Goal: Information Seeking & Learning: Find specific fact

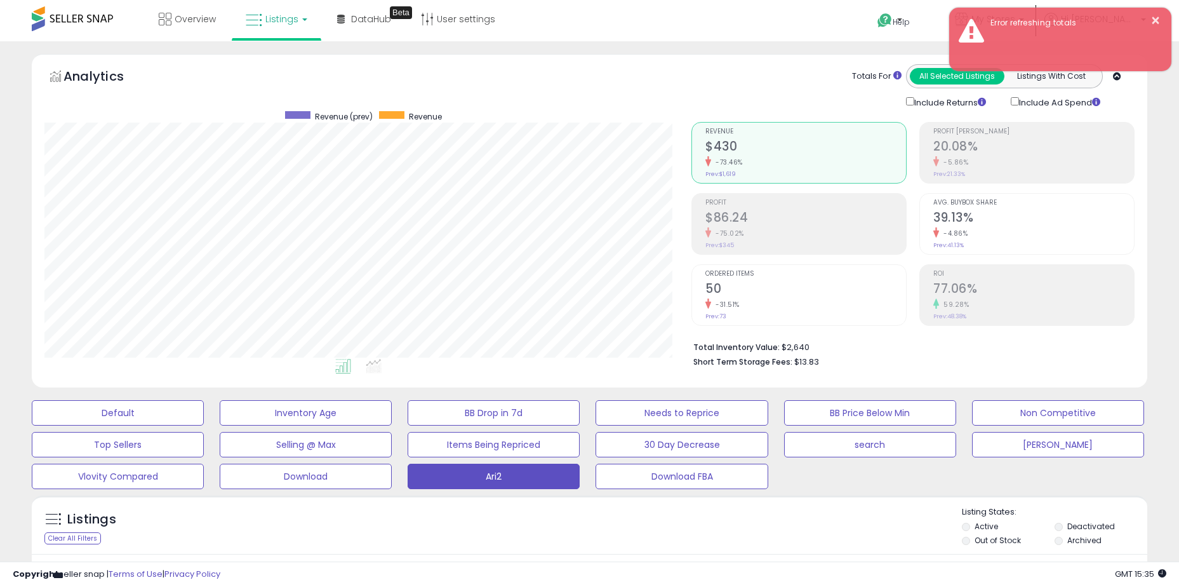
select select "**"
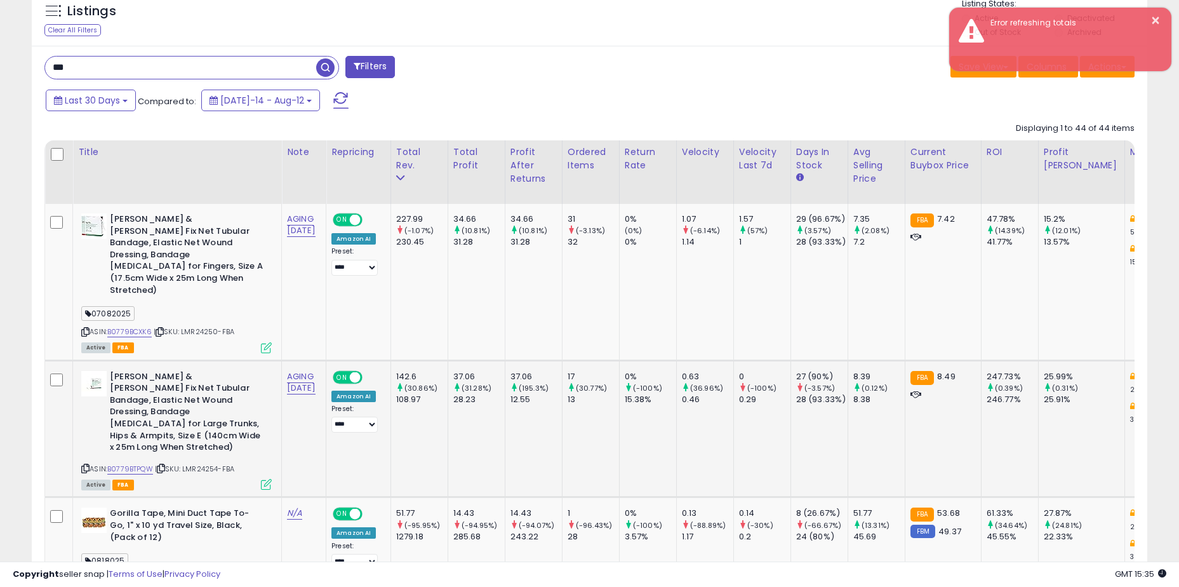
scroll to position [260, 647]
drag, startPoint x: 285, startPoint y: 297, endPoint x: 340, endPoint y: 286, distance: 56.2
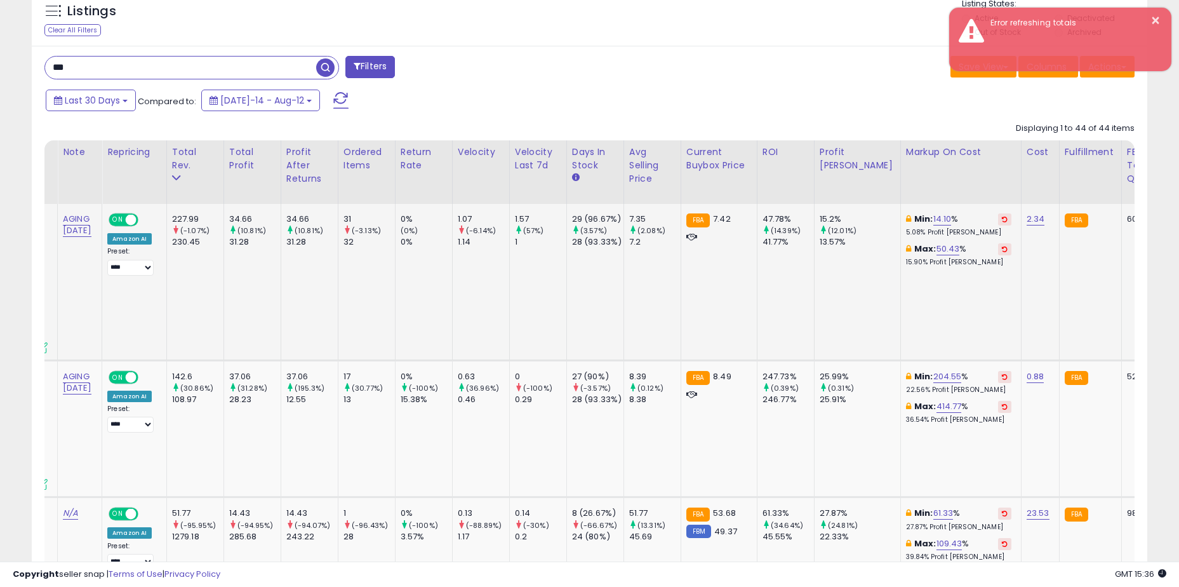
scroll to position [0, 0]
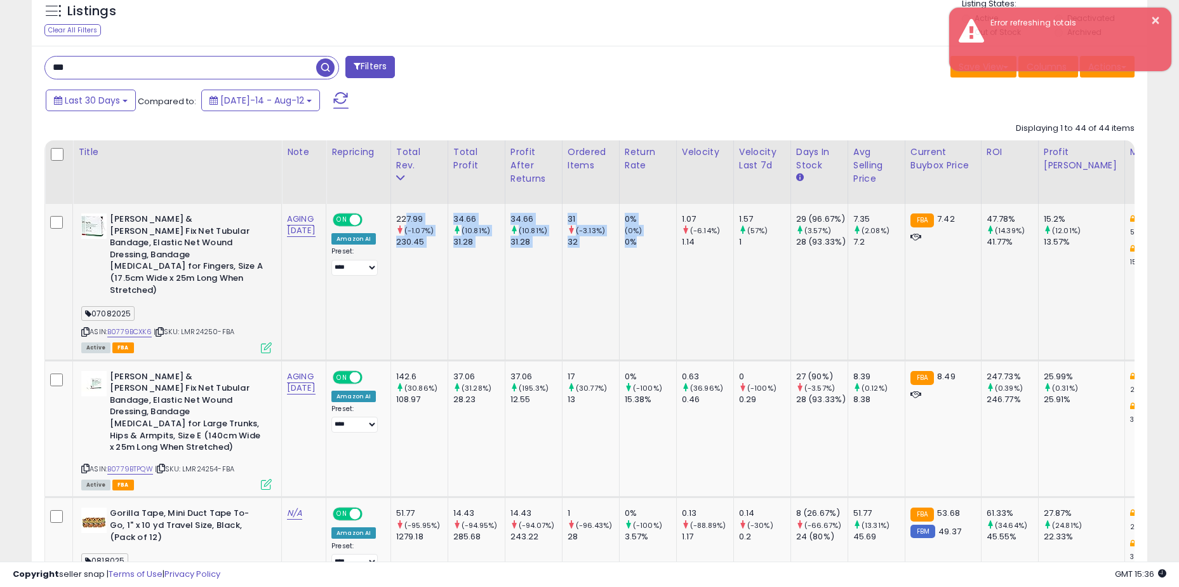
drag, startPoint x: 417, startPoint y: 220, endPoint x: 655, endPoint y: 250, distance: 240.1
click at [655, 250] on td "0% (0%) 0%" at bounding box center [647, 282] width 57 height 156
drag, startPoint x: 662, startPoint y: 248, endPoint x: 429, endPoint y: 216, distance: 235.2
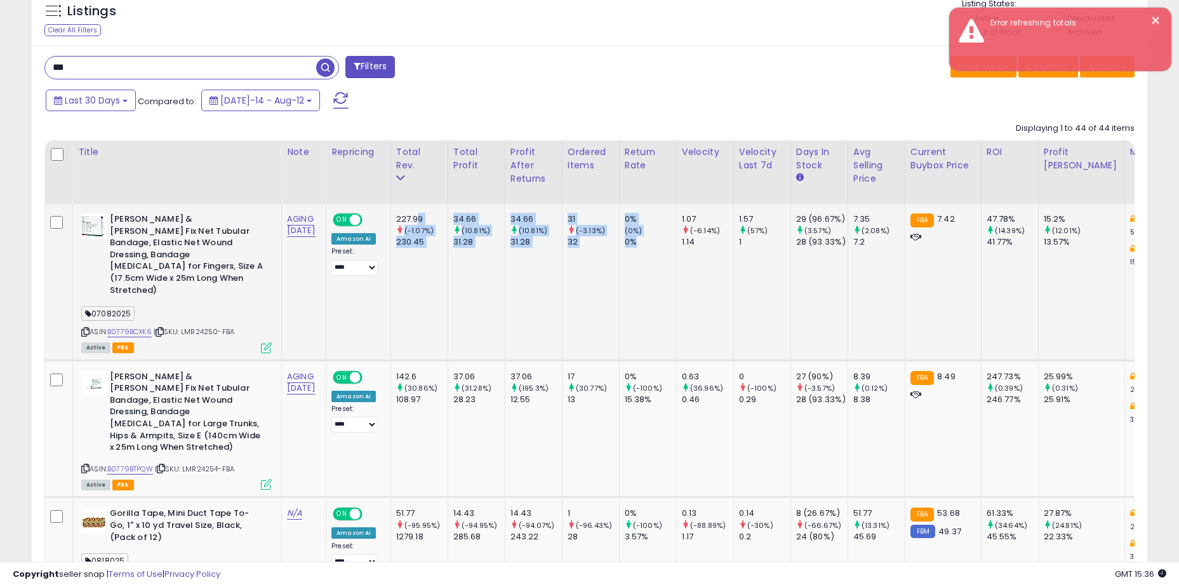
click at [429, 216] on div "227.99" at bounding box center [421, 218] width 51 height 11
drag, startPoint x: 422, startPoint y: 220, endPoint x: 726, endPoint y: 235, distance: 303.9
click at [720, 235] on small "(-6.14%)" at bounding box center [705, 230] width 30 height 10
drag, startPoint x: 451, startPoint y: 198, endPoint x: 427, endPoint y: 220, distance: 32.8
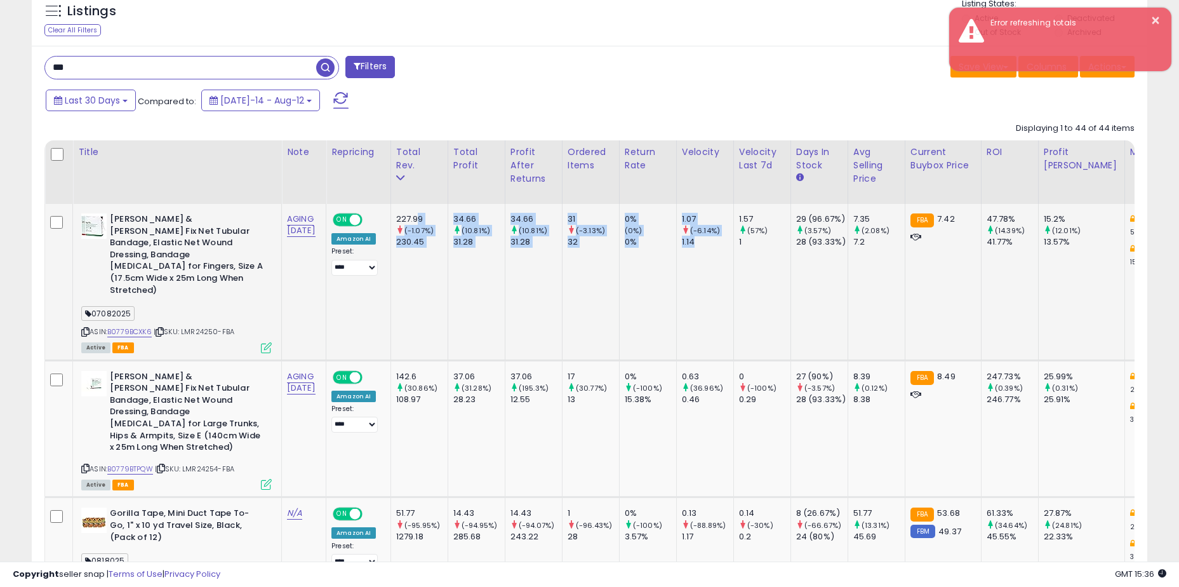
click at [427, 220] on div "227.99" at bounding box center [421, 218] width 51 height 11
drag, startPoint x: 568, startPoint y: 238, endPoint x: 727, endPoint y: 239, distance: 158.8
click at [727, 239] on div "1.14" at bounding box center [707, 241] width 51 height 11
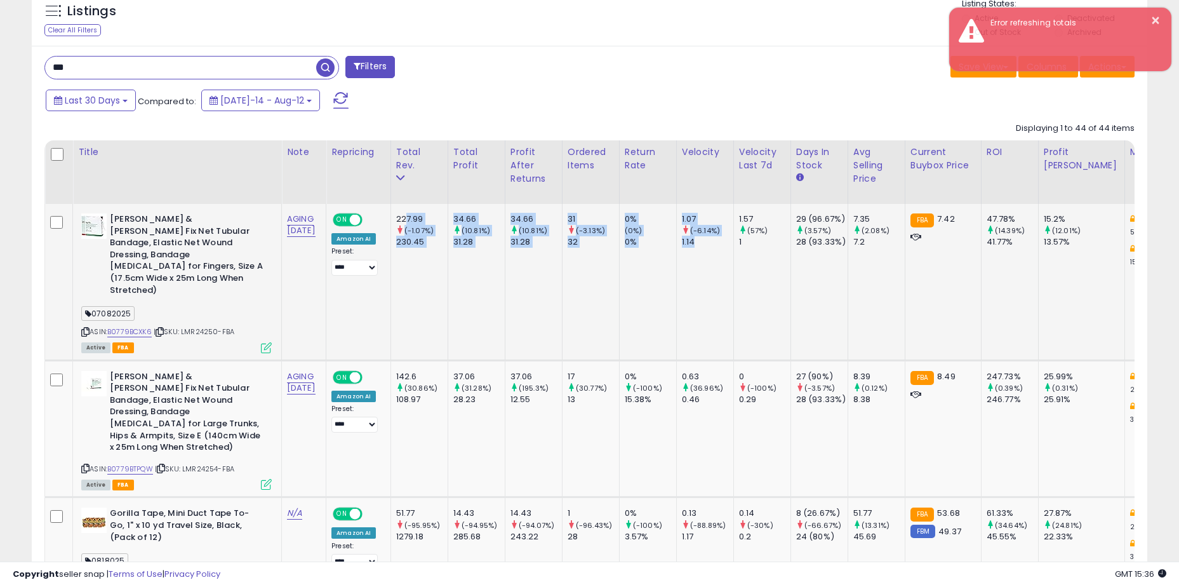
drag, startPoint x: 459, startPoint y: 218, endPoint x: 417, endPoint y: 220, distance: 41.3
click at [417, 220] on div "227.99" at bounding box center [421, 218] width 51 height 11
drag, startPoint x: 417, startPoint y: 219, endPoint x: 719, endPoint y: 254, distance: 303.7
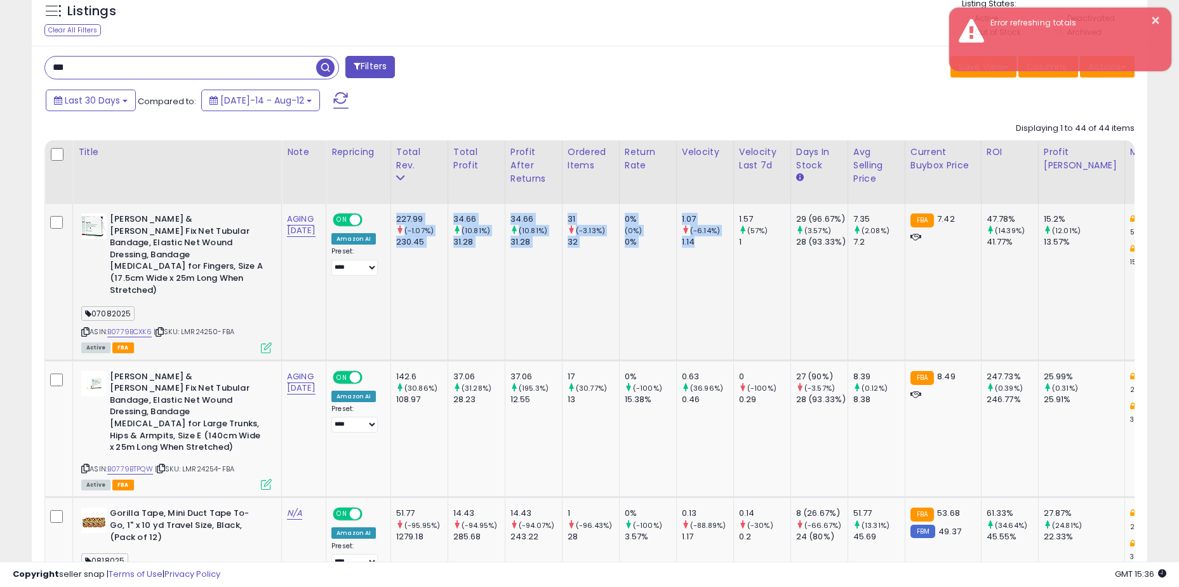
click at [719, 254] on td "1.07 (-6.14%) 1.14" at bounding box center [704, 282] width 57 height 156
drag, startPoint x: 721, startPoint y: 246, endPoint x: 417, endPoint y: 221, distance: 305.3
click at [417, 221] on div "227.99" at bounding box center [421, 218] width 51 height 11
drag, startPoint x: 410, startPoint y: 217, endPoint x: 735, endPoint y: 240, distance: 326.0
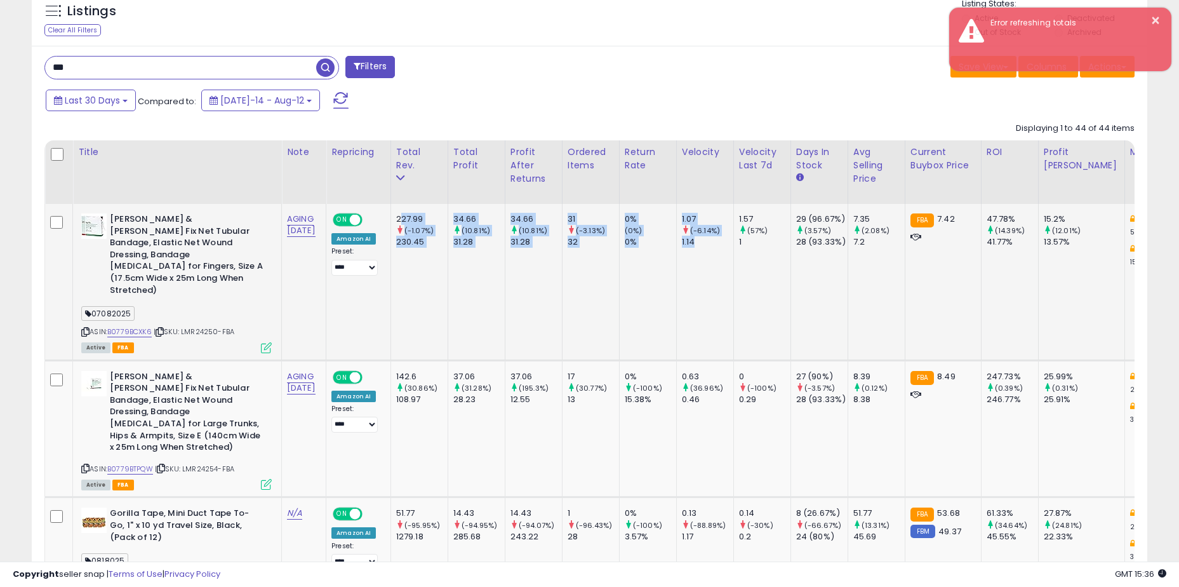
click at [734, 240] on div "1.14" at bounding box center [707, 241] width 51 height 11
drag, startPoint x: 495, startPoint y: 231, endPoint x: 413, endPoint y: 220, distance: 83.3
click at [413, 220] on div "227.99" at bounding box center [421, 218] width 51 height 11
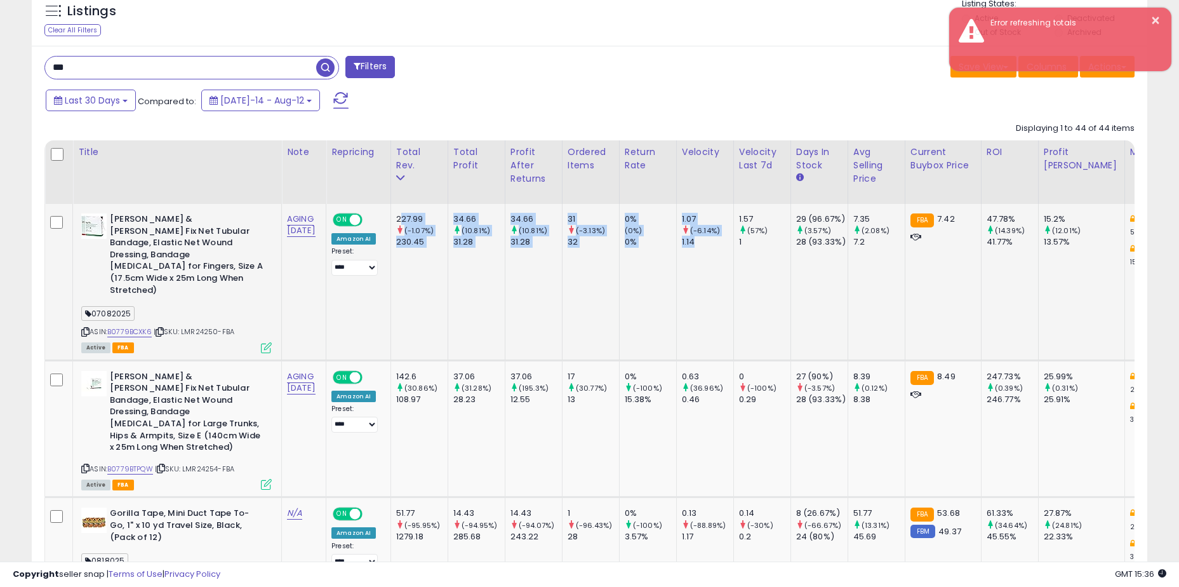
drag, startPoint x: 412, startPoint y: 216, endPoint x: 734, endPoint y: 240, distance: 322.9
click at [734, 240] on div "1.14" at bounding box center [707, 241] width 51 height 11
drag, startPoint x: 486, startPoint y: 213, endPoint x: 429, endPoint y: 211, distance: 57.8
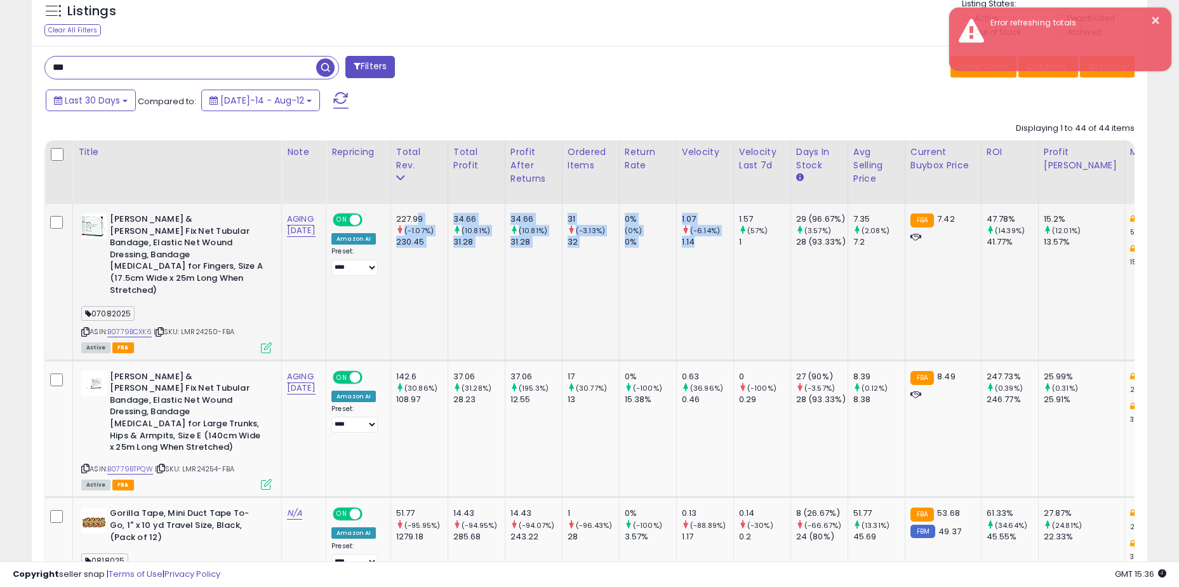
click at [429, 211] on td "227.99 (-1.07%) 230.45" at bounding box center [419, 282] width 57 height 156
drag, startPoint x: 410, startPoint y: 216, endPoint x: 786, endPoint y: 237, distance: 377.2
click at [786, 237] on div "1" at bounding box center [764, 241] width 51 height 11
drag, startPoint x: 579, startPoint y: 227, endPoint x: 418, endPoint y: 220, distance: 160.8
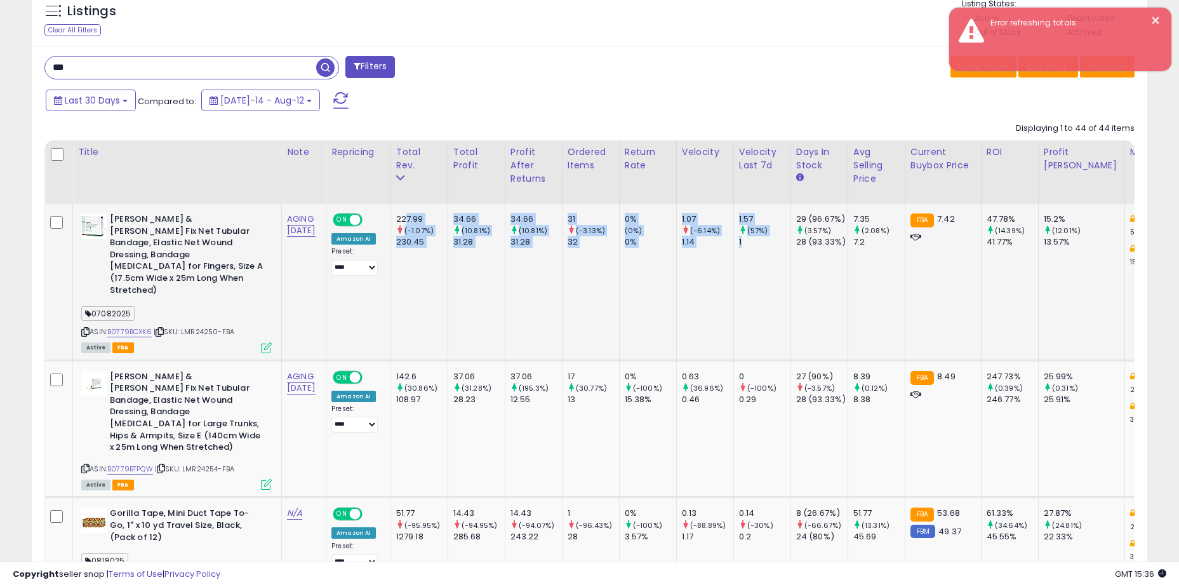
click at [418, 220] on div "227.99" at bounding box center [421, 218] width 51 height 11
drag, startPoint x: 411, startPoint y: 217, endPoint x: 731, endPoint y: 241, distance: 321.0
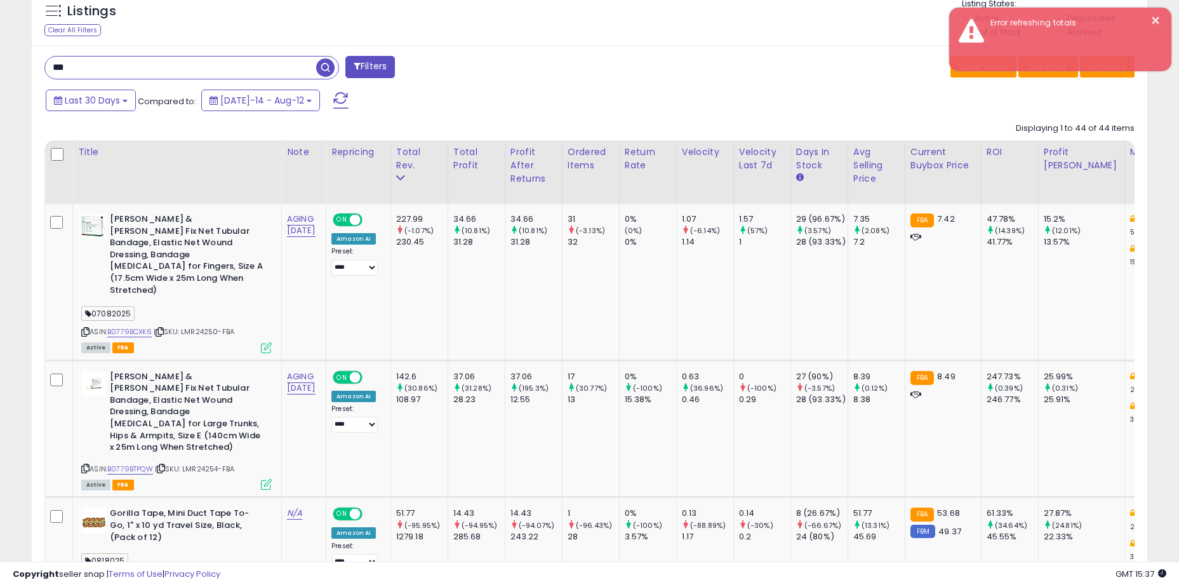
click at [472, 65] on div "*** Filters" at bounding box center [312, 68] width 555 height 25
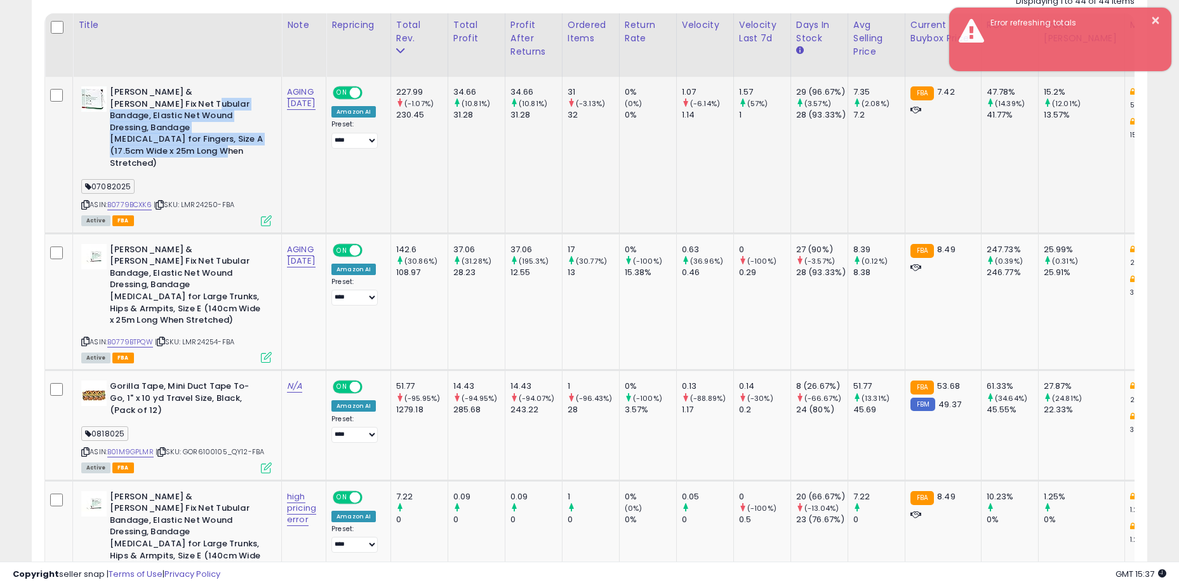
drag, startPoint x: 152, startPoint y: 110, endPoint x: 231, endPoint y: 140, distance: 84.4
click at [231, 140] on b "[PERSON_NAME] & [PERSON_NAME] Fix Net Tubular Bandage, Elastic Net Wound Dressi…" at bounding box center [187, 129] width 154 height 86
drag, startPoint x: 235, startPoint y: 140, endPoint x: 151, endPoint y: 104, distance: 91.1
click at [151, 104] on b "[PERSON_NAME] & [PERSON_NAME] Fix Net Tubular Bandage, Elastic Net Wound Dressi…" at bounding box center [187, 129] width 154 height 86
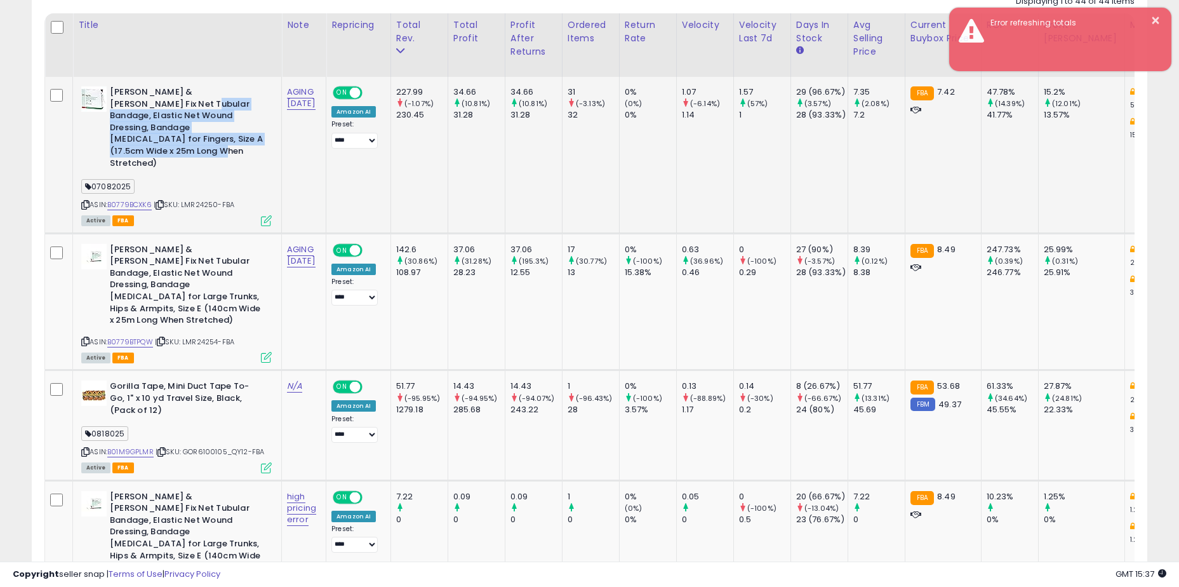
click at [151, 104] on b "[PERSON_NAME] & [PERSON_NAME] Fix Net Tubular Bandage, Elastic Net Wound Dressi…" at bounding box center [187, 129] width 154 height 86
drag, startPoint x: 129, startPoint y: 87, endPoint x: 250, endPoint y: 138, distance: 131.2
click at [250, 138] on b "[PERSON_NAME] & [PERSON_NAME] Fix Net Tubular Bandage, Elastic Net Wound Dressi…" at bounding box center [187, 129] width 154 height 86
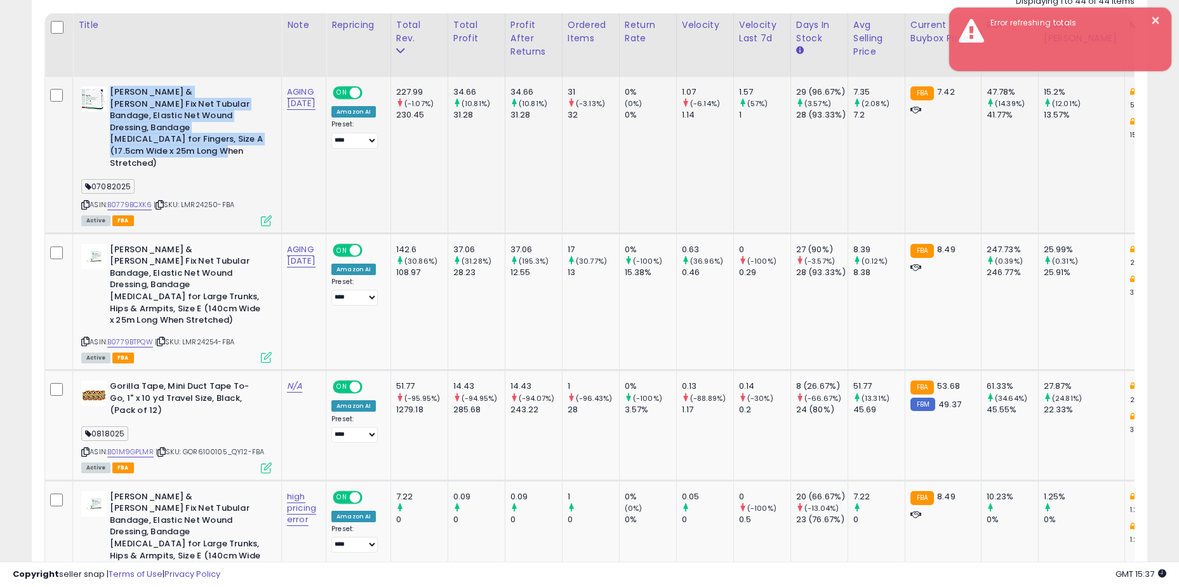
drag, startPoint x: 245, startPoint y: 140, endPoint x: 138, endPoint y: 95, distance: 115.6
click at [138, 95] on b "[PERSON_NAME] & [PERSON_NAME] Fix Net Tubular Bandage, Elastic Net Wound Dressi…" at bounding box center [187, 129] width 154 height 86
drag, startPoint x: 138, startPoint y: 91, endPoint x: 264, endPoint y: 138, distance: 134.2
click at [264, 138] on div "[PERSON_NAME] & [PERSON_NAME] Fix Net Tubular Bandage, Elastic Net Wound Dressi…" at bounding box center [176, 129] width 191 height 86
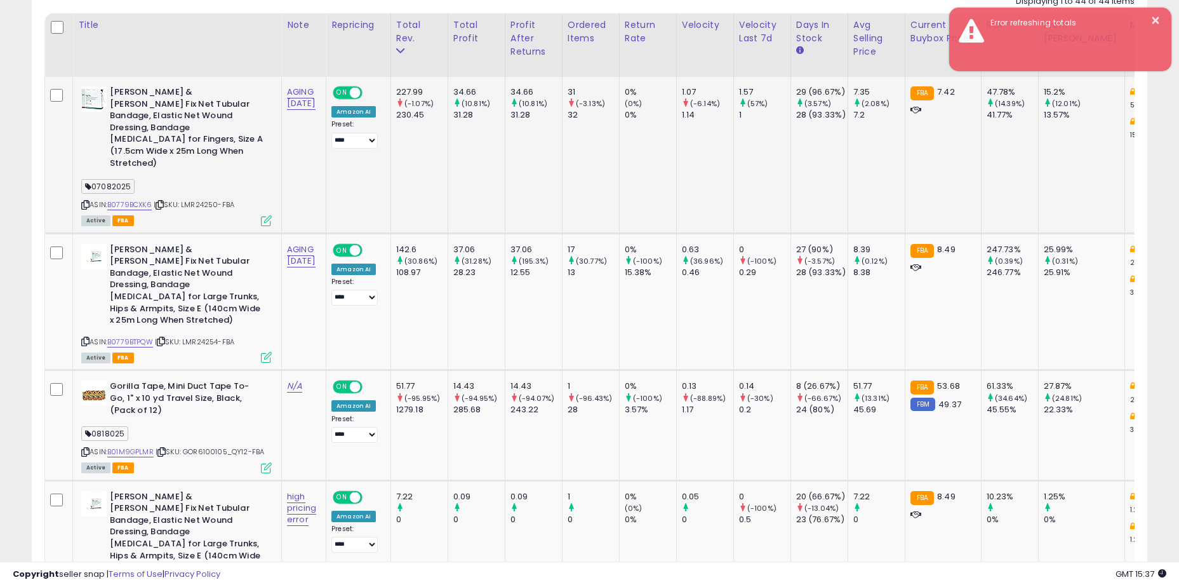
click at [264, 138] on div "[PERSON_NAME] & [PERSON_NAME] Fix Net Tubular Bandage, Elastic Net Wound Dressi…" at bounding box center [176, 129] width 191 height 86
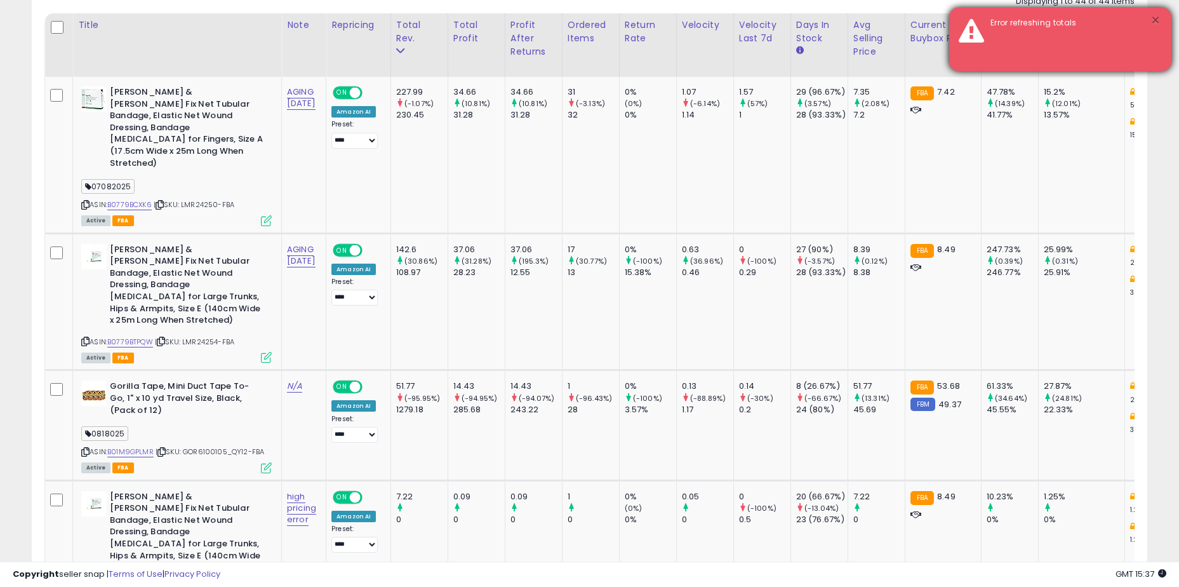
click at [1158, 23] on button "×" at bounding box center [1156, 21] width 10 height 16
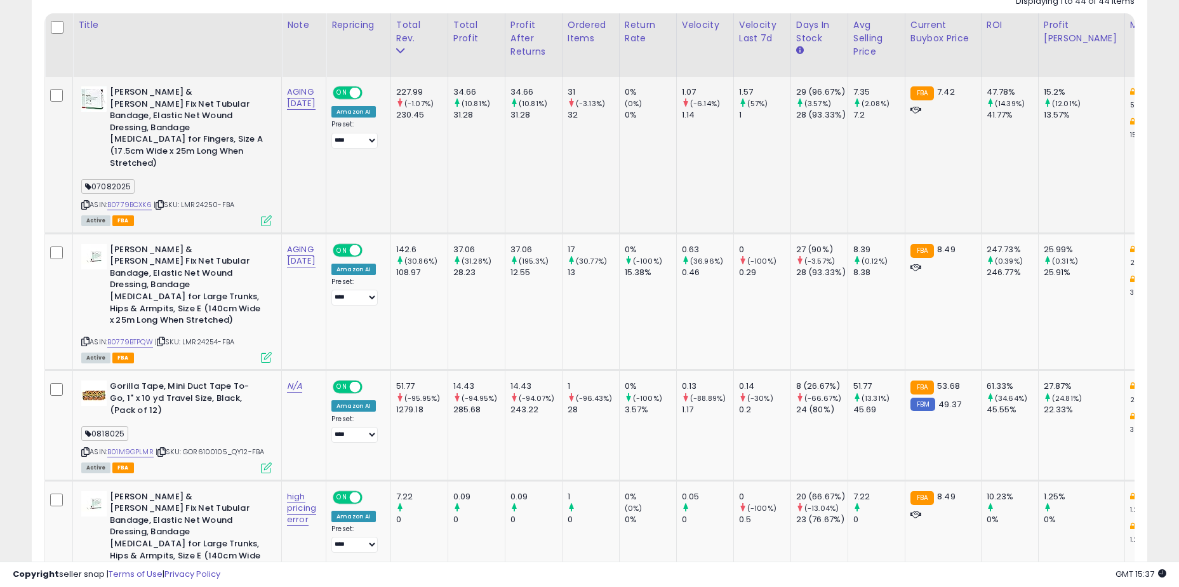
drag, startPoint x: 631, startPoint y: 100, endPoint x: 642, endPoint y: 103, distance: 11.7
click at [631, 101] on td "0% (0%) 0%" at bounding box center [647, 155] width 57 height 156
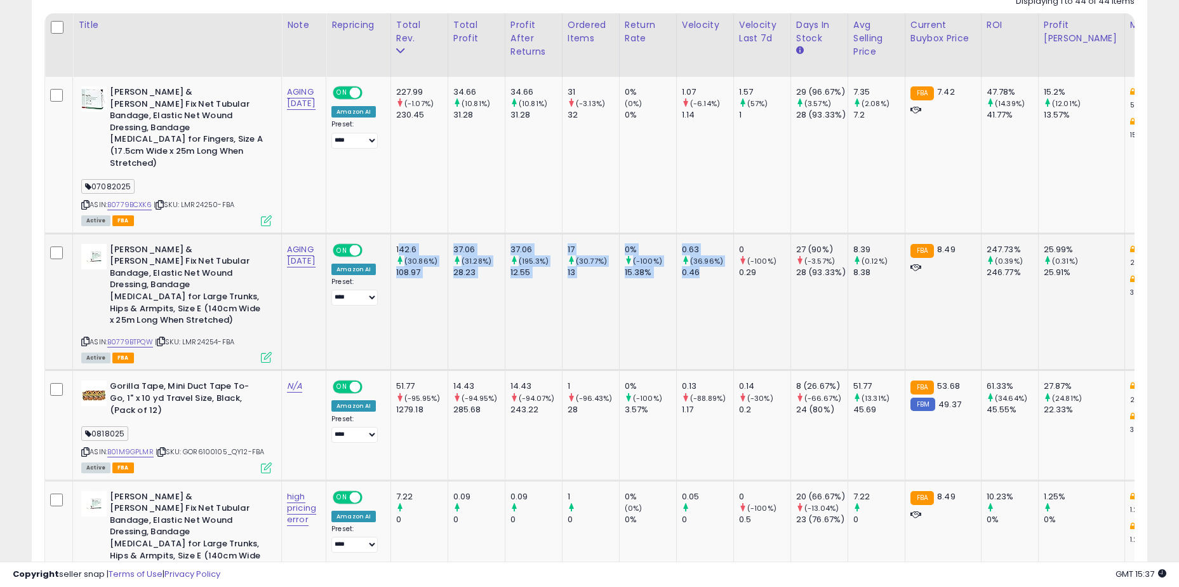
drag, startPoint x: 413, startPoint y: 225, endPoint x: 718, endPoint y: 255, distance: 306.3
click at [718, 267] on div "0.46" at bounding box center [707, 272] width 51 height 11
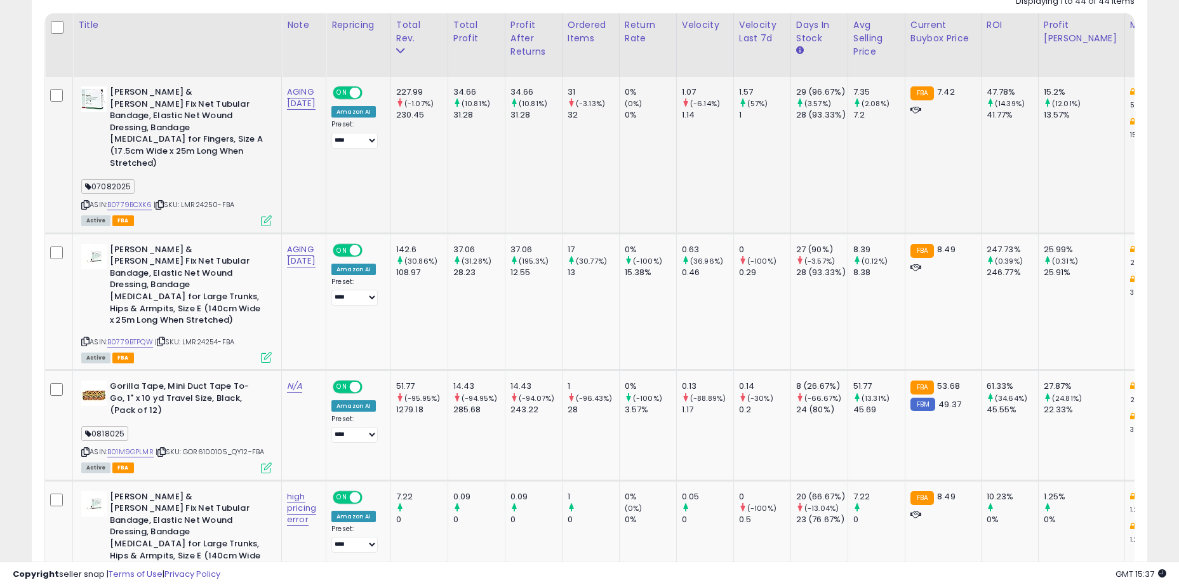
click at [473, 168] on td "34.66 (10.81%) 31.28" at bounding box center [476, 155] width 57 height 156
drag, startPoint x: 172, startPoint y: 117, endPoint x: 236, endPoint y: 151, distance: 72.2
click at [236, 151] on div "[PERSON_NAME] & [PERSON_NAME] Fix Net Tubular Bandage, Elastic Net Wound Dressi…" at bounding box center [175, 155] width 194 height 138
click at [236, 151] on div "ASIN: B0779BCXK6 | SKU: LMR24250-FBA Active FBA" at bounding box center [176, 155] width 191 height 138
drag, startPoint x: 238, startPoint y: 136, endPoint x: 160, endPoint y: 98, distance: 86.9
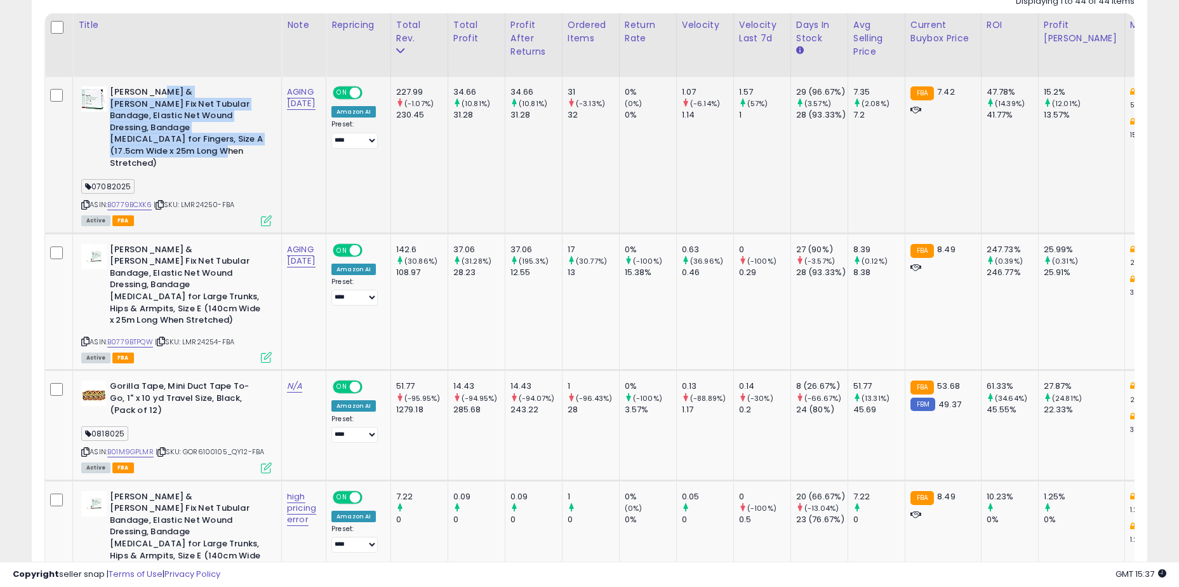
click at [160, 98] on b "[PERSON_NAME] & [PERSON_NAME] Fix Net Tubular Bandage, Elastic Net Wound Dressi…" at bounding box center [187, 129] width 154 height 86
drag, startPoint x: 156, startPoint y: 98, endPoint x: 236, endPoint y: 147, distance: 94.3
click at [236, 147] on b "[PERSON_NAME] & [PERSON_NAME] Fix Net Tubular Bandage, Elastic Net Wound Dressi…" at bounding box center [187, 129] width 154 height 86
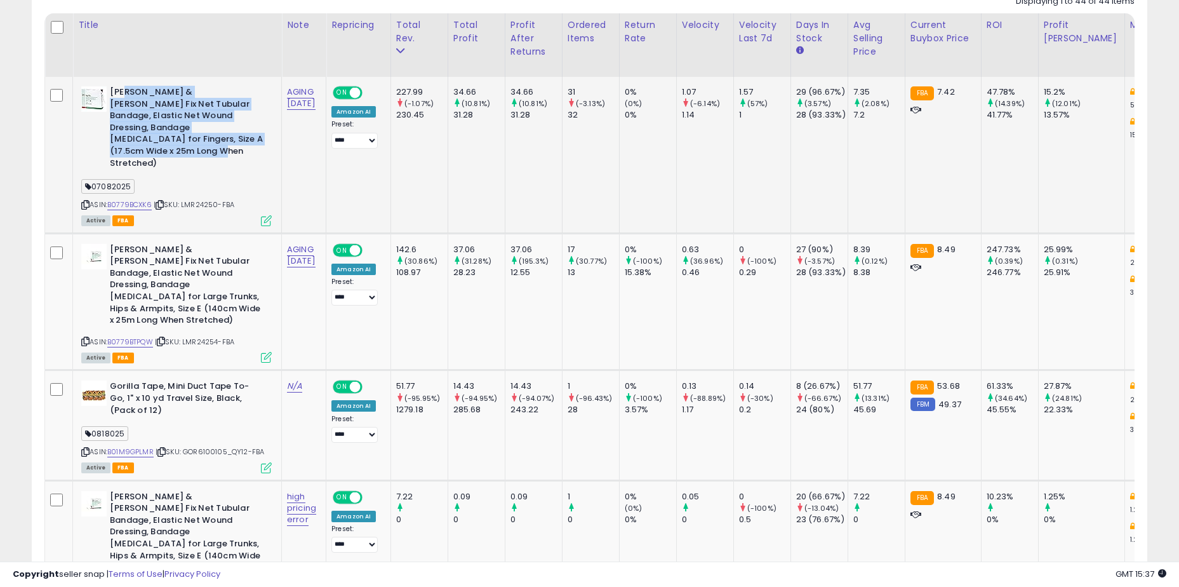
drag, startPoint x: 231, startPoint y: 140, endPoint x: 128, endPoint y: 98, distance: 111.9
click at [128, 98] on b "[PERSON_NAME] & [PERSON_NAME] Fix Net Tubular Bandage, Elastic Net Wound Dressi…" at bounding box center [187, 129] width 154 height 86
drag, startPoint x: 123, startPoint y: 94, endPoint x: 239, endPoint y: 140, distance: 124.9
click at [239, 140] on b "[PERSON_NAME] & [PERSON_NAME] Fix Net Tubular Bandage, Elastic Net Wound Dressi…" at bounding box center [187, 129] width 154 height 86
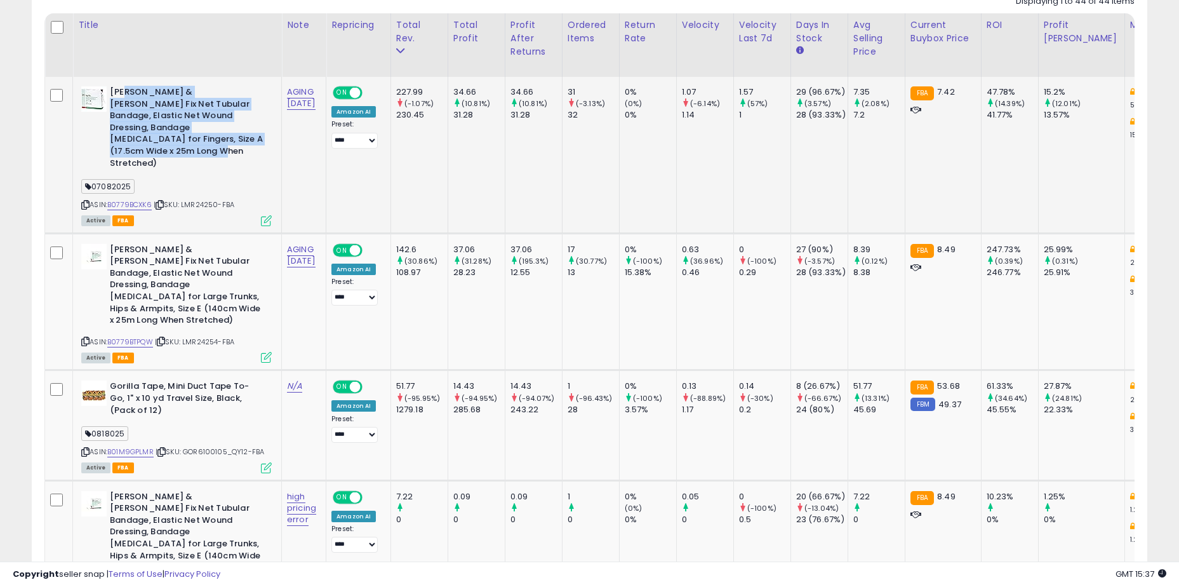
click at [239, 140] on b "[PERSON_NAME] & [PERSON_NAME] Fix Net Tubular Bandage, Elastic Net Wound Dressi…" at bounding box center [187, 129] width 154 height 86
drag, startPoint x: 241, startPoint y: 140, endPoint x: 137, endPoint y: 91, distance: 114.5
click at [137, 91] on b "[PERSON_NAME] & [PERSON_NAME] Fix Net Tubular Bandage, Elastic Net Wound Dressi…" at bounding box center [187, 129] width 154 height 86
drag, startPoint x: 131, startPoint y: 91, endPoint x: 241, endPoint y: 138, distance: 119.7
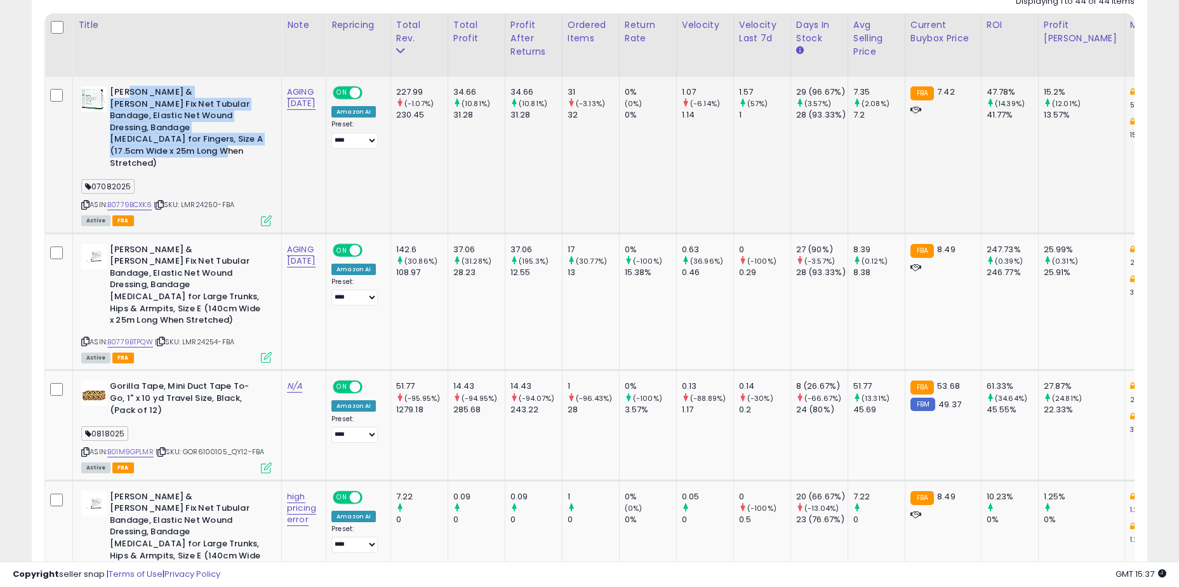
click at [241, 138] on b "[PERSON_NAME] & [PERSON_NAME] Fix Net Tubular Bandage, Elastic Net Wound Dressi…" at bounding box center [187, 129] width 154 height 86
drag, startPoint x: 241, startPoint y: 138, endPoint x: 144, endPoint y: 100, distance: 105.2
click at [144, 100] on b "[PERSON_NAME] & [PERSON_NAME] Fix Net Tubular Bandage, Elastic Net Wound Dressi…" at bounding box center [187, 129] width 154 height 86
click at [139, 96] on b "[PERSON_NAME] & [PERSON_NAME] Fix Net Tubular Bandage, Elastic Net Wound Dressi…" at bounding box center [187, 129] width 154 height 86
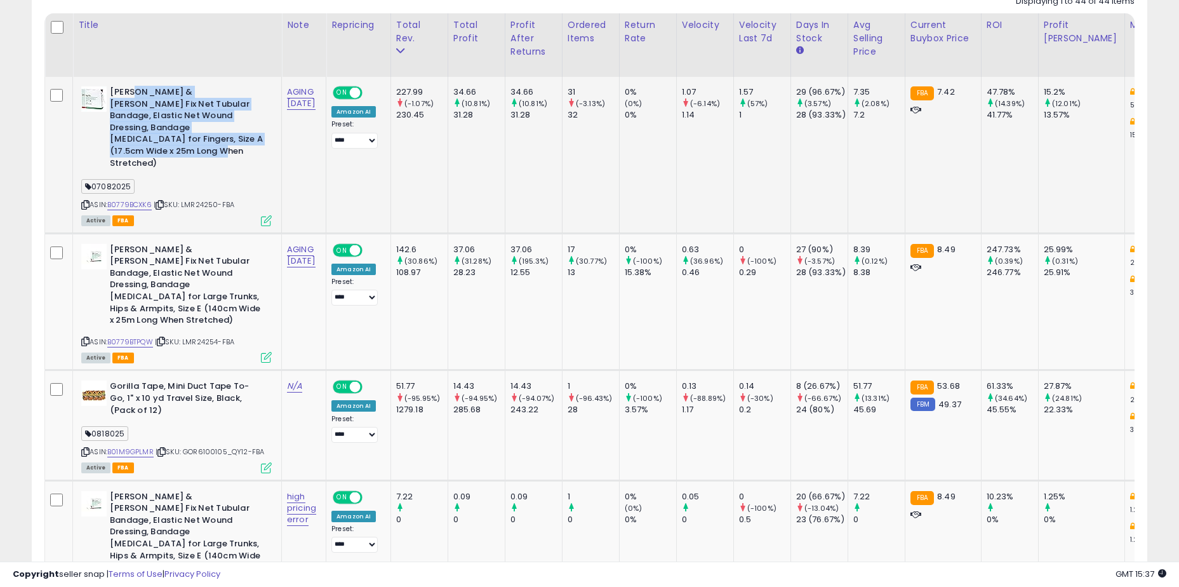
drag, startPoint x: 139, startPoint y: 91, endPoint x: 245, endPoint y: 139, distance: 116.3
click at [245, 139] on b "[PERSON_NAME] & [PERSON_NAME] Fix Net Tubular Bandage, Elastic Net Wound Dressi…" at bounding box center [187, 129] width 154 height 86
click at [246, 139] on b "[PERSON_NAME] & [PERSON_NAME] Fix Net Tubular Bandage, Elastic Net Wound Dressi…" at bounding box center [187, 129] width 154 height 86
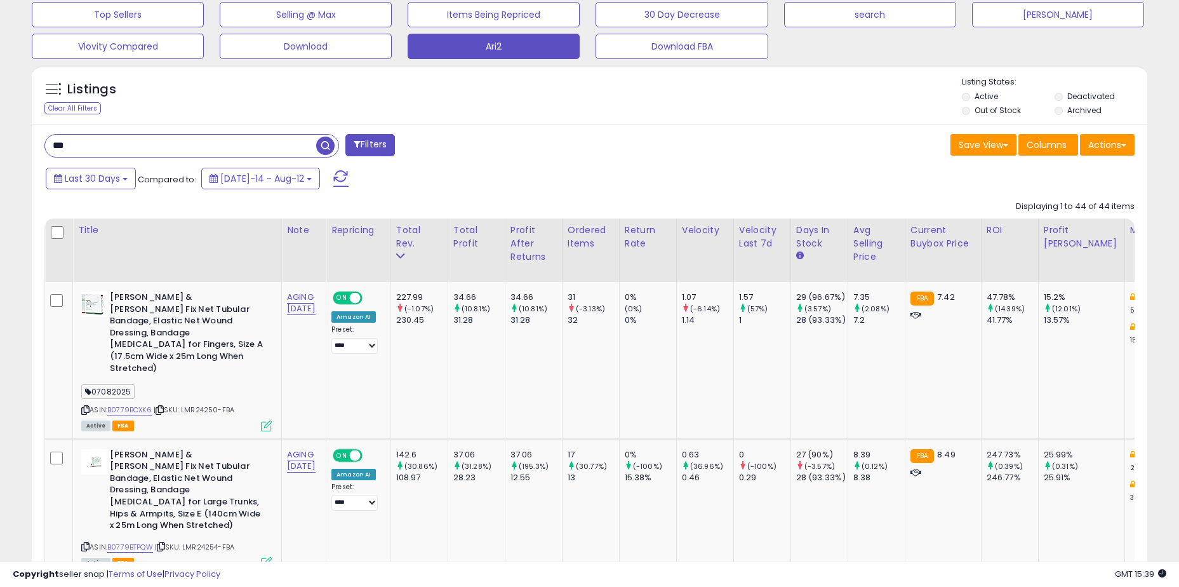
scroll to position [254, 0]
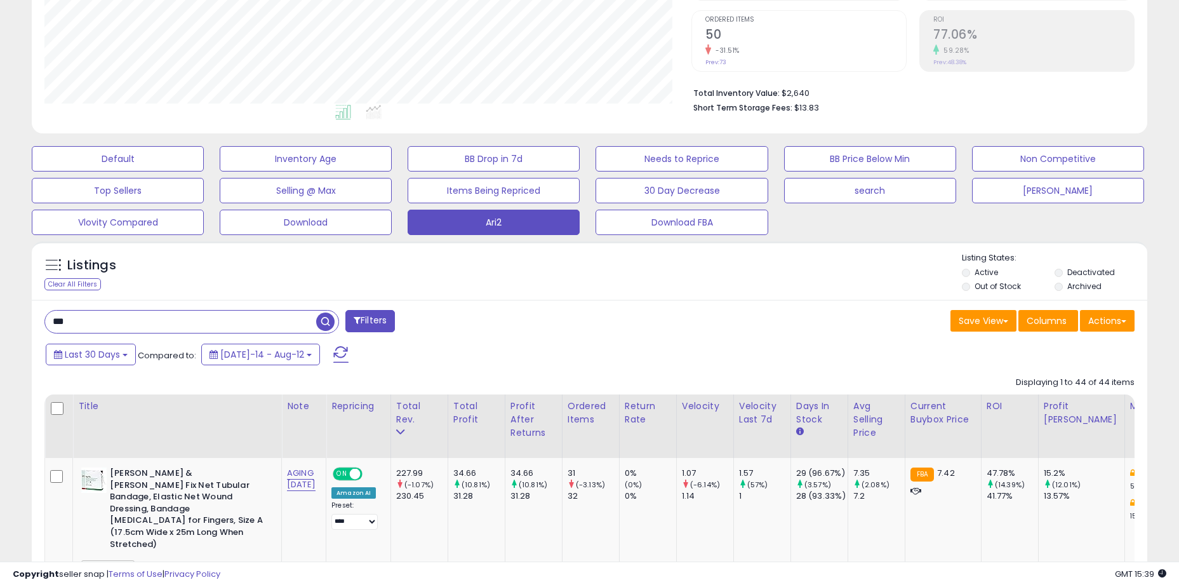
click at [153, 323] on input "***" at bounding box center [180, 322] width 271 height 22
click at [141, 323] on input "***" at bounding box center [180, 322] width 271 height 22
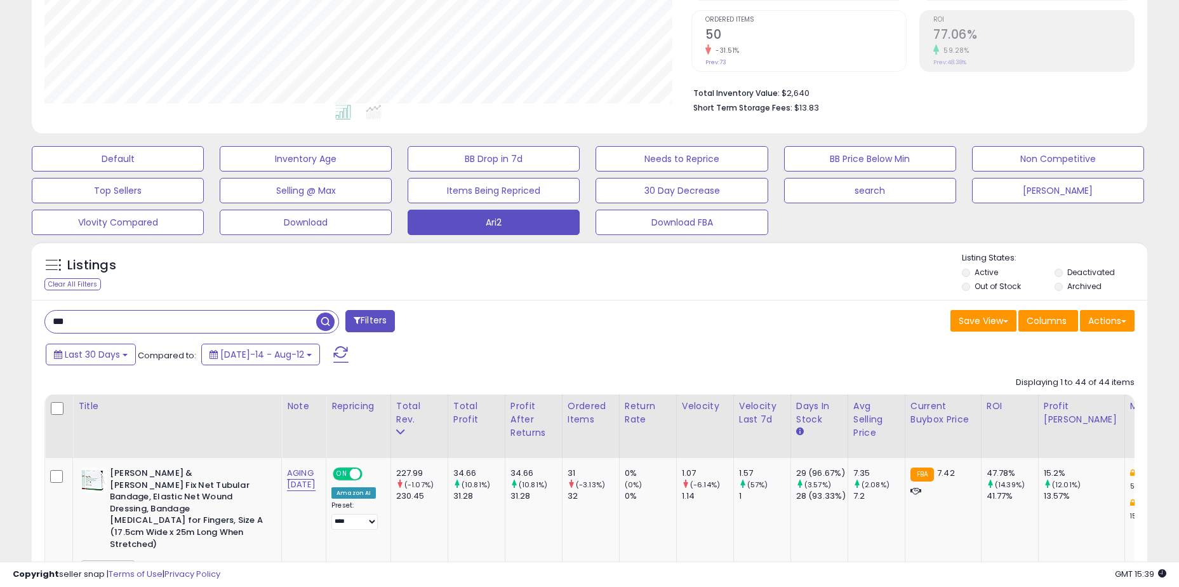
paste input "******"
click at [324, 321] on span "button" at bounding box center [325, 321] width 18 height 18
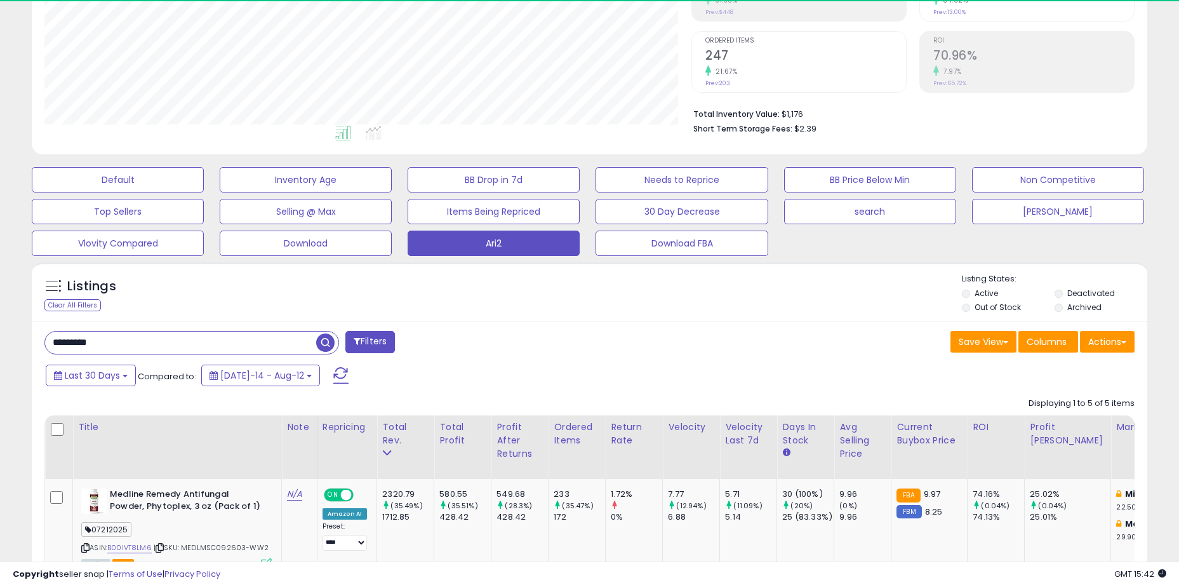
scroll to position [260, 647]
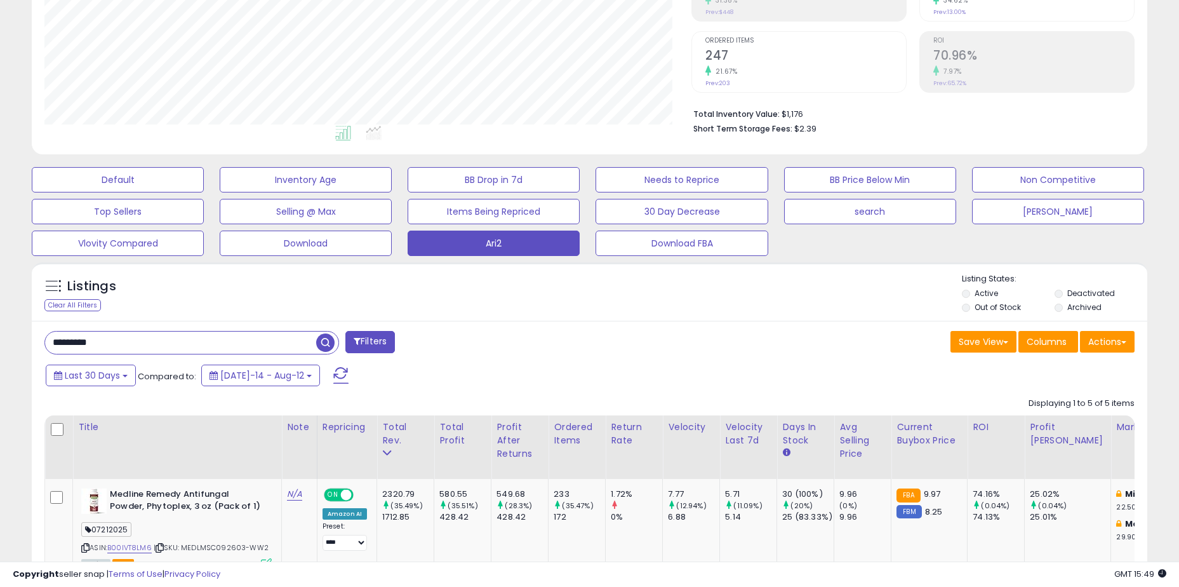
click at [571, 301] on div "Listings Clear All Filters Listing States:" at bounding box center [590, 294] width 1116 height 43
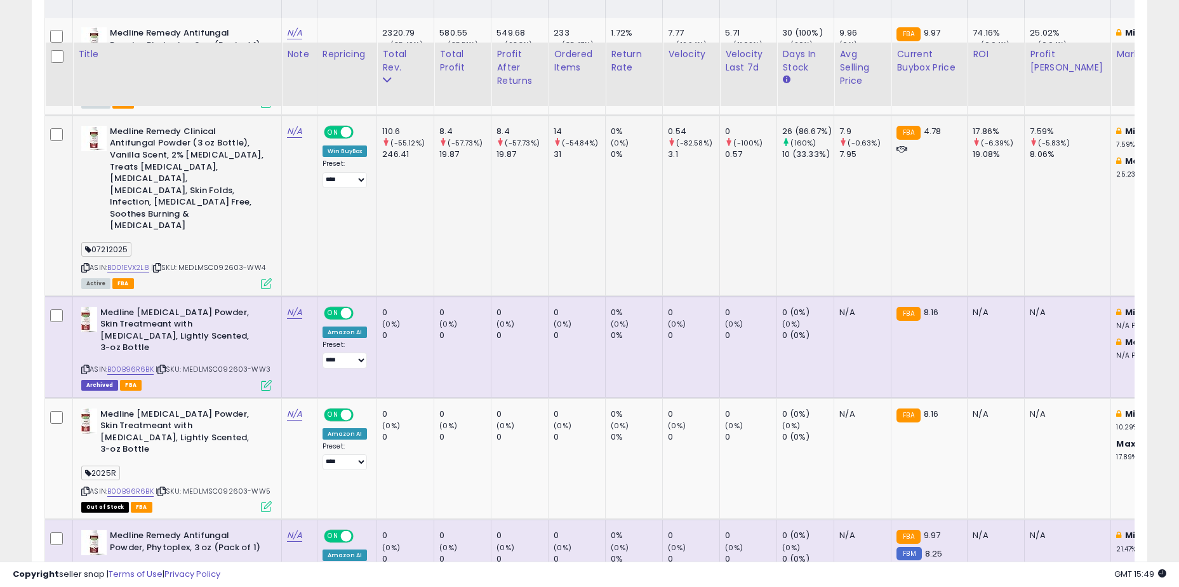
scroll to position [741, 0]
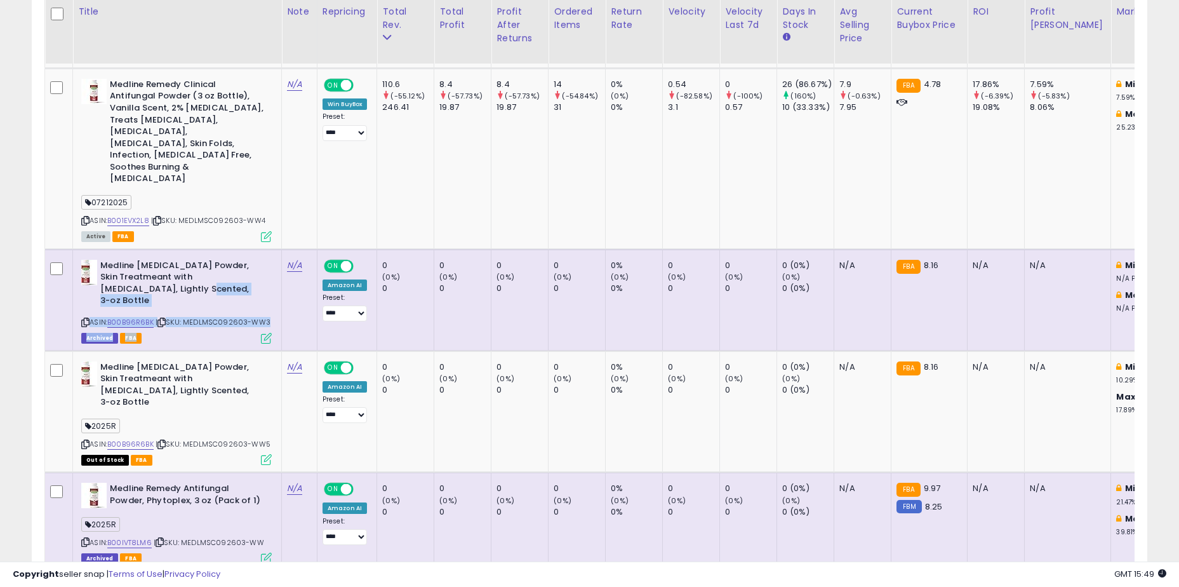
drag, startPoint x: 178, startPoint y: 253, endPoint x: 237, endPoint y: 293, distance: 70.5
click at [237, 293] on div "Medline [MEDICAL_DATA] Powder, Skin Treatmeant with [MEDICAL_DATA], Lightly Sce…" at bounding box center [175, 301] width 194 height 83
click at [237, 293] on div "ASIN: B00B96R6BK | SKU: MEDLMSC092603-WW3 Archived FBA" at bounding box center [176, 301] width 191 height 83
drag, startPoint x: 232, startPoint y: 285, endPoint x: 162, endPoint y: 246, distance: 80.7
click at [162, 260] on div "Medline [MEDICAL_DATA] Powder, Skin Treatmeant with [MEDICAL_DATA], Lightly Sce…" at bounding box center [175, 301] width 194 height 83
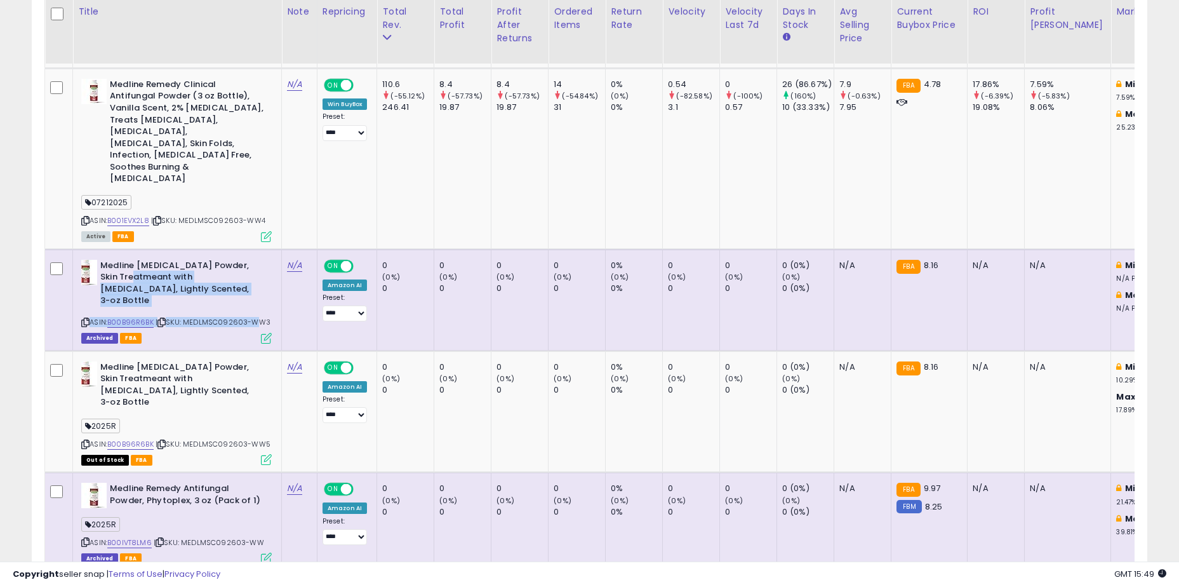
click at [162, 260] on b "Medline [MEDICAL_DATA] Powder, Skin Treatmeant with [MEDICAL_DATA], Lightly Sce…" at bounding box center [177, 285] width 154 height 50
drag, startPoint x: 154, startPoint y: 241, endPoint x: 260, endPoint y: 290, distance: 116.5
click at [260, 290] on div "Medline [MEDICAL_DATA] Powder, Skin Treatmeant with [MEDICAL_DATA], Lightly Sce…" at bounding box center [175, 301] width 194 height 83
click at [260, 317] on span "| SKU: MEDLMSC092603-WW3" at bounding box center [213, 322] width 115 height 10
drag, startPoint x: 264, startPoint y: 288, endPoint x: 179, endPoint y: 247, distance: 94.0
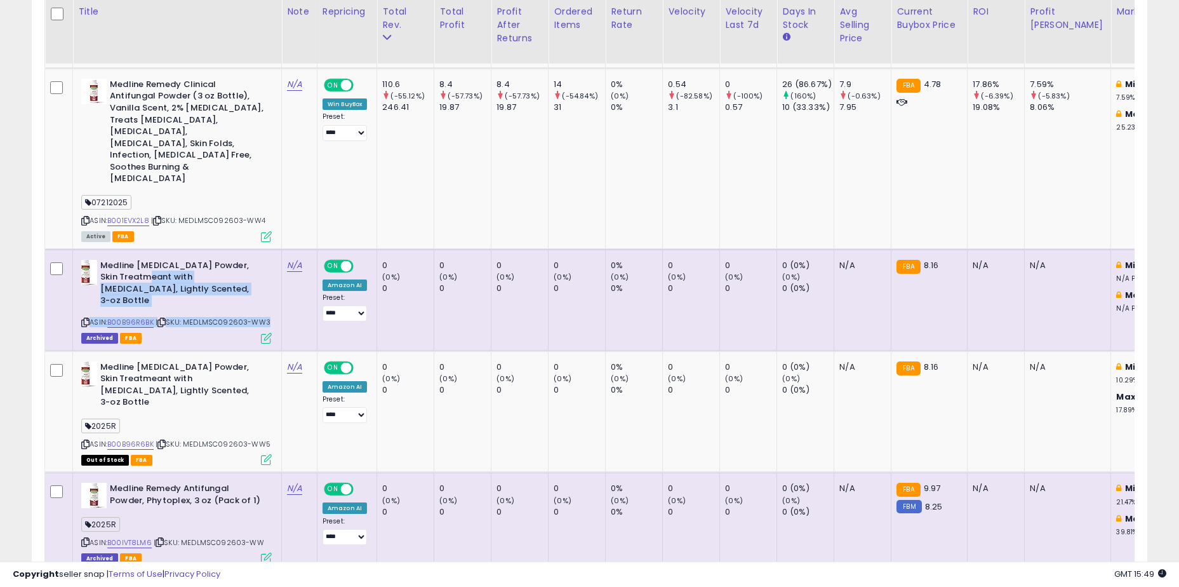
click at [179, 260] on div "Medline [MEDICAL_DATA] Powder, Skin Treatmeant with [MEDICAL_DATA], Lightly Sce…" at bounding box center [175, 301] width 194 height 83
click at [179, 260] on b "Medline [MEDICAL_DATA] Powder, Skin Treatmeant with [MEDICAL_DATA], Lightly Sce…" at bounding box center [177, 285] width 154 height 50
drag, startPoint x: 180, startPoint y: 248, endPoint x: 257, endPoint y: 278, distance: 82.7
click at [257, 278] on div "Medline [MEDICAL_DATA] Powder, Skin Treatmeant with [MEDICAL_DATA], Lightly Sce…" at bounding box center [175, 301] width 194 height 83
click at [257, 278] on div "ASIN: B00B96R6BK | SKU: MEDLMSC092603-WW3 Archived FBA" at bounding box center [176, 301] width 191 height 83
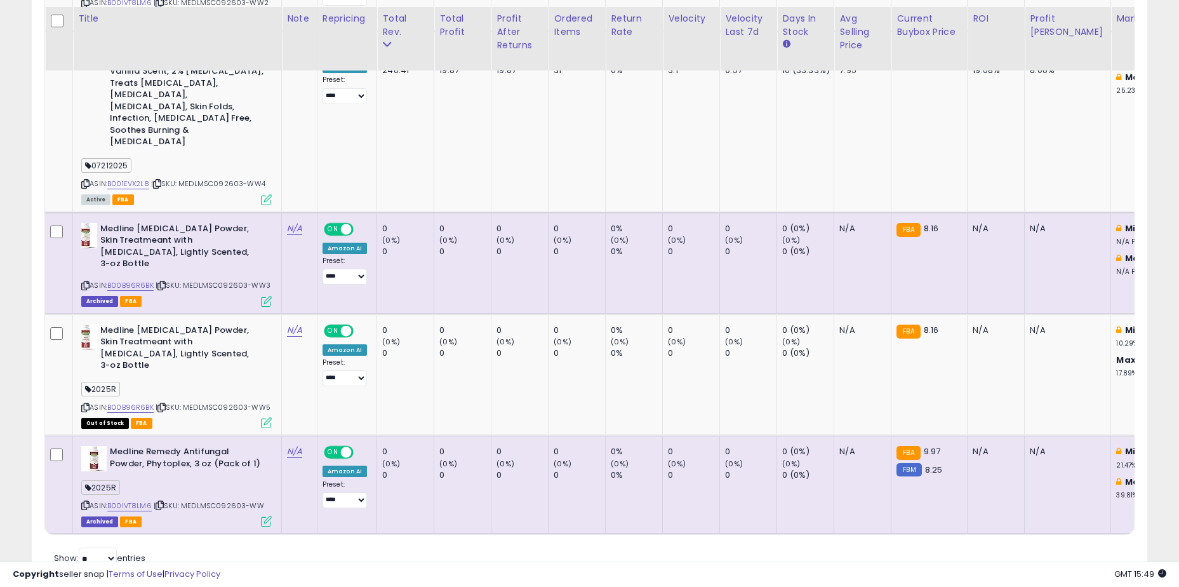
scroll to position [798, 0]
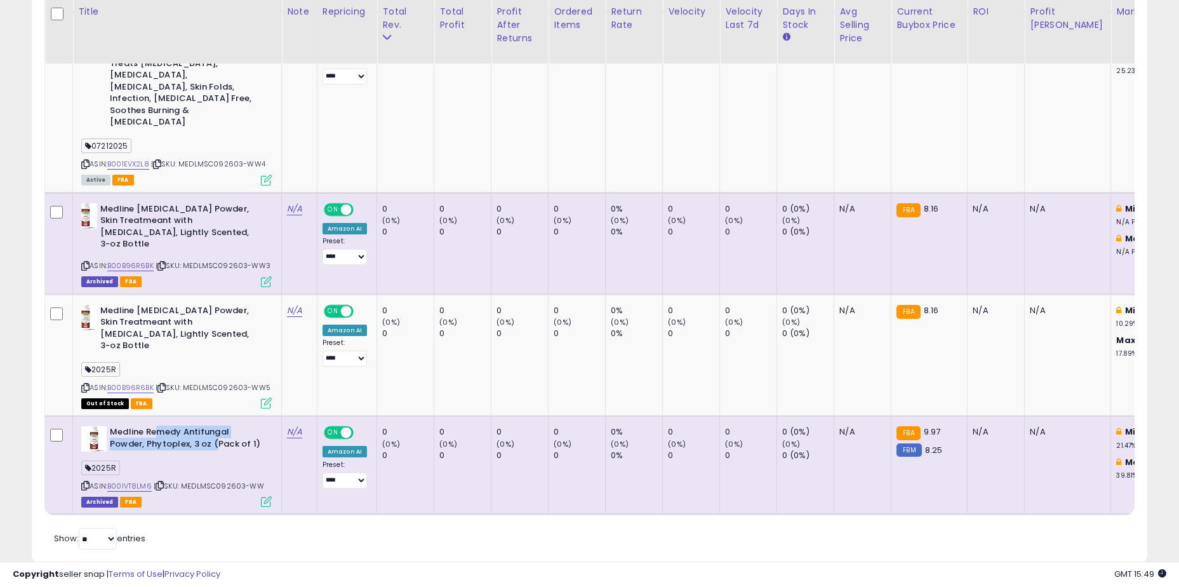
drag, startPoint x: 157, startPoint y: 399, endPoint x: 214, endPoint y: 412, distance: 57.8
click at [214, 426] on b "Medline Remedy Antifungal Powder, Phytoplex, 3 oz (Pack of 1)" at bounding box center [187, 439] width 154 height 27
drag, startPoint x: 223, startPoint y: 410, endPoint x: 148, endPoint y: 394, distance: 76.6
click at [148, 426] on b "Medline Remedy Antifungal Powder, Phytoplex, 3 oz (Pack of 1)" at bounding box center [187, 439] width 154 height 27
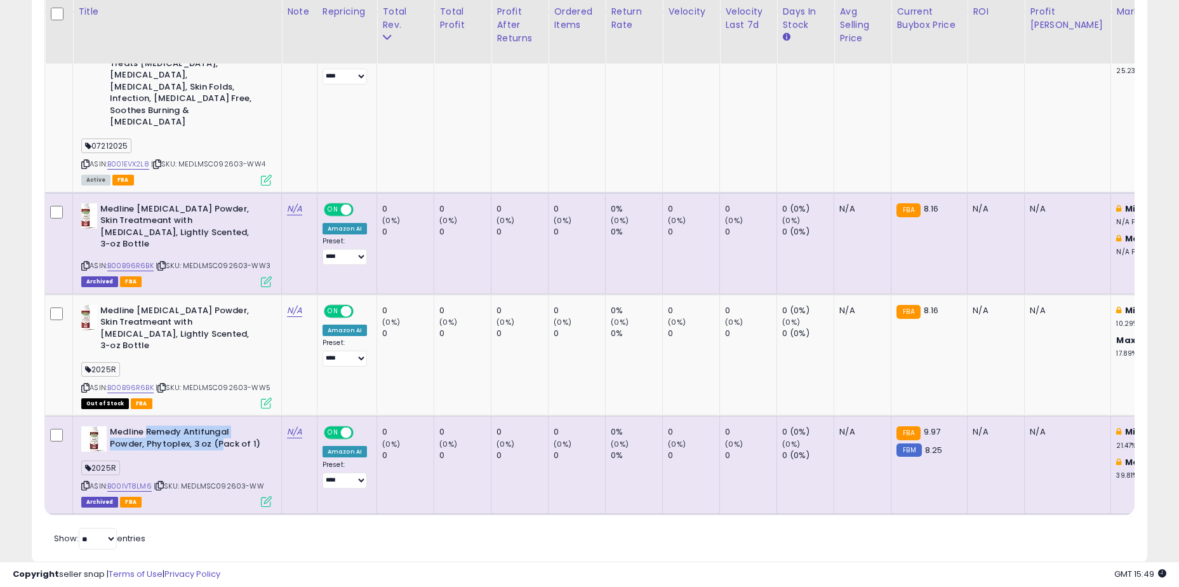
click at [146, 426] on b "Medline Remedy Antifungal Powder, Phytoplex, 3 oz (Pack of 1)" at bounding box center [187, 439] width 154 height 27
drag, startPoint x: 135, startPoint y: 396, endPoint x: 252, endPoint y: 410, distance: 117.6
click at [252, 426] on b "Medline Remedy Antifungal Powder, Phytoplex, 3 oz (Pack of 1)" at bounding box center [187, 439] width 154 height 27
drag, startPoint x: 254, startPoint y: 412, endPoint x: 125, endPoint y: 399, distance: 129.5
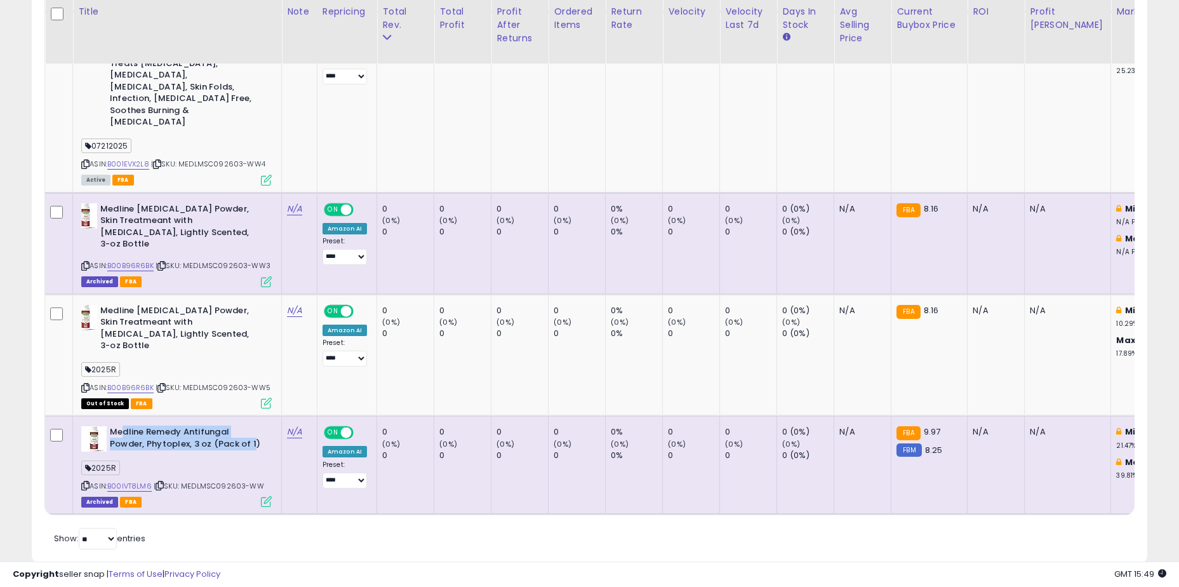
click at [125, 426] on b "Medline Remedy Antifungal Powder, Phytoplex, 3 oz (Pack of 1)" at bounding box center [187, 439] width 154 height 27
drag, startPoint x: 120, startPoint y: 398, endPoint x: 261, endPoint y: 422, distance: 142.9
click at [261, 426] on div "Medline Remedy Antifungal Powder, Phytoplex, 3 oz (Pack of 1) 2025R ASIN: B00IV…" at bounding box center [175, 465] width 194 height 79
click at [261, 426] on div "ASIN: B00IVT8LM6 | SKU: MEDLMSC092603-WW Archived FBA" at bounding box center [176, 465] width 191 height 79
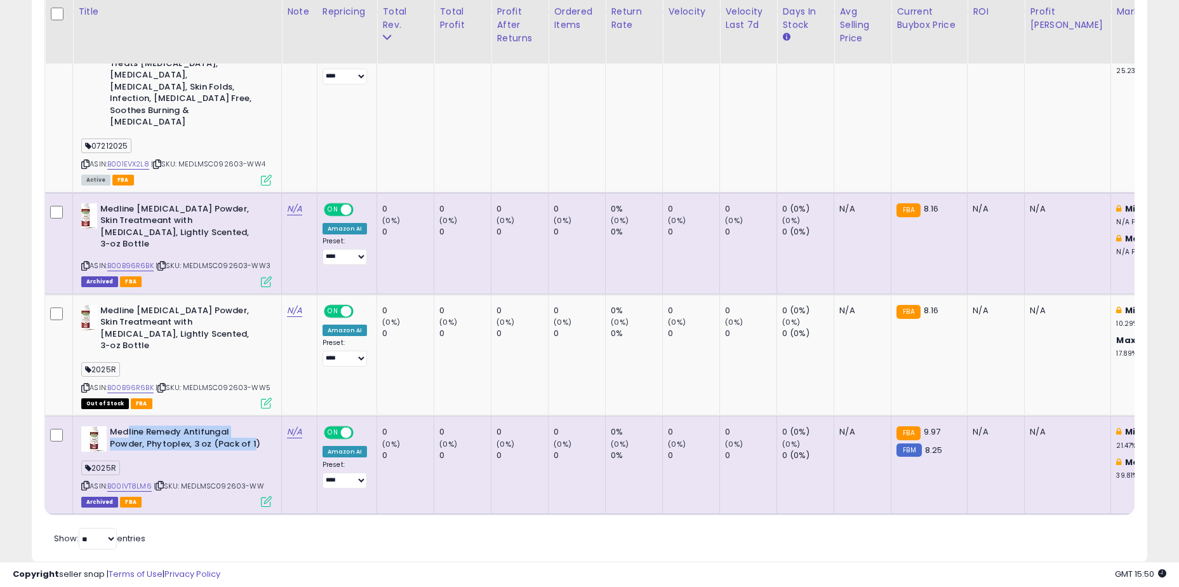
drag, startPoint x: 251, startPoint y: 408, endPoint x: 128, endPoint y: 394, distance: 123.4
click at [128, 426] on b "Medline Remedy Antifungal Powder, Phytoplex, 3 oz (Pack of 1)" at bounding box center [187, 439] width 154 height 27
drag, startPoint x: 124, startPoint y: 395, endPoint x: 259, endPoint y: 408, distance: 135.9
click at [259, 426] on b "Medline Remedy Antifungal Powder, Phytoplex, 3 oz (Pack of 1)" at bounding box center [187, 439] width 154 height 27
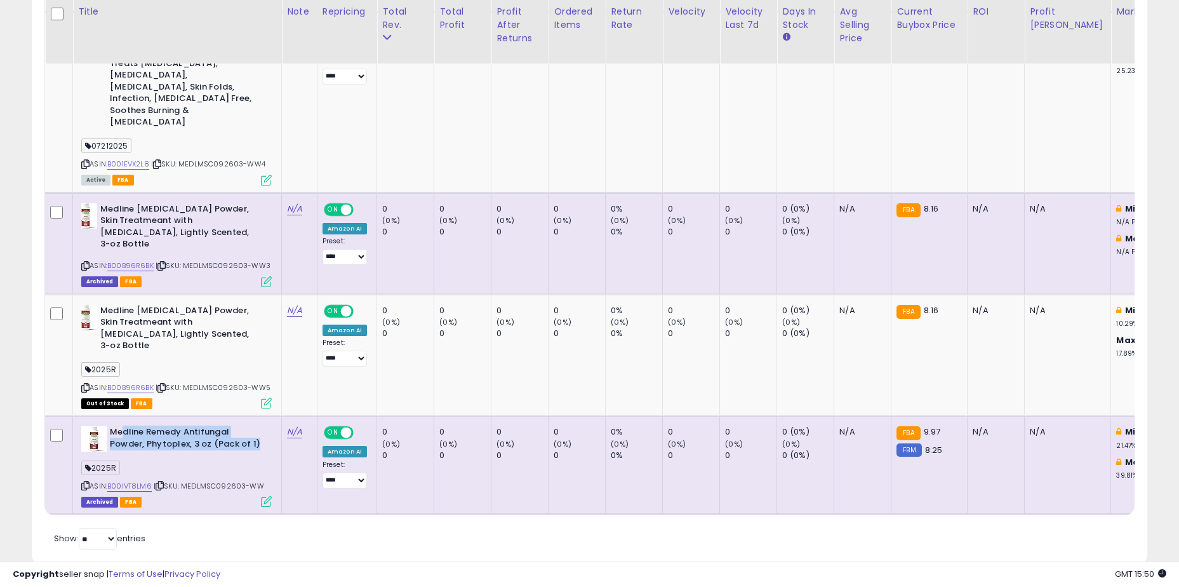
click at [259, 426] on b "Medline Remedy Antifungal Powder, Phytoplex, 3 oz (Pack of 1)" at bounding box center [187, 439] width 154 height 27
drag, startPoint x: 257, startPoint y: 410, endPoint x: 139, endPoint y: 389, distance: 120.0
click at [139, 416] on td "Medline Remedy Antifungal Powder, Phytoplex, 3 oz (Pack of 1) 2025R ASIN: B00IV…" at bounding box center [177, 465] width 209 height 98
drag, startPoint x: 135, startPoint y: 396, endPoint x: 126, endPoint y: 396, distance: 9.5
click at [135, 426] on b "Medline Remedy Antifungal Powder, Phytoplex, 3 oz (Pack of 1)" at bounding box center [187, 439] width 154 height 27
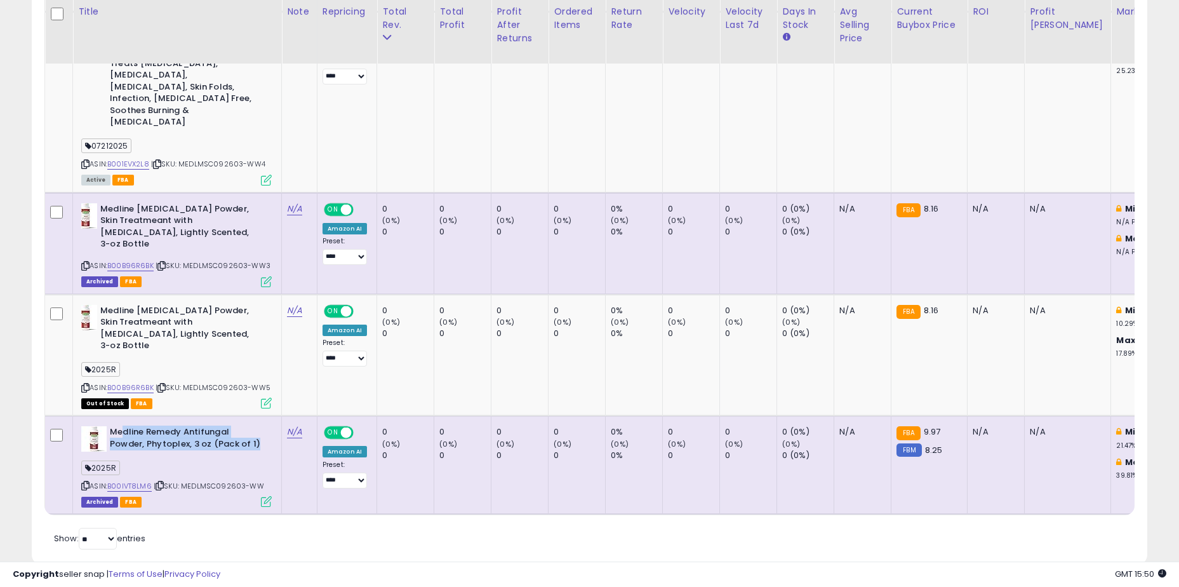
drag, startPoint x: 124, startPoint y: 396, endPoint x: 260, endPoint y: 407, distance: 135.8
click at [260, 426] on b "Medline Remedy Antifungal Powder, Phytoplex, 3 oz (Pack of 1)" at bounding box center [187, 439] width 154 height 27
click at [191, 426] on b "Medline Remedy Antifungal Powder, Phytoplex, 3 oz (Pack of 1)" at bounding box center [187, 439] width 154 height 27
drag, startPoint x: 133, startPoint y: 395, endPoint x: 252, endPoint y: 417, distance: 120.8
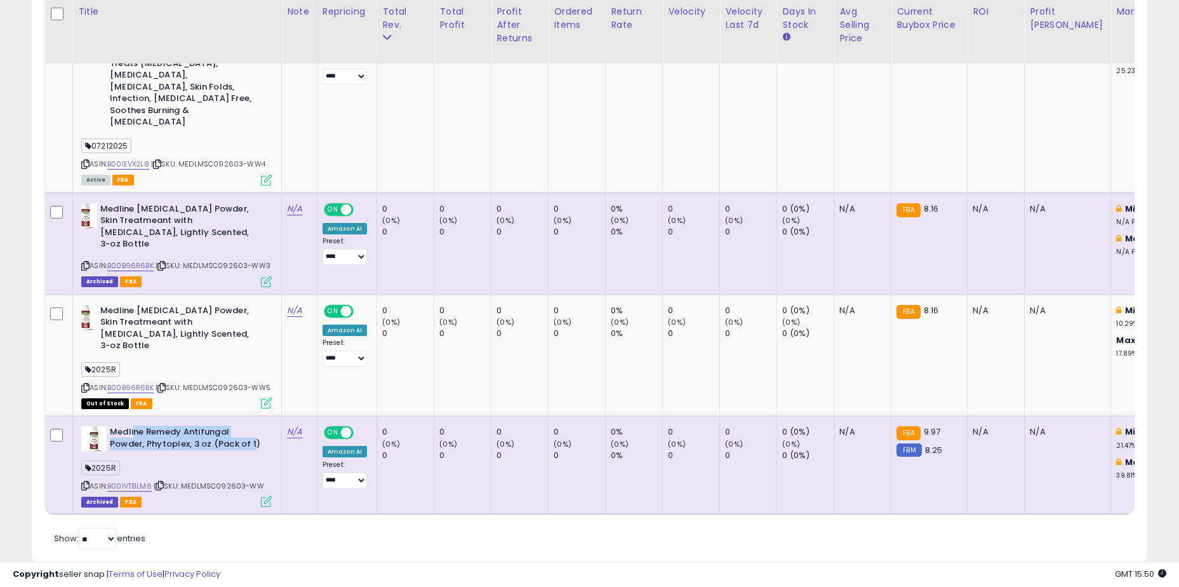
click at [252, 426] on b "Medline Remedy Antifungal Powder, Phytoplex, 3 oz (Pack of 1)" at bounding box center [187, 439] width 154 height 27
drag, startPoint x: 242, startPoint y: 409, endPoint x: 133, endPoint y: 396, distance: 109.3
click at [133, 426] on b "Medline Remedy Antifungal Powder, Phytoplex, 3 oz (Pack of 1)" at bounding box center [187, 439] width 154 height 27
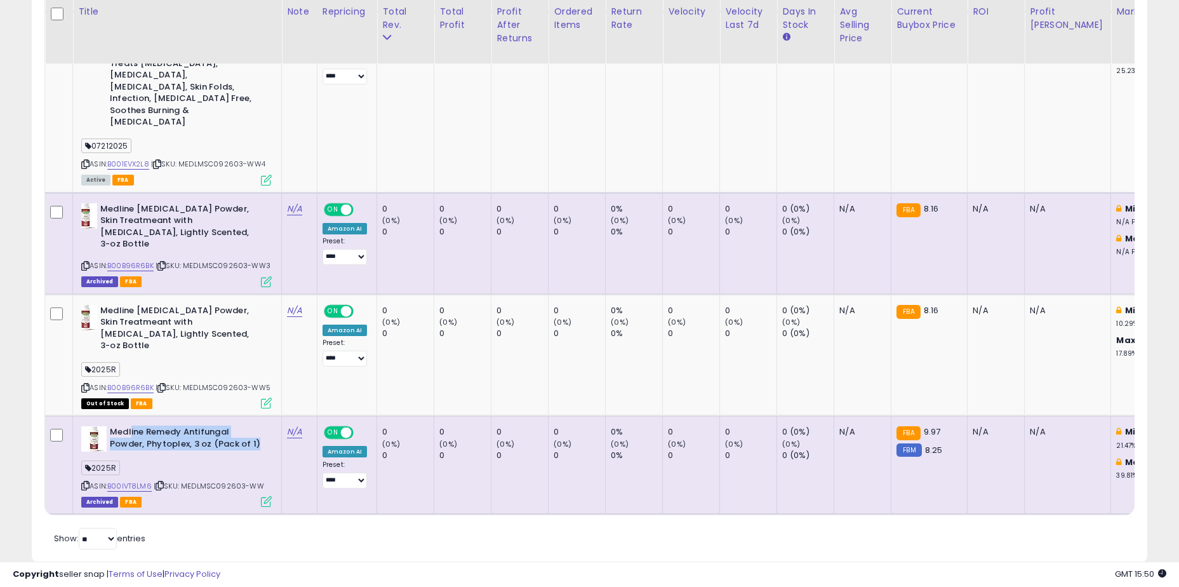
drag, startPoint x: 130, startPoint y: 398, endPoint x: 255, endPoint y: 416, distance: 127.0
click at [255, 426] on b "Medline Remedy Antifungal Powder, Phytoplex, 3 oz (Pack of 1)" at bounding box center [187, 439] width 154 height 27
drag, startPoint x: 231, startPoint y: 410, endPoint x: 128, endPoint y: 394, distance: 104.1
click at [128, 426] on b "Medline Remedy Antifungal Powder, Phytoplex, 3 oz (Pack of 1)" at bounding box center [187, 439] width 154 height 27
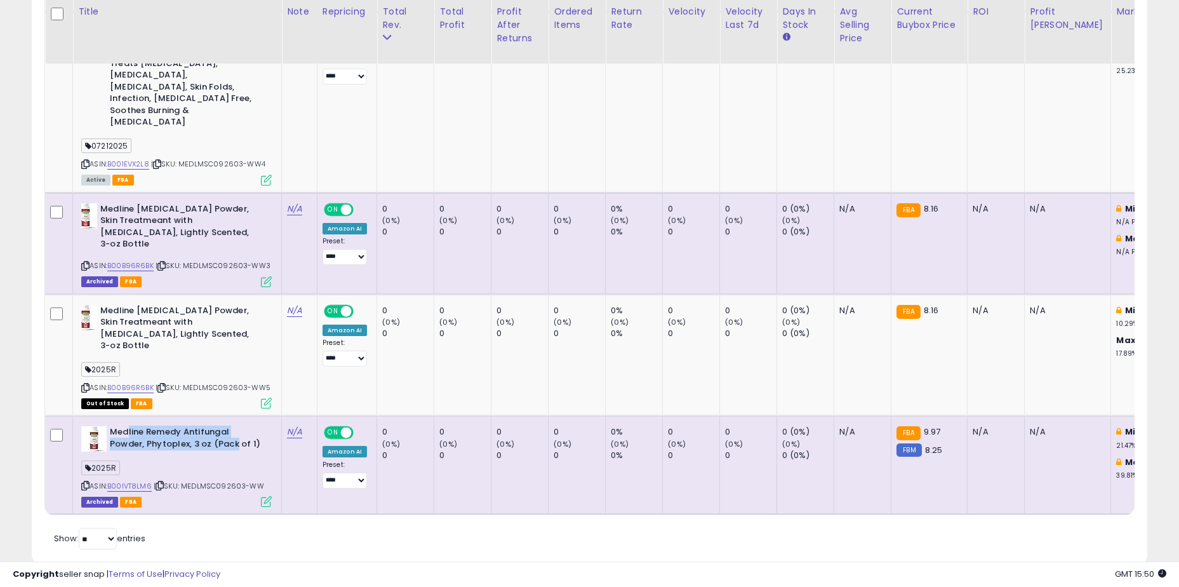
click at [128, 426] on b "Medline Remedy Antifungal Powder, Phytoplex, 3 oz (Pack of 1)" at bounding box center [187, 439] width 154 height 27
drag, startPoint x: 121, startPoint y: 394, endPoint x: 257, endPoint y: 406, distance: 135.8
click at [257, 426] on b "Medline Remedy Antifungal Powder, Phytoplex, 3 oz (Pack of 1)" at bounding box center [187, 439] width 154 height 27
drag, startPoint x: 128, startPoint y: 400, endPoint x: 246, endPoint y: 410, distance: 118.5
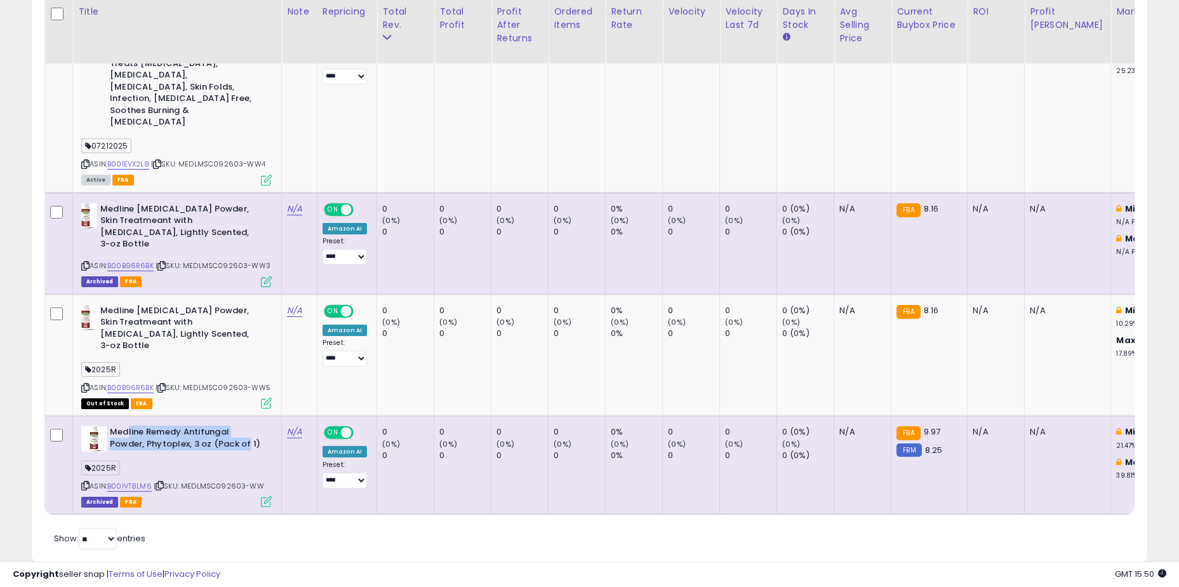
click at [246, 426] on b "Medline Remedy Antifungal Powder, Phytoplex, 3 oz (Pack of 1)" at bounding box center [187, 439] width 154 height 27
drag, startPoint x: 171, startPoint y: 394, endPoint x: 253, endPoint y: 409, distance: 83.8
click at [253, 426] on b "Medline Remedy Antifungal Powder, Phytoplex, 3 oz (Pack of 1)" at bounding box center [187, 439] width 154 height 27
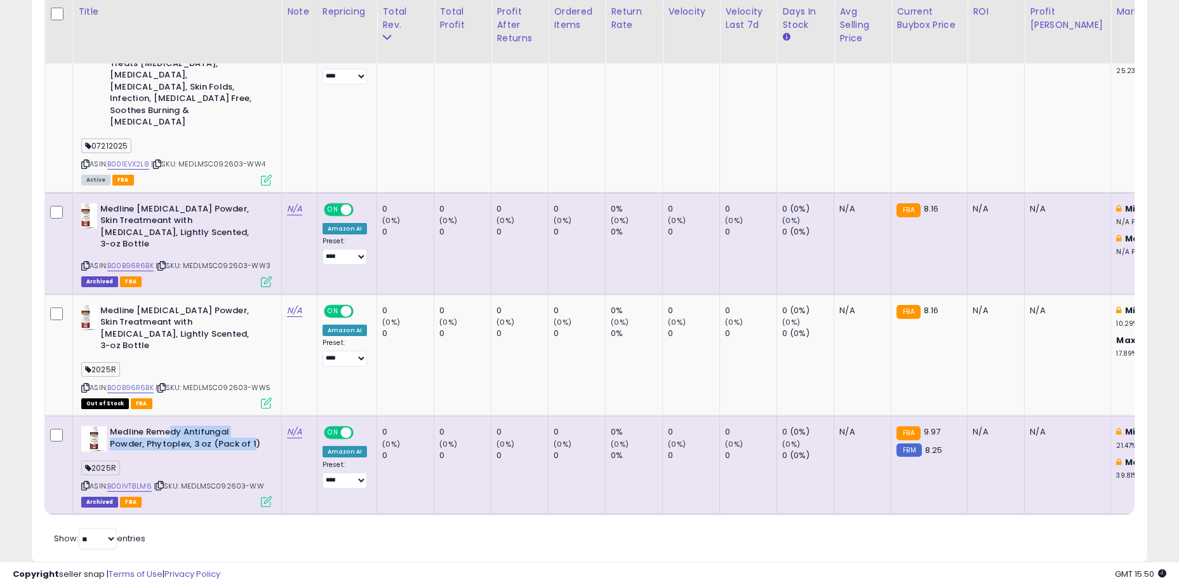
drag, startPoint x: 171, startPoint y: 396, endPoint x: 253, endPoint y: 412, distance: 84.1
click at [253, 426] on b "Medline Remedy Antifungal Powder, Phytoplex, 3 oz (Pack of 1)" at bounding box center [187, 439] width 154 height 27
drag, startPoint x: 209, startPoint y: 451, endPoint x: 251, endPoint y: 449, distance: 42.6
click at [251, 481] on span "| SKU: MEDLMSC092603-WW" at bounding box center [209, 486] width 111 height 10
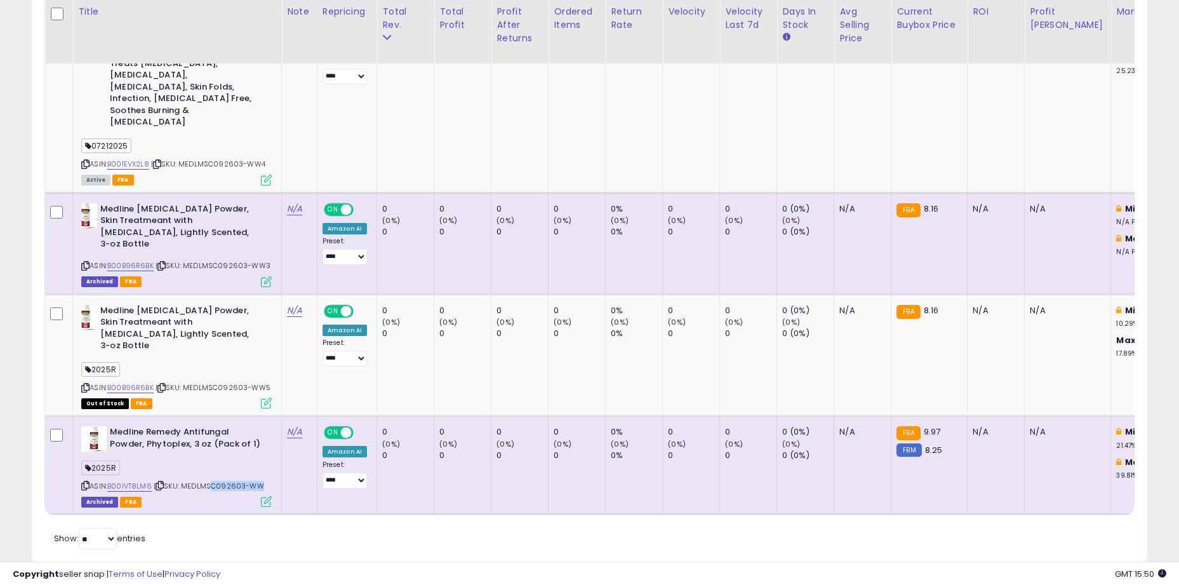
click at [251, 481] on span "| SKU: MEDLMSC092603-WW" at bounding box center [209, 486] width 111 height 10
drag, startPoint x: 431, startPoint y: 395, endPoint x: 664, endPoint y: 418, distance: 233.6
click at [664, 418] on td "0 (0%) 0" at bounding box center [691, 465] width 57 height 98
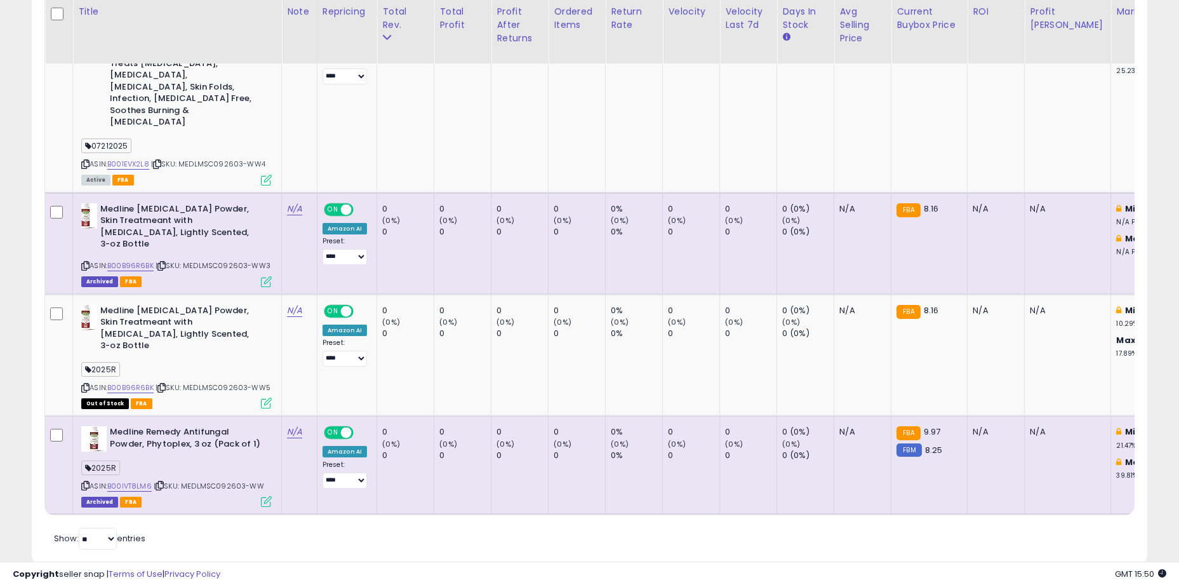
drag, startPoint x: 443, startPoint y: 391, endPoint x: 487, endPoint y: 410, distance: 48.1
click at [481, 426] on div "0 (0%) 0" at bounding box center [460, 443] width 42 height 35
click at [487, 438] on div "(0%)" at bounding box center [464, 443] width 51 height 11
click at [432, 326] on td "0 (0%) 0" at bounding box center [405, 355] width 57 height 122
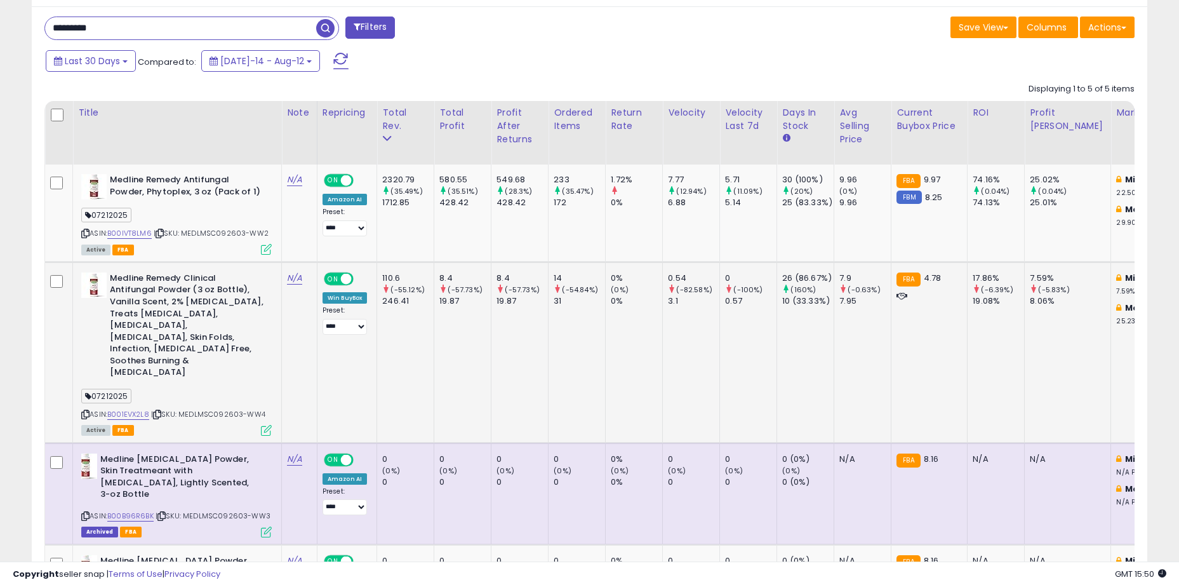
drag, startPoint x: 623, startPoint y: 273, endPoint x: 685, endPoint y: 267, distance: 62.5
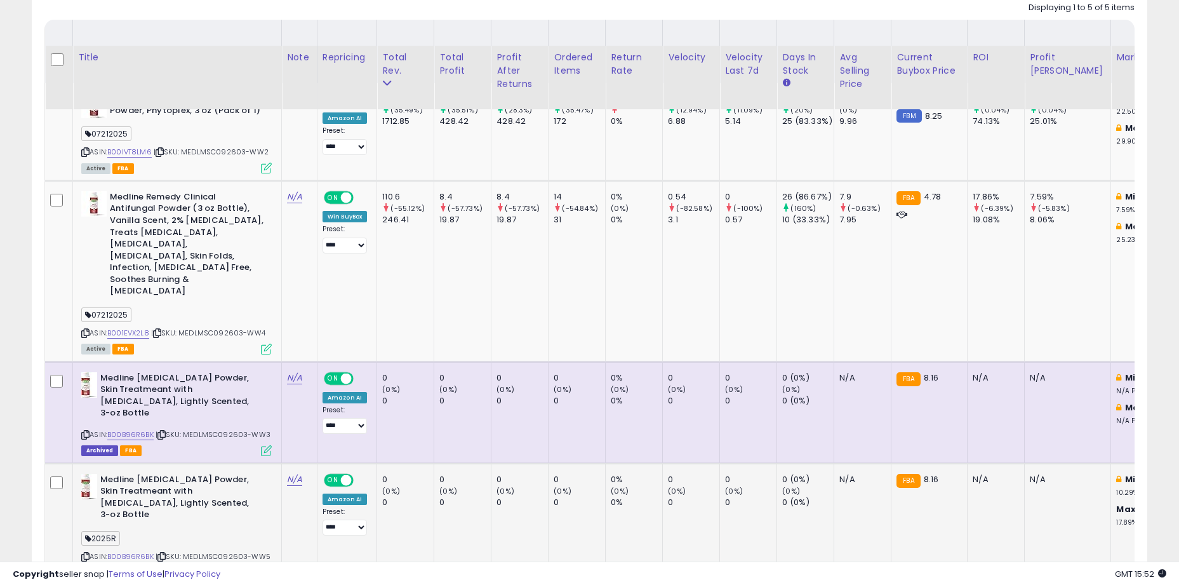
scroll to position [674, 0]
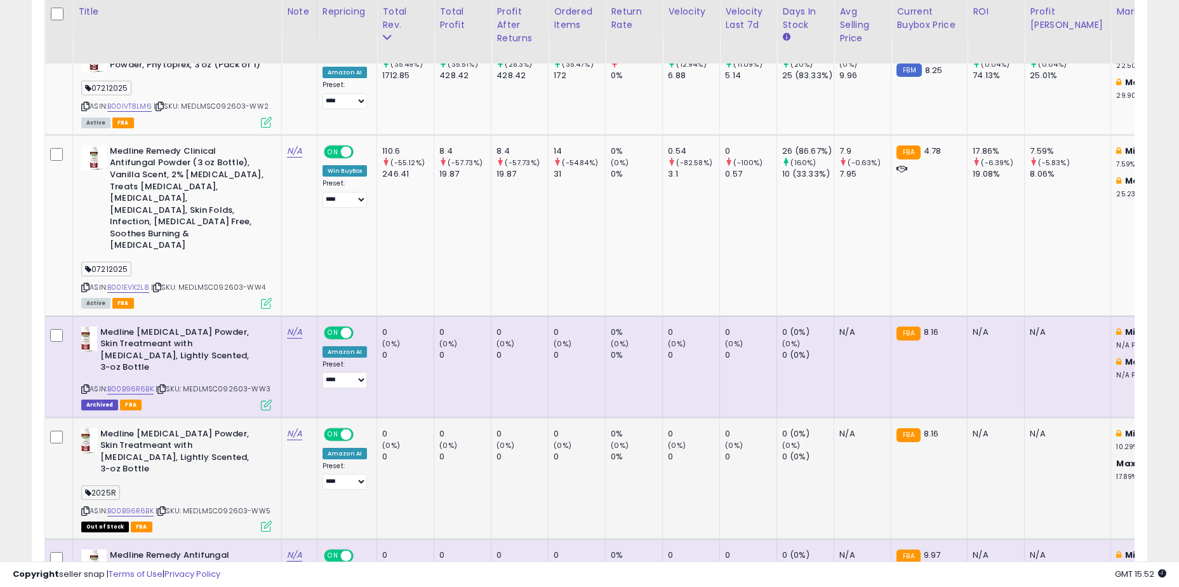
click at [265, 506] on span "| SKU: MEDLMSC092603-WW5" at bounding box center [213, 511] width 115 height 10
drag, startPoint x: 267, startPoint y: 474, endPoint x: 189, endPoint y: 474, distance: 78.1
click at [189, 506] on span "| SKU: MEDLMSC092603-WW5" at bounding box center [213, 511] width 115 height 10
copy span "MEDLMSC092603-WW5"
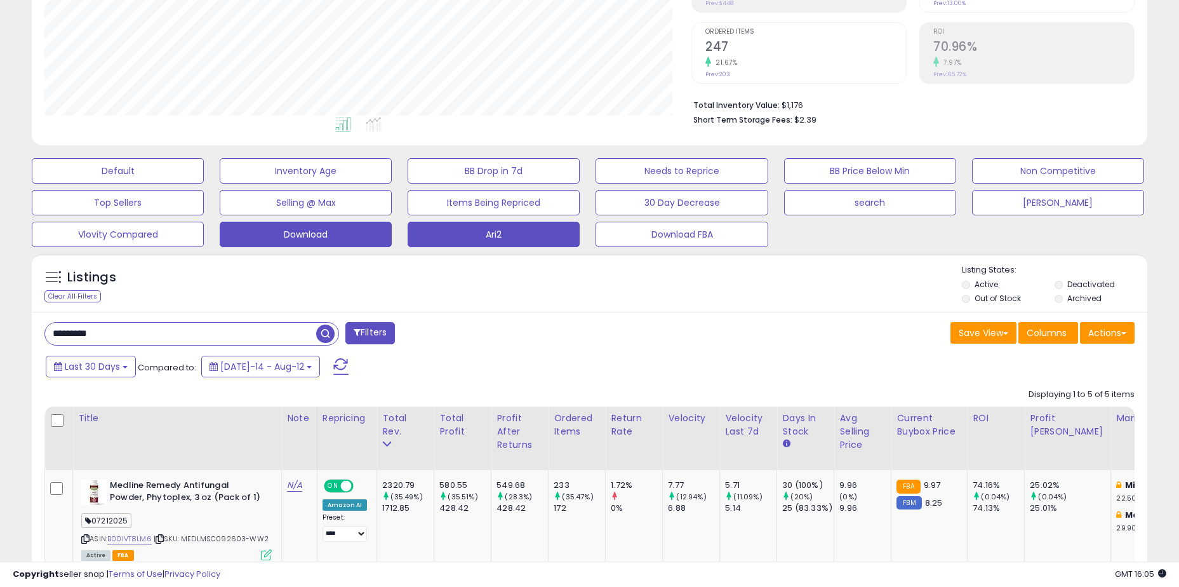
scroll to position [381, 0]
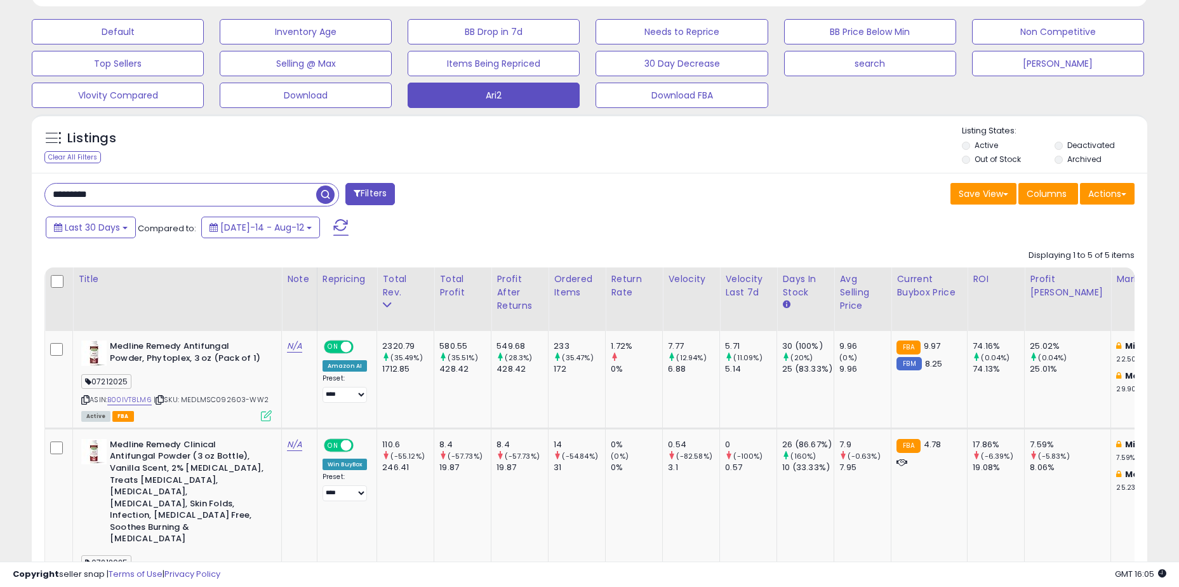
click at [198, 198] on input "*********" at bounding box center [180, 195] width 271 height 22
paste input "***"
click at [321, 194] on span "button" at bounding box center [325, 194] width 18 height 18
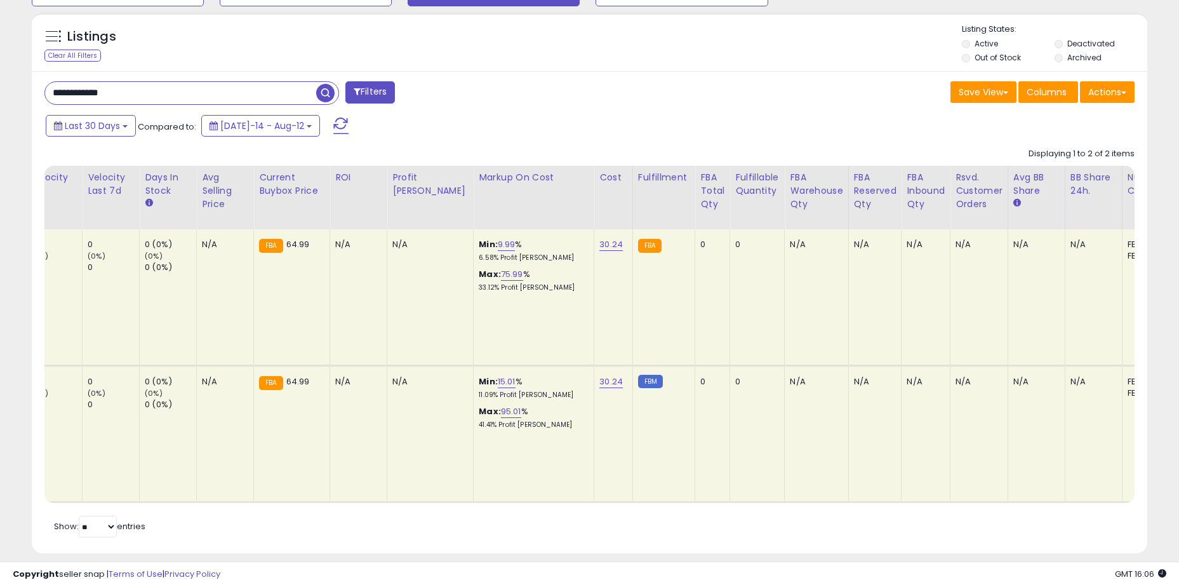
scroll to position [0, 0]
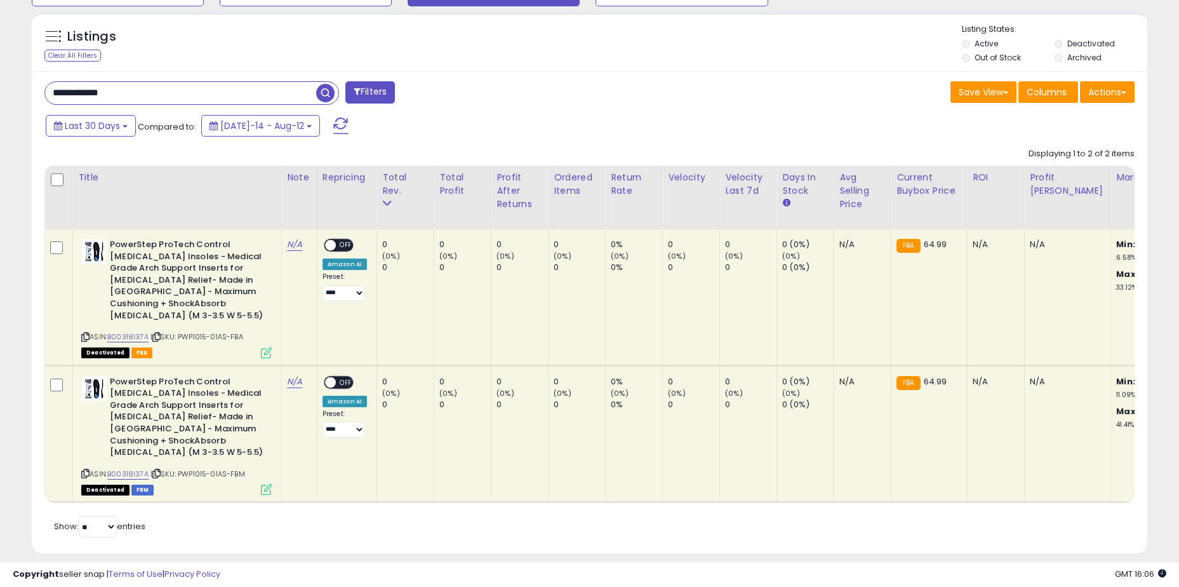
click at [140, 89] on input "**********" at bounding box center [180, 93] width 271 height 22
click at [141, 89] on input "**********" at bounding box center [180, 93] width 271 height 22
drag, startPoint x: 181, startPoint y: 325, endPoint x: 251, endPoint y: 325, distance: 70.5
click at [251, 325] on div "ASIN: B00318I37A | SKU: PWP1015-01AS-FBA Deactivated FBA" at bounding box center [176, 298] width 191 height 118
copy span "PWP1015-01AS-FBA"
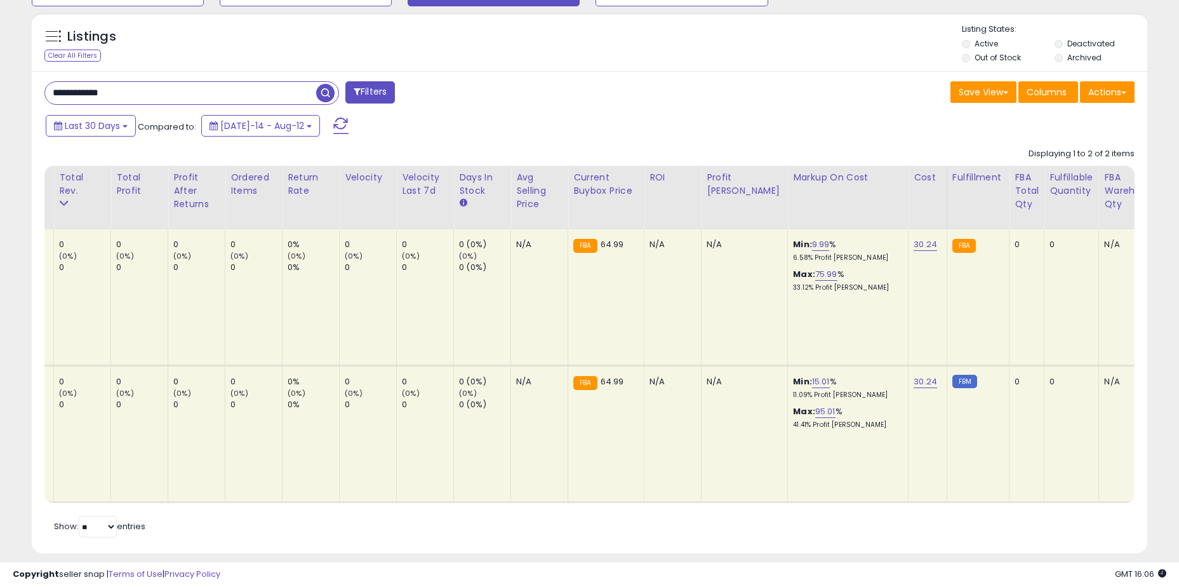
scroll to position [0, 610]
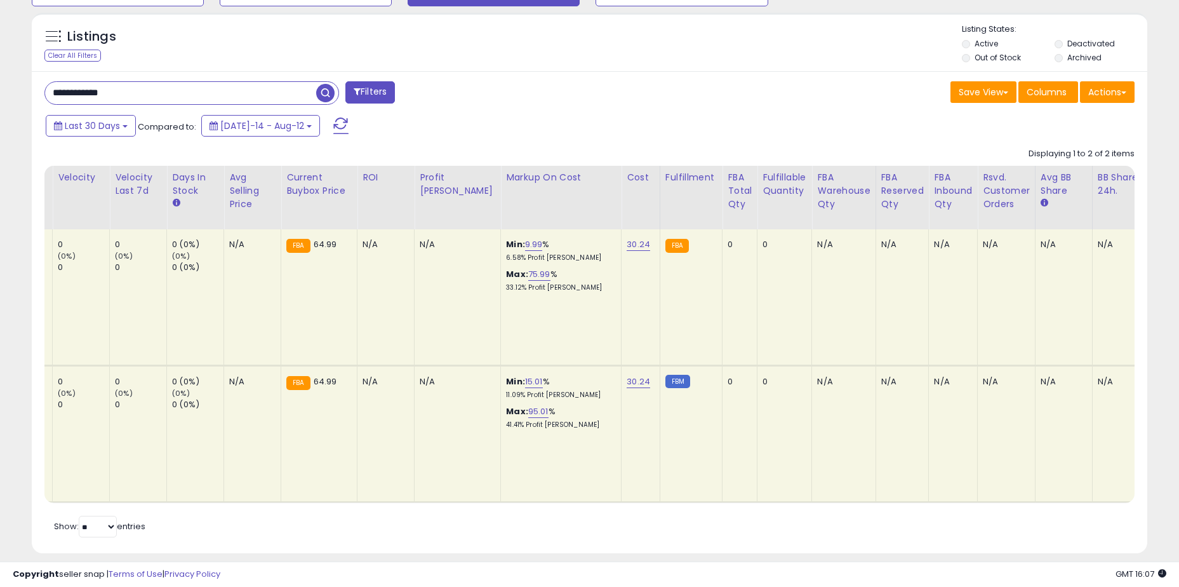
drag, startPoint x: 26, startPoint y: 263, endPoint x: 101, endPoint y: 262, distance: 74.9
click at [26, 263] on div "Listings Clear All Filters" at bounding box center [589, 287] width 1135 height 563
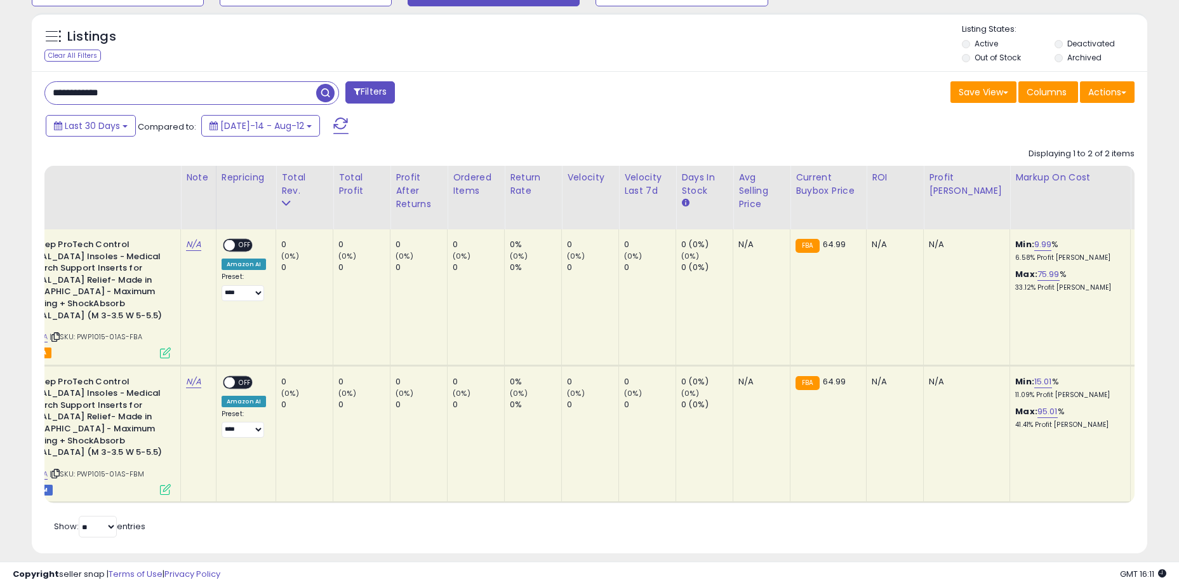
scroll to position [0, 0]
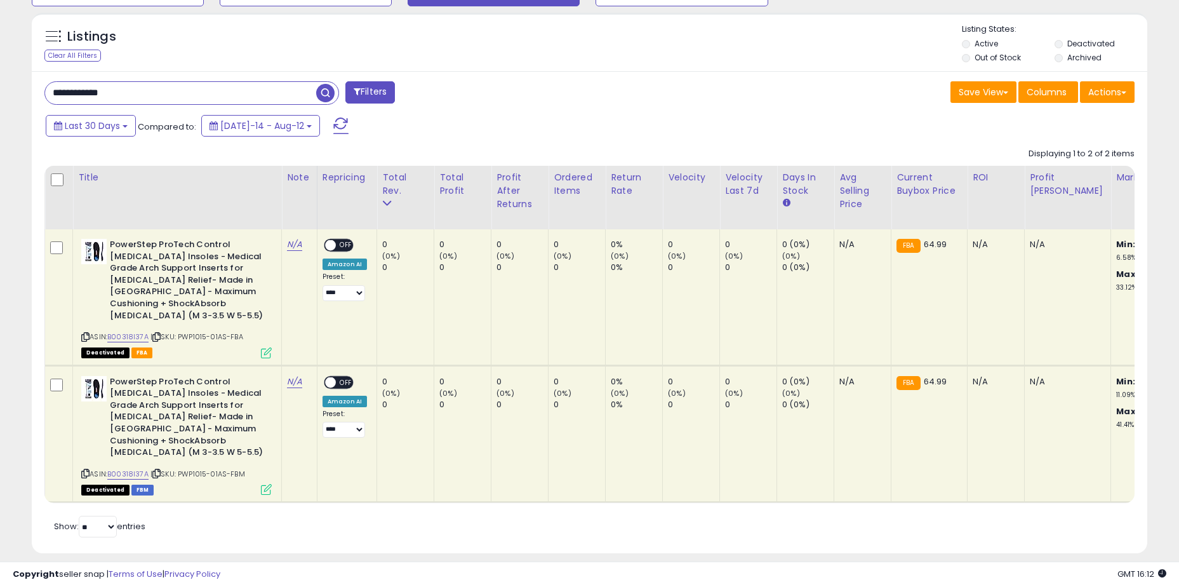
click at [148, 88] on input "**********" at bounding box center [180, 93] width 271 height 22
click at [149, 88] on input "**********" at bounding box center [180, 93] width 271 height 22
drag, startPoint x: 149, startPoint y: 88, endPoint x: 133, endPoint y: 91, distance: 16.2
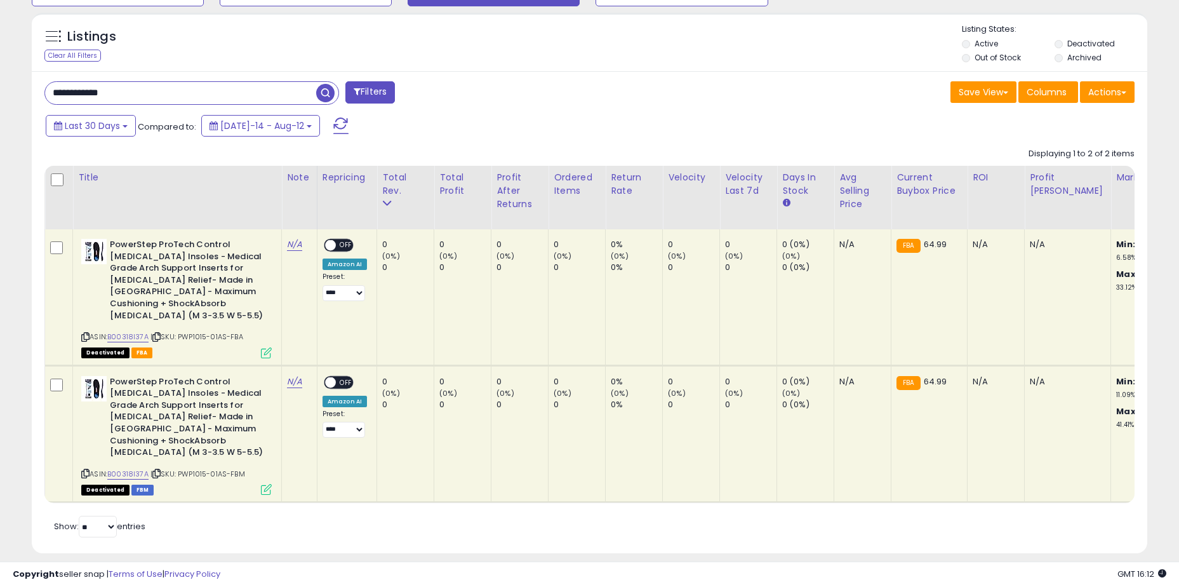
click at [133, 91] on input "**********" at bounding box center [180, 93] width 271 height 22
paste input "text"
click at [322, 90] on span "button" at bounding box center [325, 93] width 18 height 18
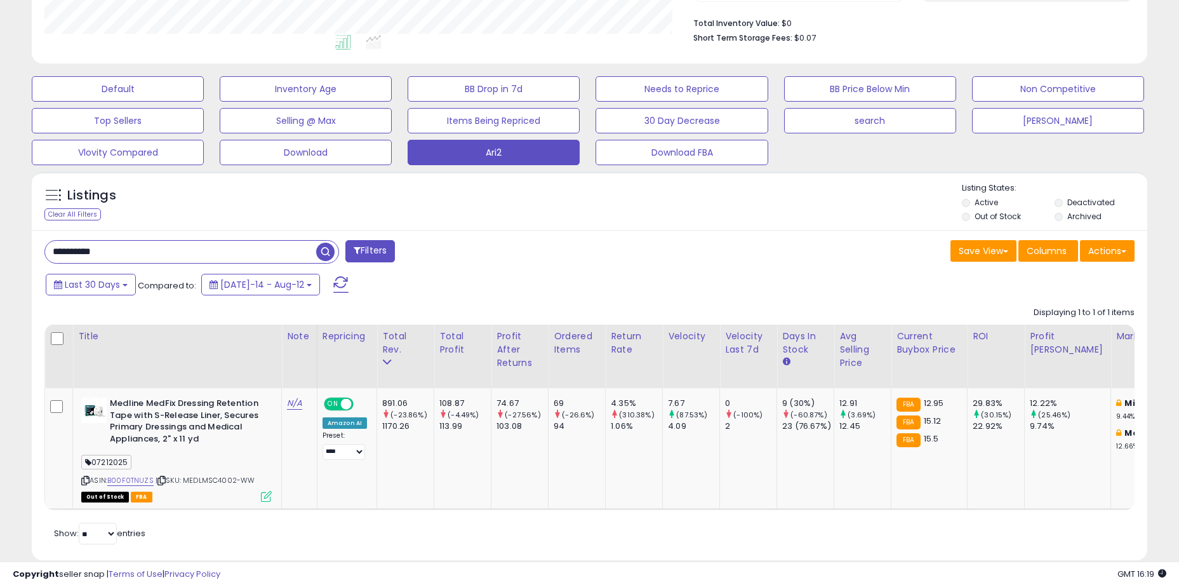
scroll to position [354, 0]
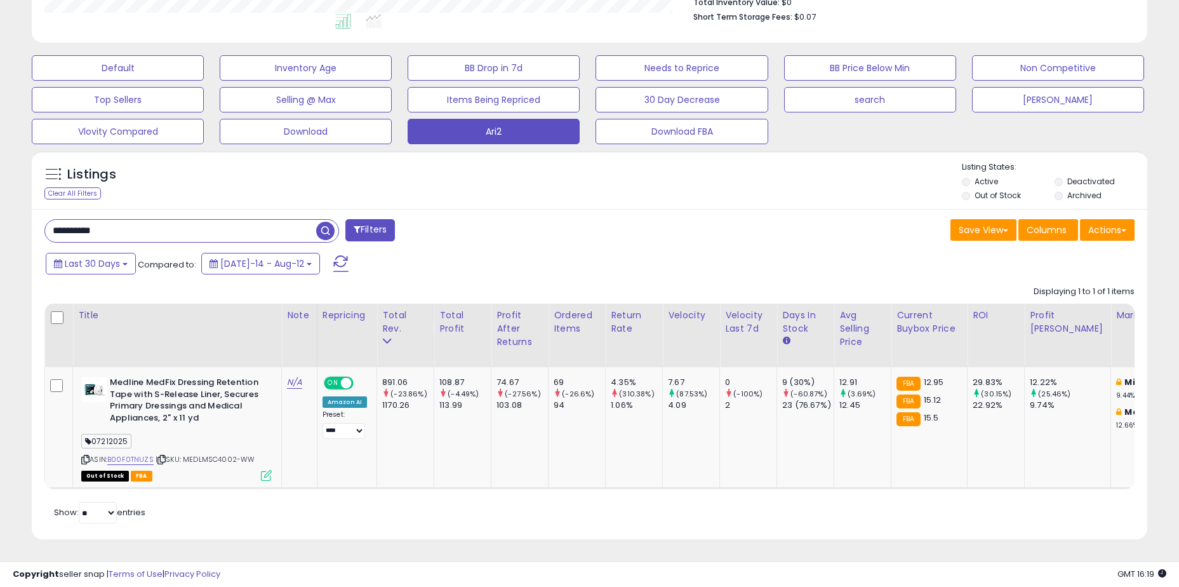
click at [149, 224] on input "**********" at bounding box center [180, 231] width 271 height 22
click at [180, 194] on div "Listings Clear All Filters Listing States:" at bounding box center [590, 182] width 1116 height 43
click at [156, 221] on input "**********" at bounding box center [180, 231] width 271 height 22
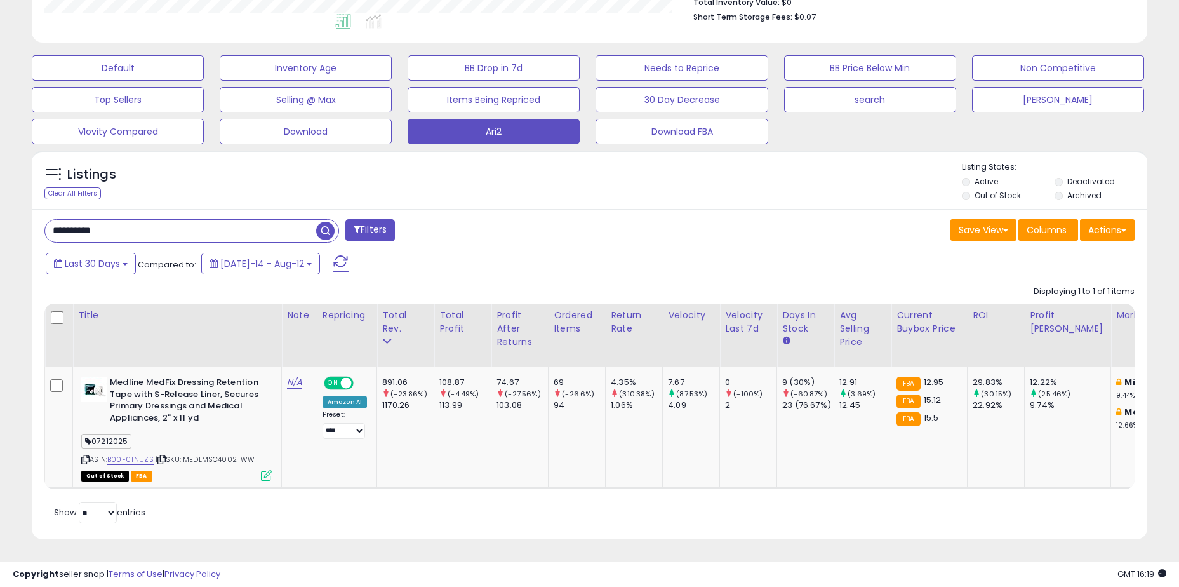
click at [156, 221] on input "**********" at bounding box center [180, 231] width 271 height 22
click at [171, 184] on div "Listings Clear All Filters" at bounding box center [127, 182] width 185 height 42
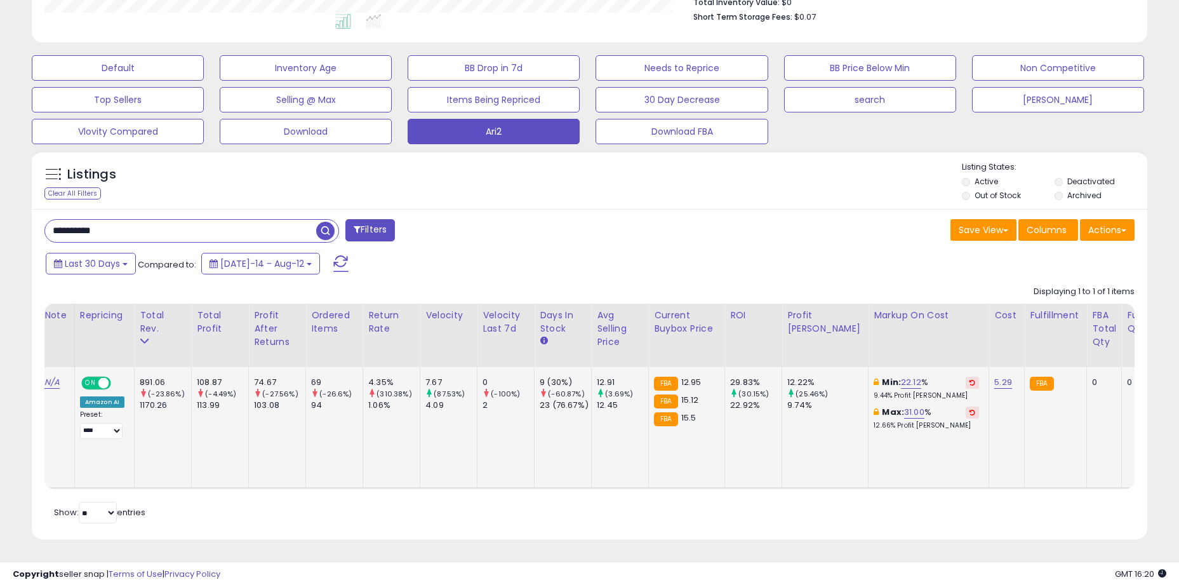
scroll to position [0, 0]
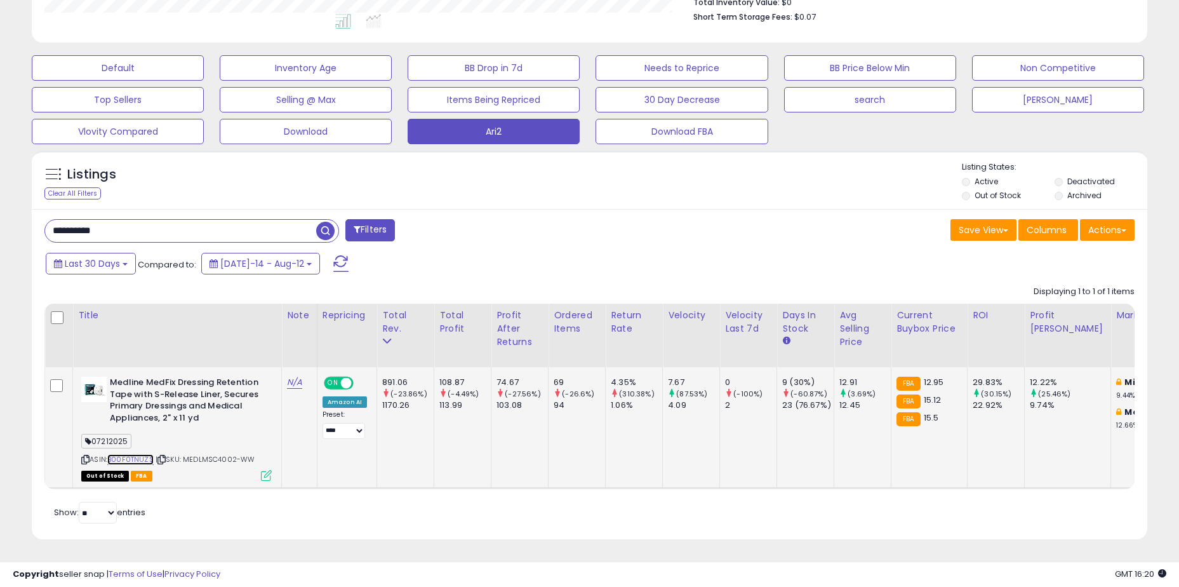
click at [144, 454] on link "B00F0TNUZS" at bounding box center [130, 459] width 46 height 11
drag, startPoint x: 637, startPoint y: 432, endPoint x: 674, endPoint y: 429, distance: 37.6
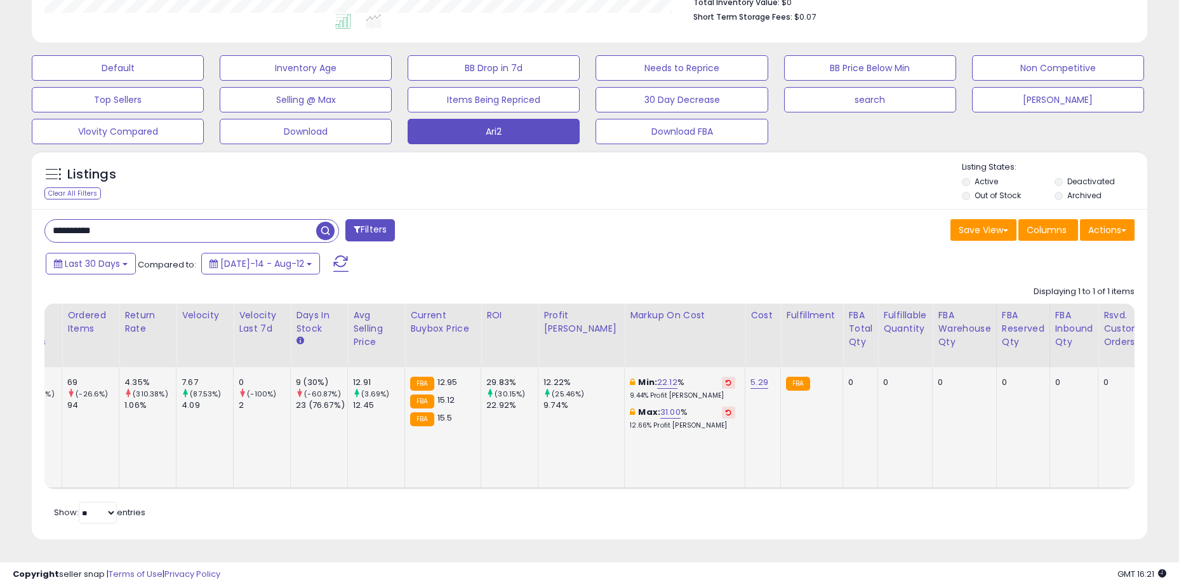
scroll to position [0, 530]
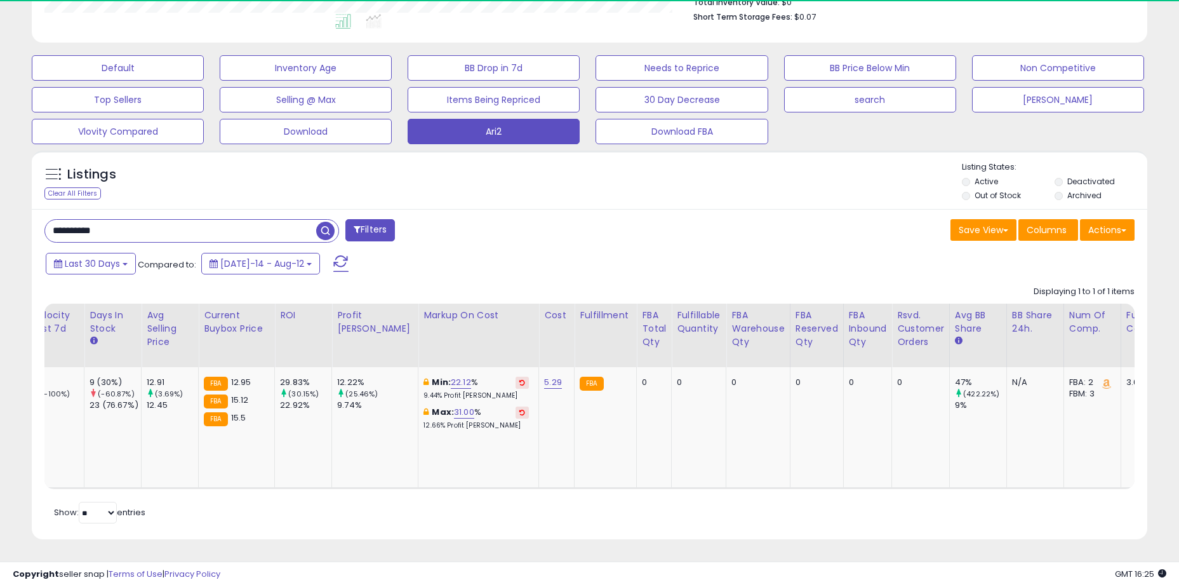
click at [209, 224] on input "**********" at bounding box center [180, 231] width 271 height 22
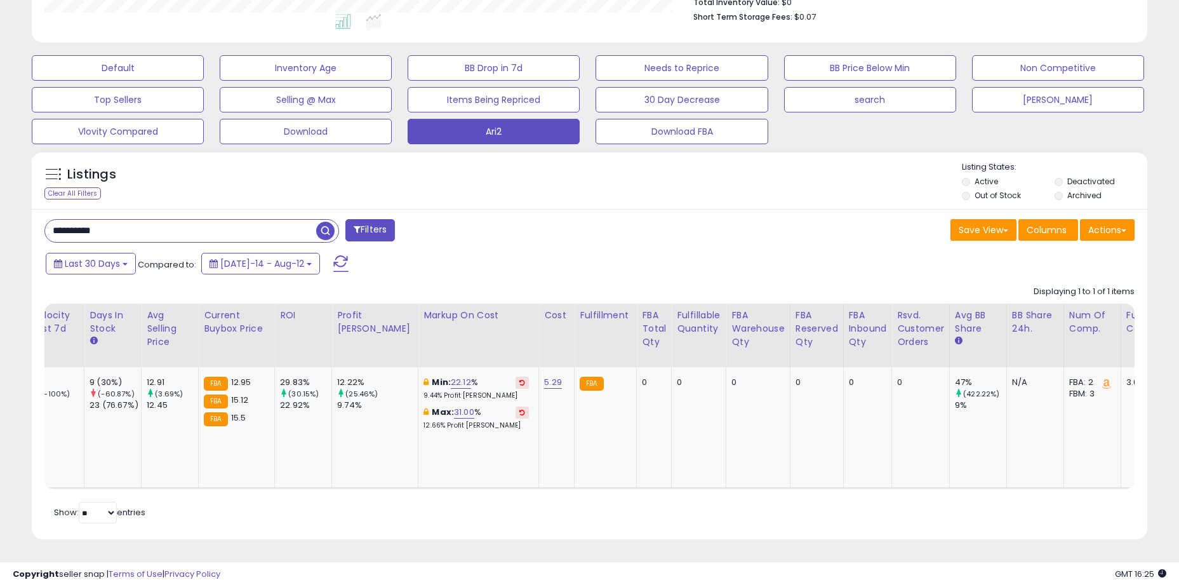
click at [209, 224] on input "**********" at bounding box center [180, 231] width 271 height 22
paste input "text"
click at [319, 222] on span "button" at bounding box center [325, 231] width 18 height 18
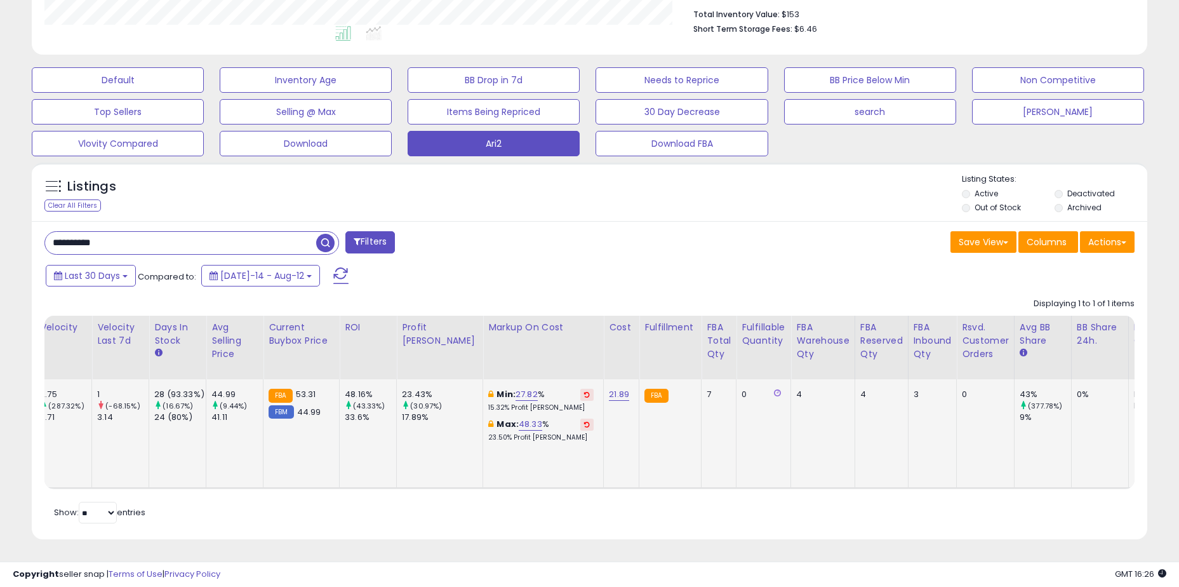
scroll to position [0, 0]
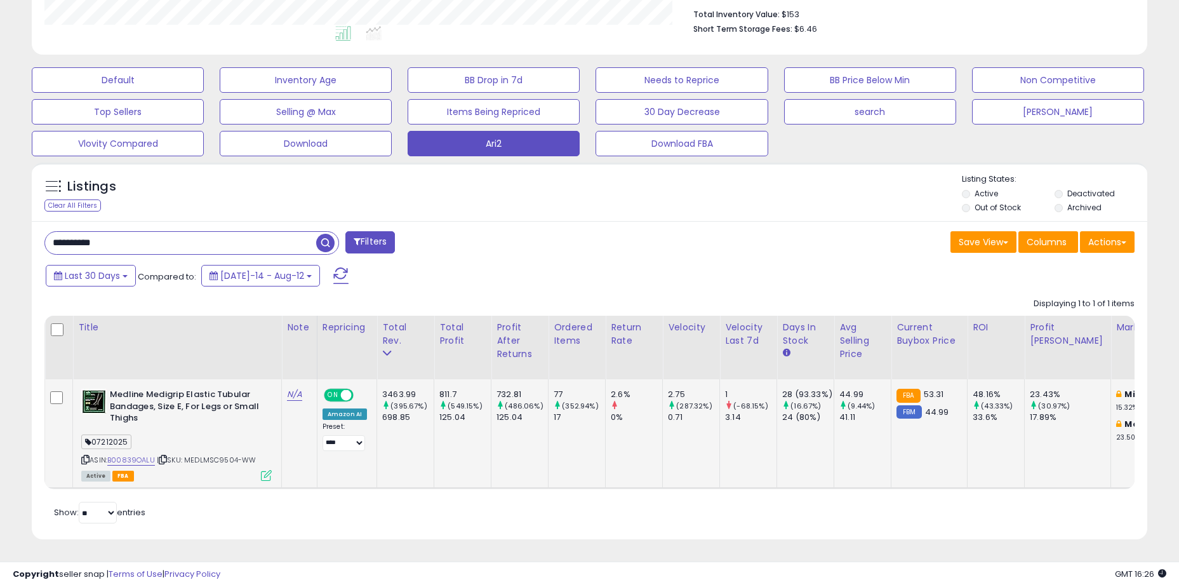
drag, startPoint x: 499, startPoint y: 438, endPoint x: 553, endPoint y: 430, distance: 53.9
click at [185, 232] on input "**********" at bounding box center [180, 243] width 271 height 22
paste input "text"
click at [326, 234] on span "button" at bounding box center [325, 243] width 18 height 18
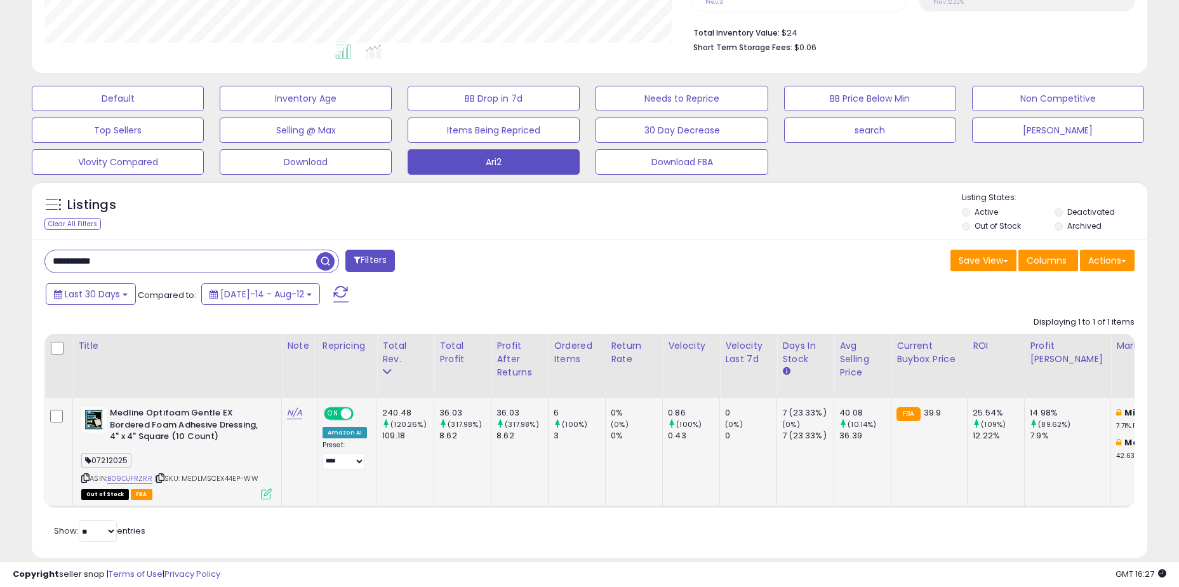
scroll to position [342, 0]
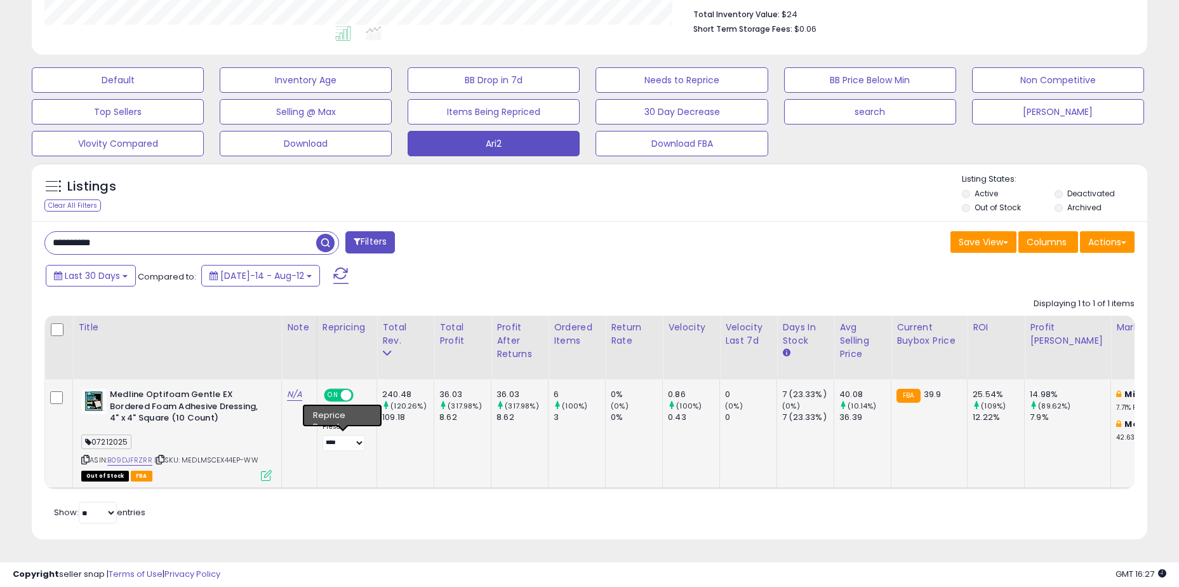
click at [426, 438] on td "240.48 (120.26%) 109.18" at bounding box center [405, 433] width 57 height 109
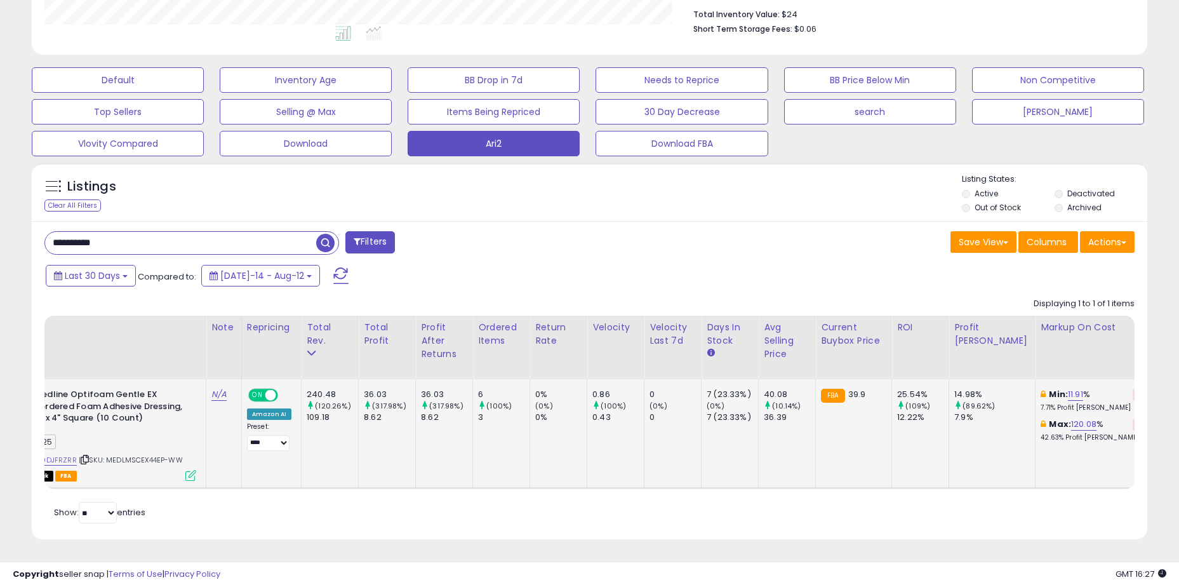
scroll to position [0, 278]
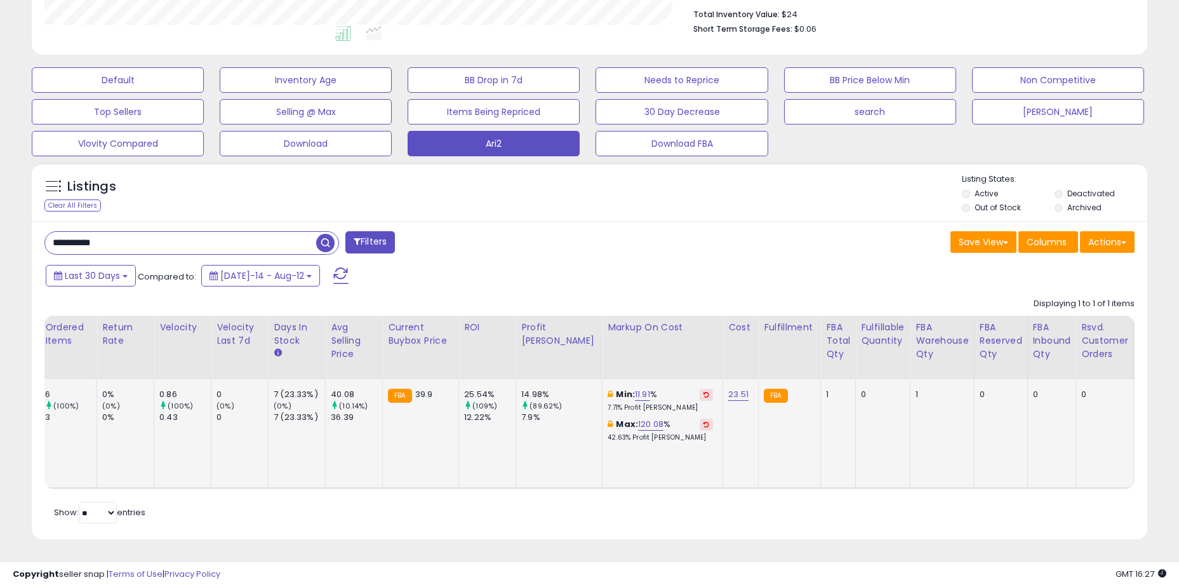
drag, startPoint x: 758, startPoint y: 412, endPoint x: 789, endPoint y: 412, distance: 31.8
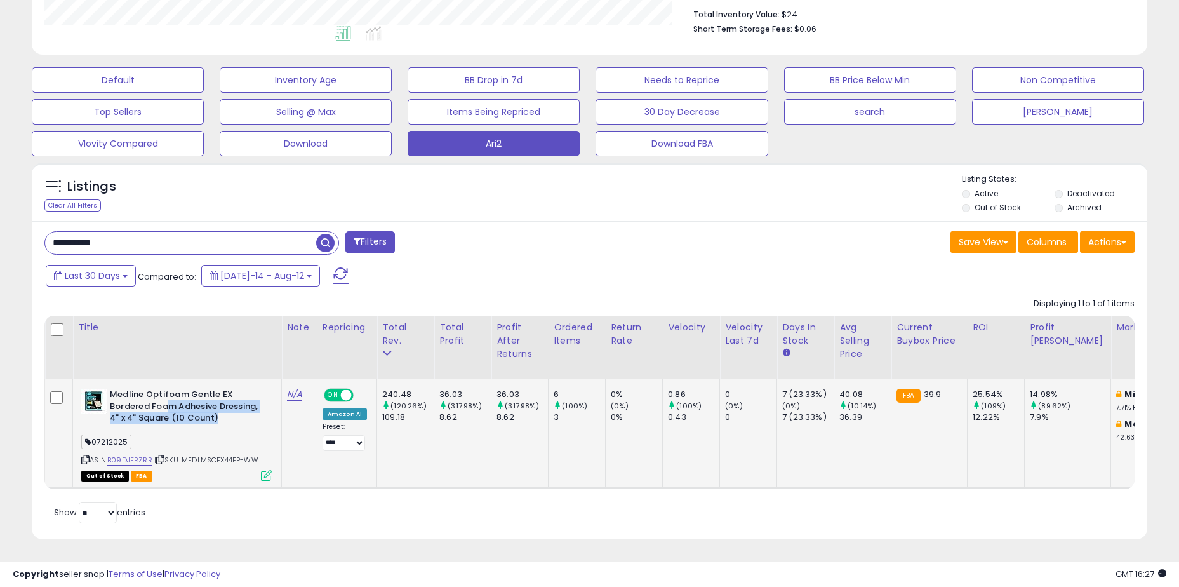
drag, startPoint x: 170, startPoint y: 398, endPoint x: 218, endPoint y: 408, distance: 48.8
click at [218, 408] on b "Medline Optifoam Gentle EX Bordered Foam Adhesive Dressing, 4" x 4" Square (10 …" at bounding box center [187, 408] width 154 height 39
drag, startPoint x: 224, startPoint y: 448, endPoint x: 256, endPoint y: 448, distance: 32.4
click at [256, 455] on span "| SKU: MEDLMSCEX44EP-WW" at bounding box center [206, 460] width 104 height 10
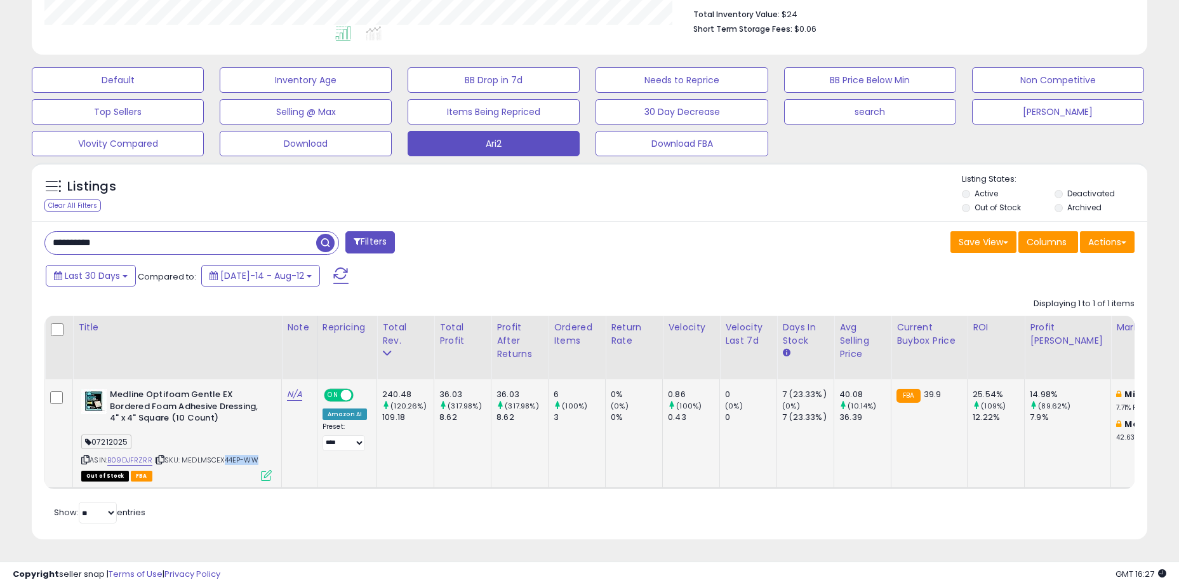
click at [256, 455] on span "| SKU: MEDLMSCEX44EP-WW" at bounding box center [206, 460] width 104 height 10
click at [135, 455] on link "B09DJFRZRR" at bounding box center [129, 460] width 45 height 11
click at [131, 232] on input "**********" at bounding box center [180, 243] width 271 height 22
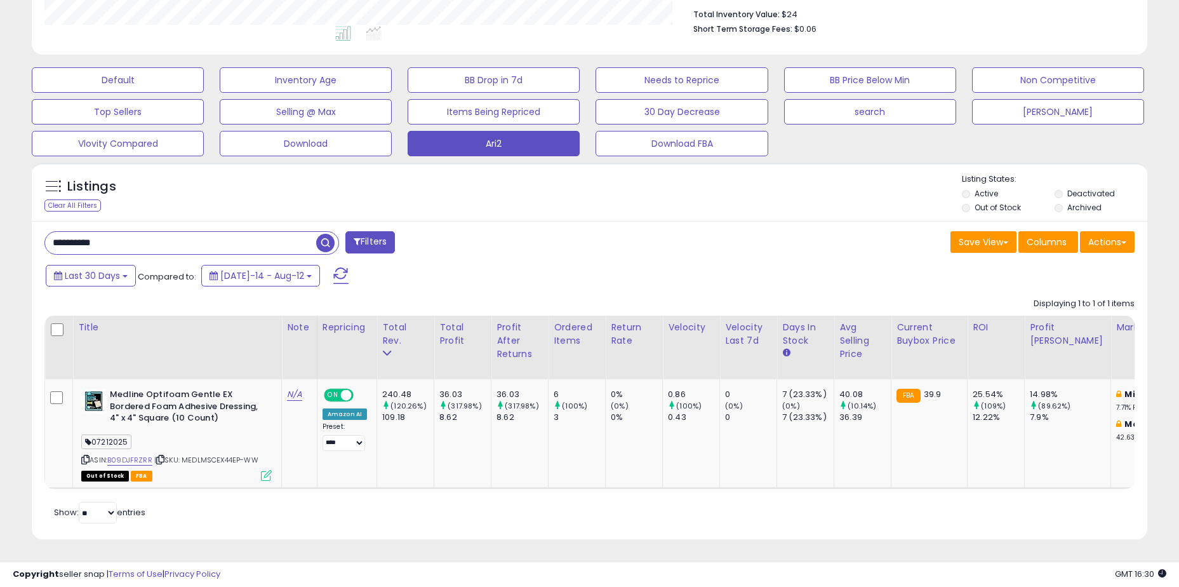
paste input "***"
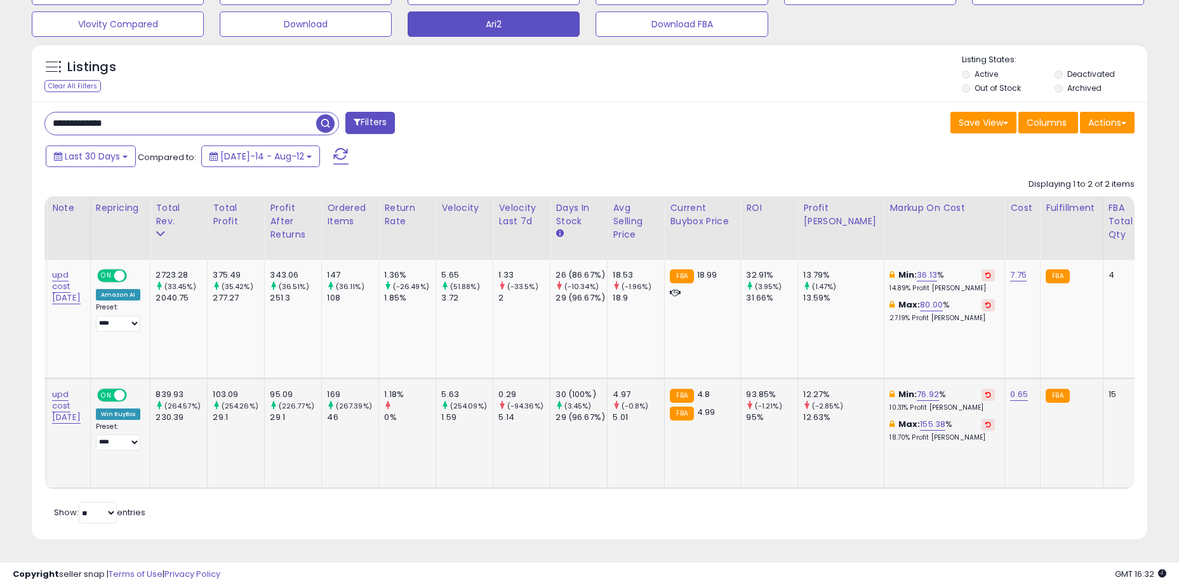
scroll to position [0, 0]
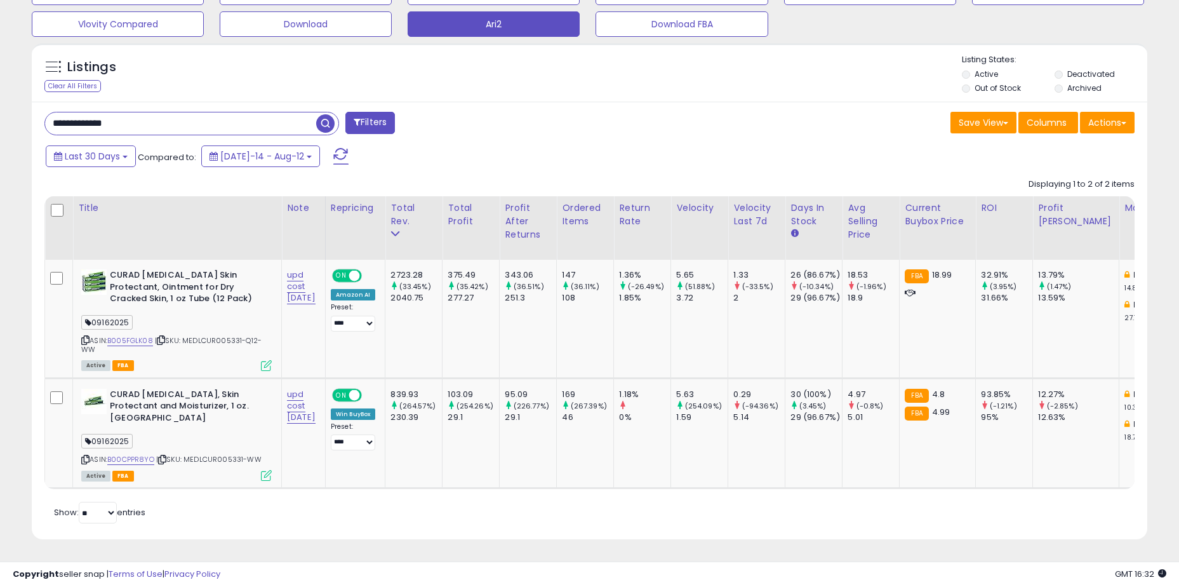
click at [180, 113] on input "**********" at bounding box center [180, 123] width 271 height 22
paste input "text"
drag, startPoint x: 501, startPoint y: 420, endPoint x: 572, endPoint y: 417, distance: 70.6
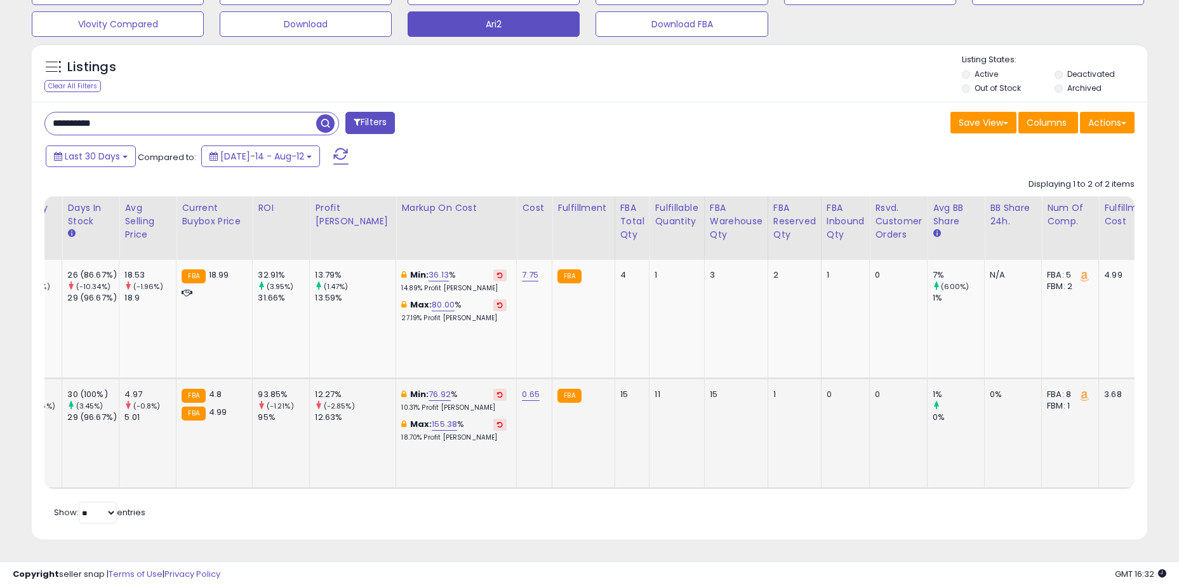
scroll to position [0, 723]
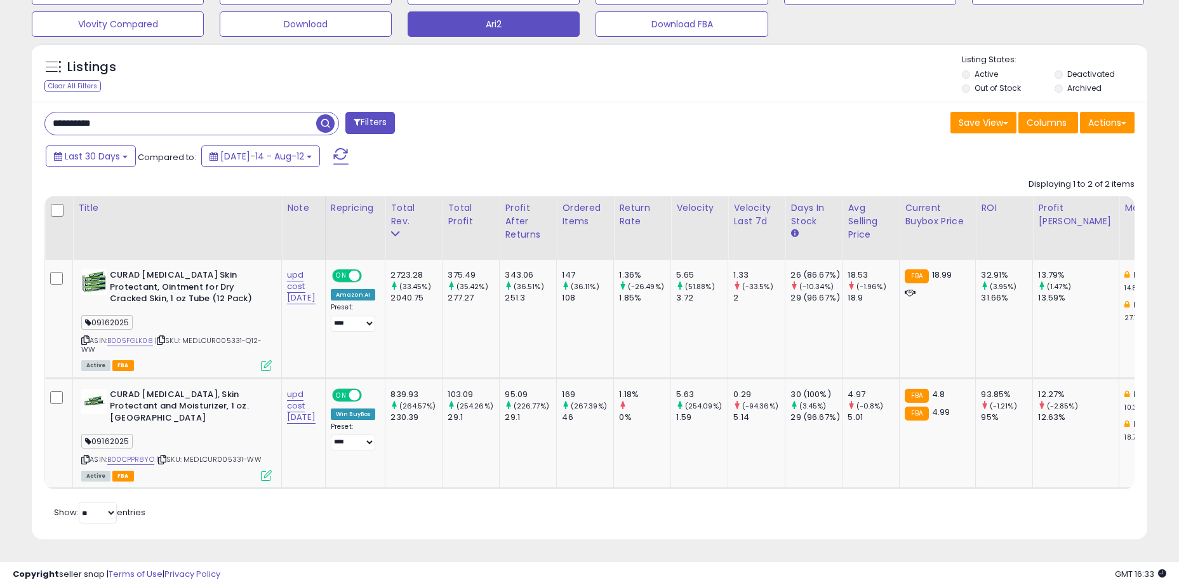
click at [324, 116] on span "button" at bounding box center [325, 123] width 18 height 18
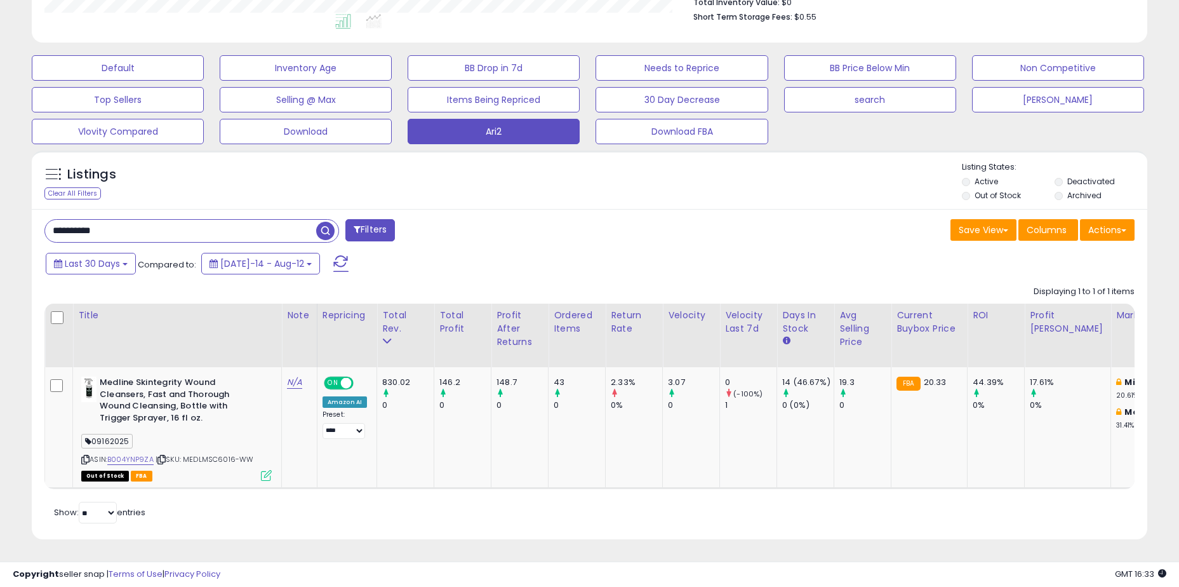
click at [213, 223] on input "**********" at bounding box center [180, 231] width 271 height 22
drag, startPoint x: 235, startPoint y: 450, endPoint x: 205, endPoint y: 452, distance: 29.9
click at [205, 454] on span "| SKU: MEDLMSC6016-WW" at bounding box center [205, 459] width 98 height 10
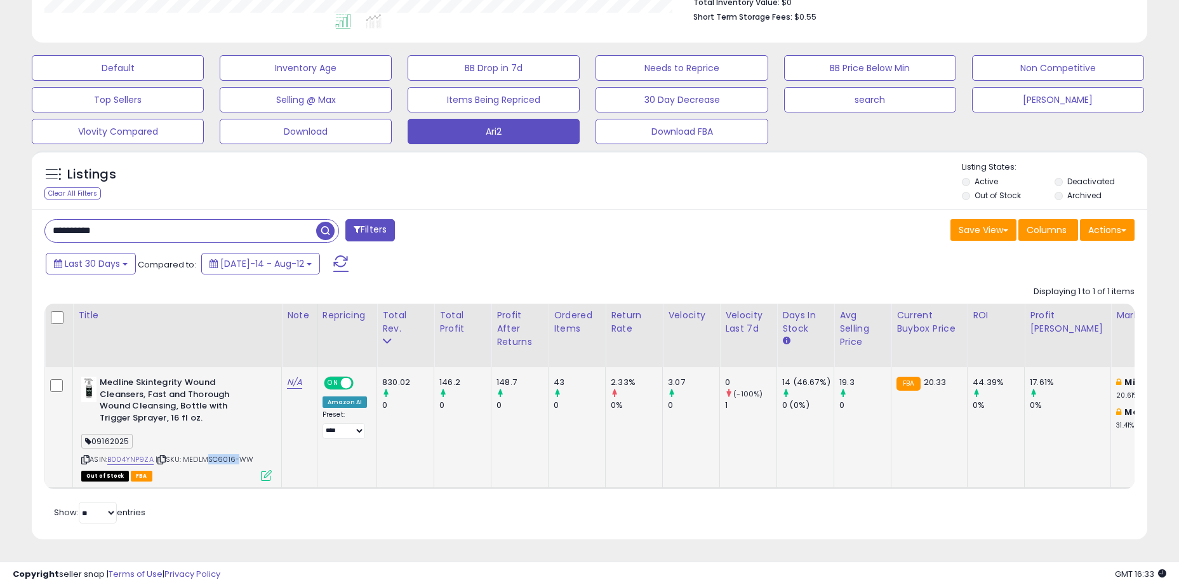
copy span "MSC6016"
drag, startPoint x: 462, startPoint y: 254, endPoint x: 394, endPoint y: 254, distance: 67.3
click at [462, 254] on div "Last 30 Days Compared to: [DATE]-14 - Aug-12" at bounding box center [452, 265] width 818 height 29
click at [150, 220] on input "**********" at bounding box center [180, 231] width 271 height 22
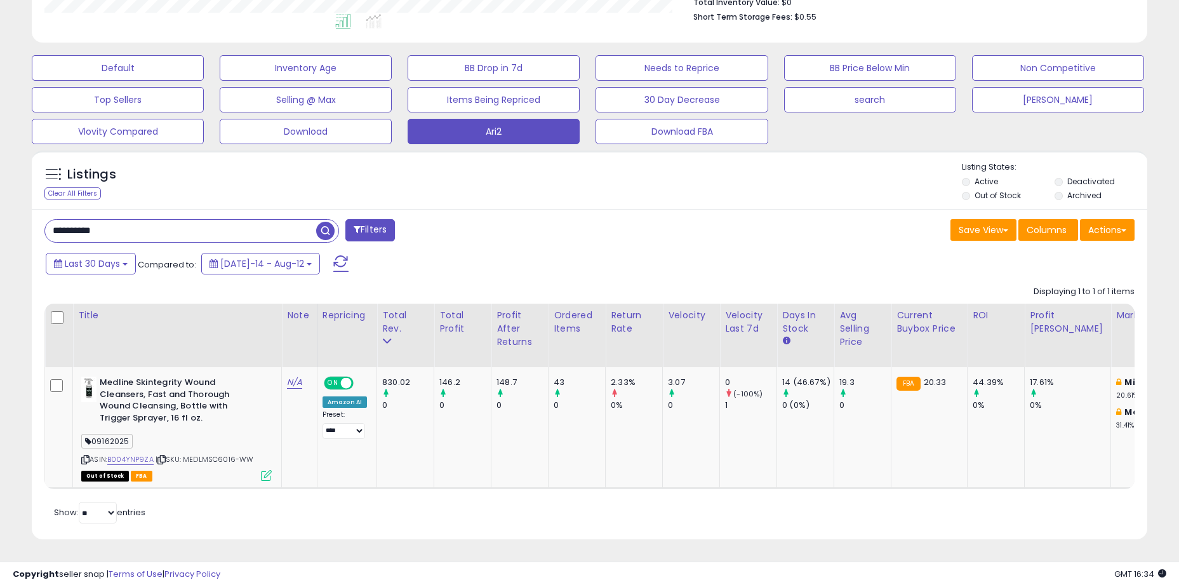
paste input "text"
click at [130, 225] on input "*********" at bounding box center [180, 231] width 271 height 22
click at [144, 220] on input "*********" at bounding box center [180, 231] width 271 height 22
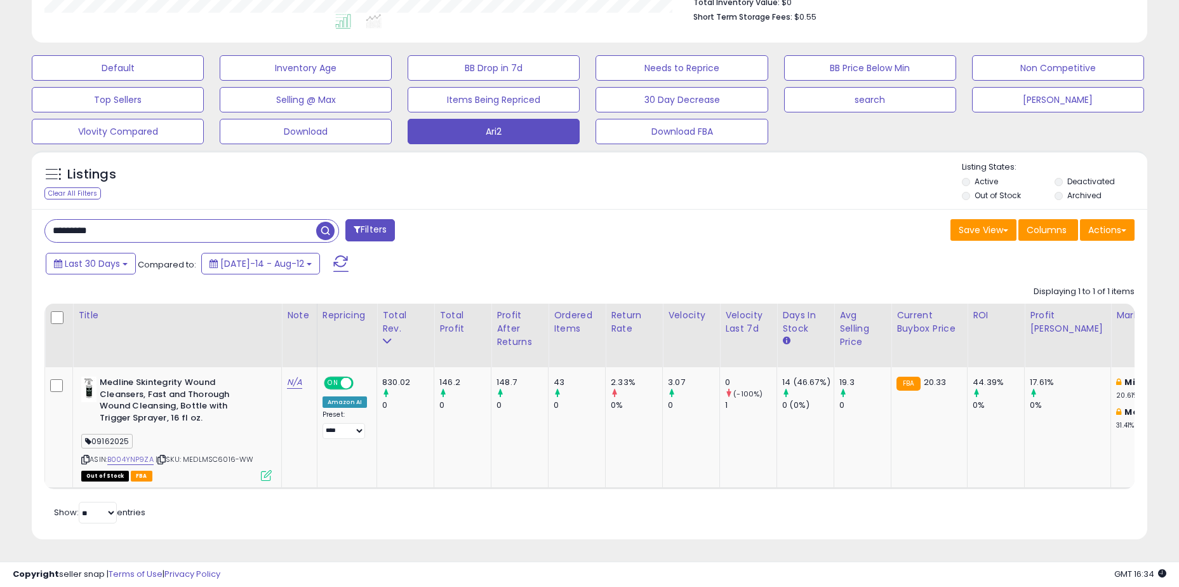
click at [144, 220] on input "*********" at bounding box center [180, 231] width 271 height 22
paste input "****"
click at [325, 222] on span "button" at bounding box center [325, 231] width 18 height 18
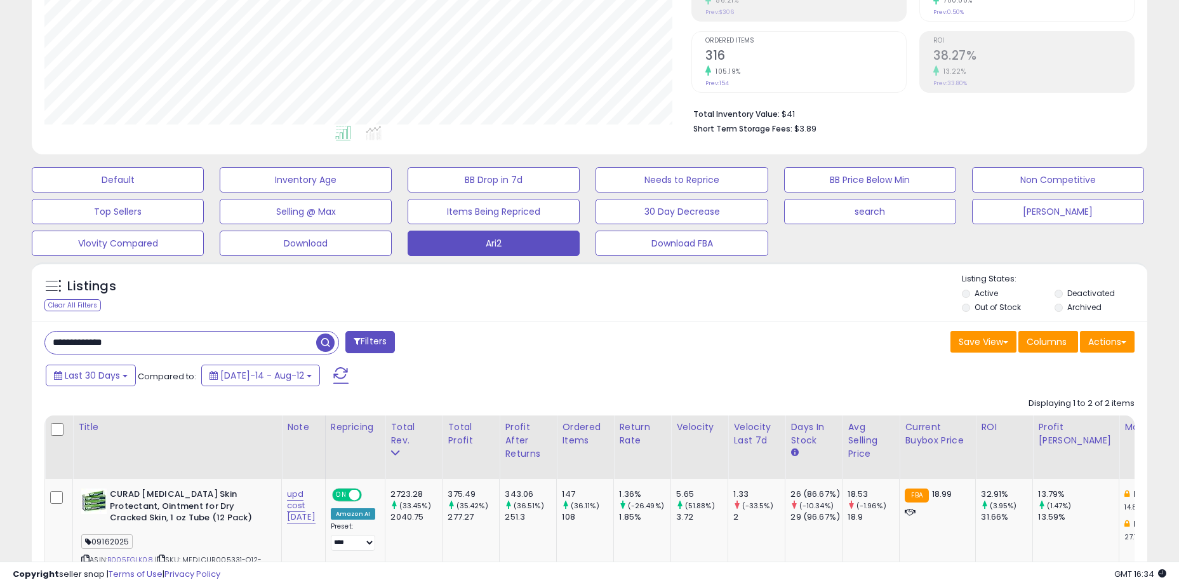
scroll to position [260, 647]
click at [185, 295] on div "Listings" at bounding box center [119, 289] width 166 height 20
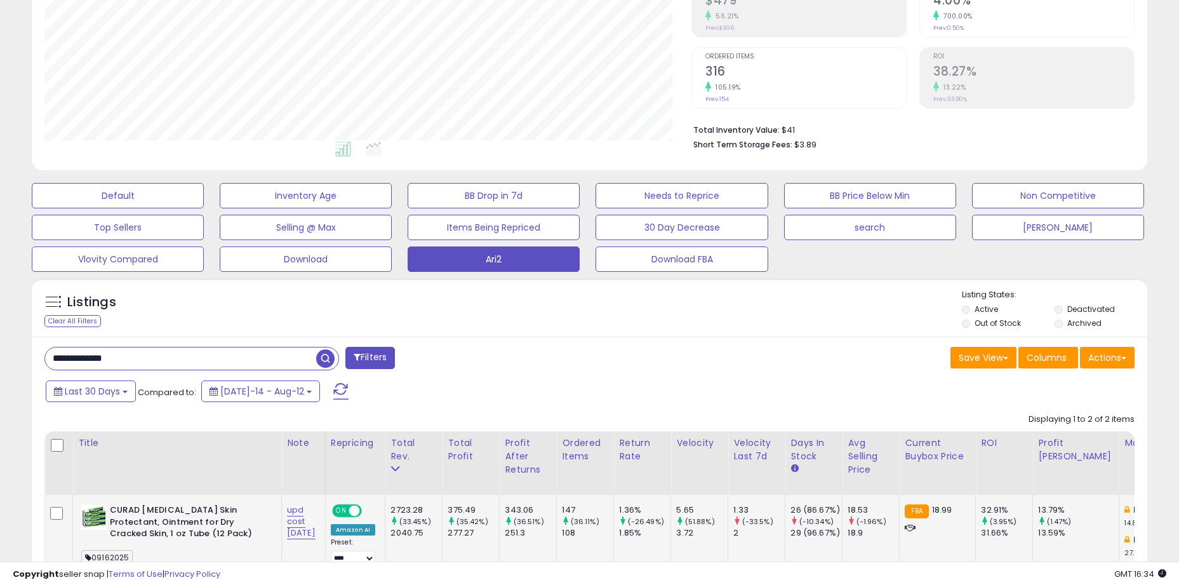
scroll to position [462, 0]
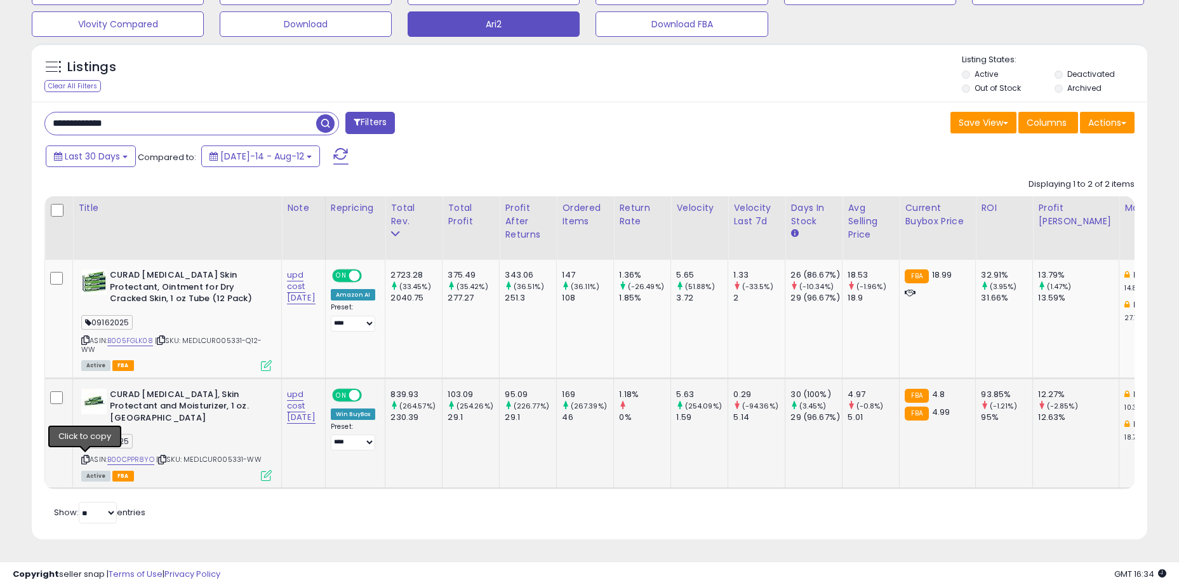
click at [87, 456] on icon at bounding box center [85, 459] width 8 height 7
click at [210, 120] on input "**********" at bounding box center [180, 123] width 271 height 22
click at [210, 119] on input "**********" at bounding box center [180, 123] width 271 height 22
paste input "text"
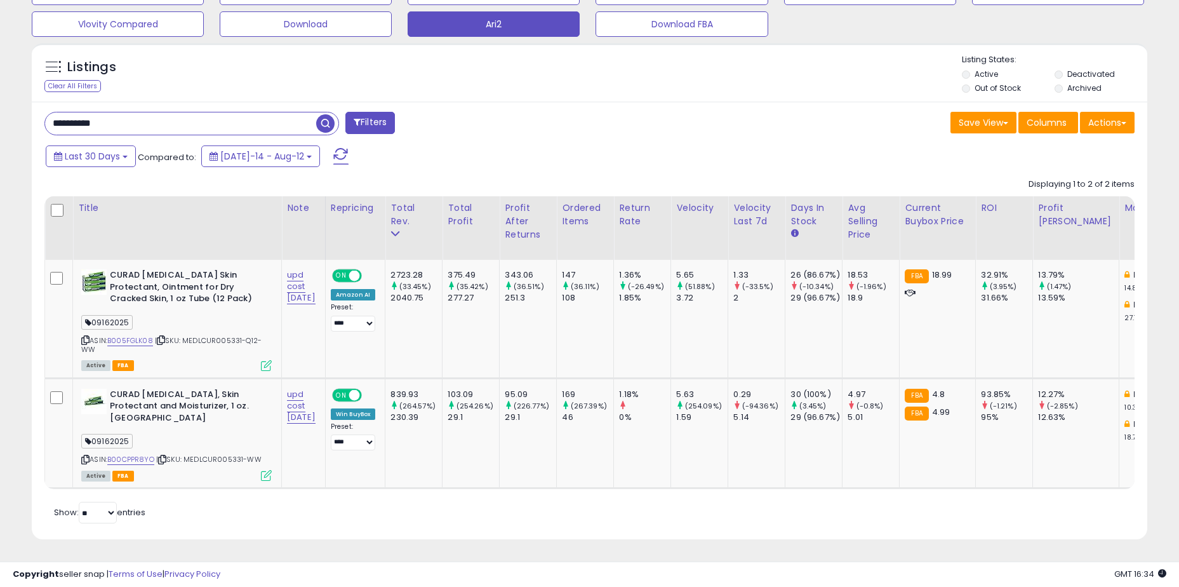
click at [325, 118] on span "button" at bounding box center [325, 123] width 18 height 18
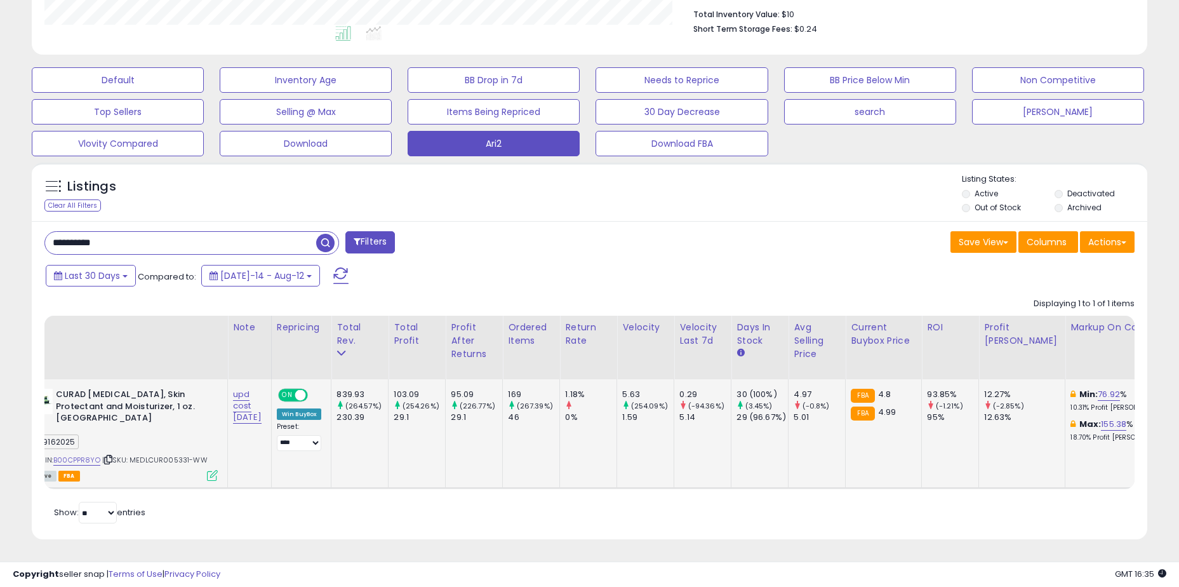
scroll to position [0, 146]
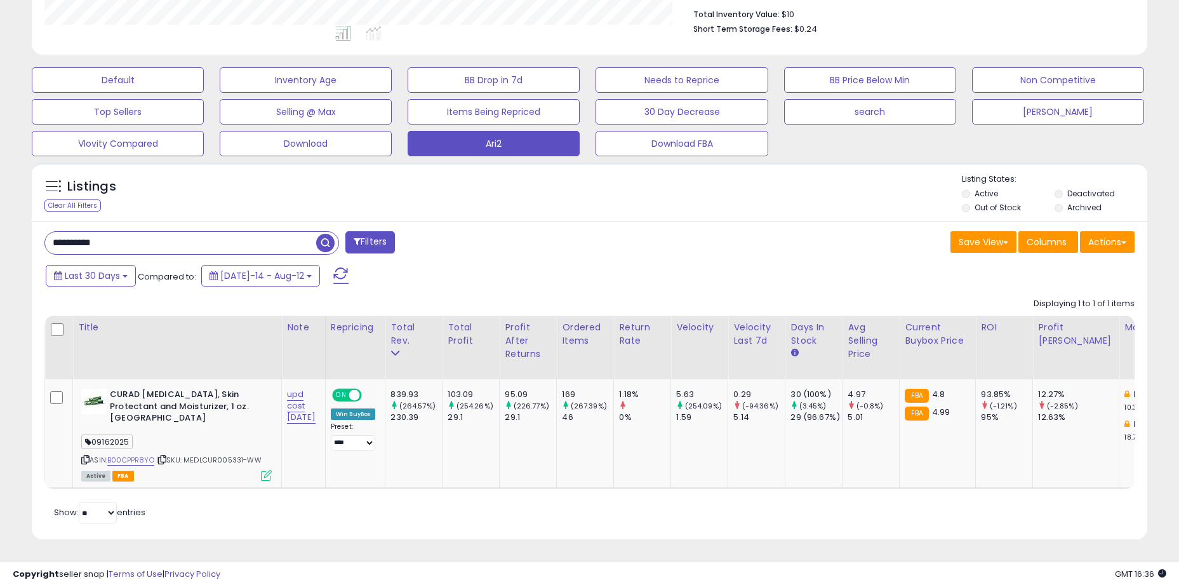
click at [225, 232] on input "**********" at bounding box center [180, 243] width 271 height 22
paste input "text"
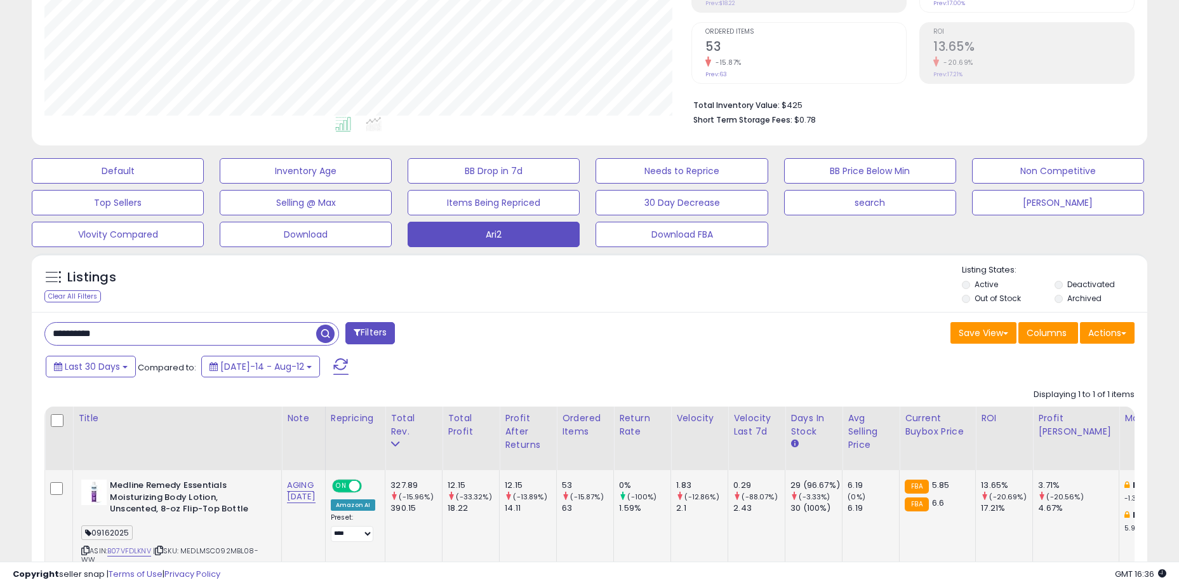
scroll to position [342, 0]
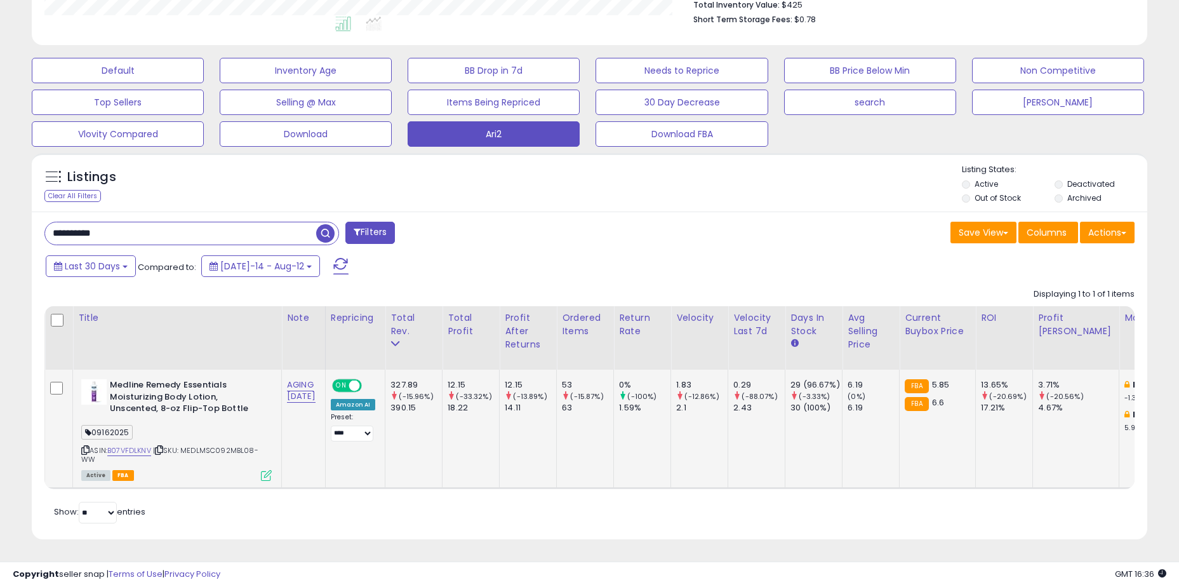
drag, startPoint x: 368, startPoint y: 443, endPoint x: 384, endPoint y: 445, distance: 15.9
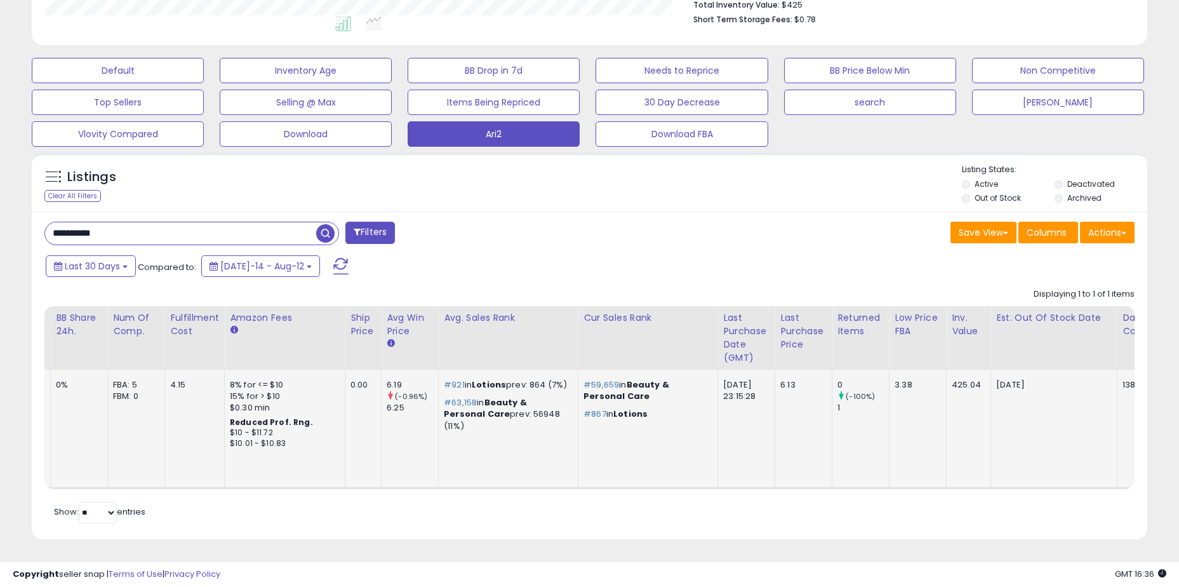
scroll to position [0, 0]
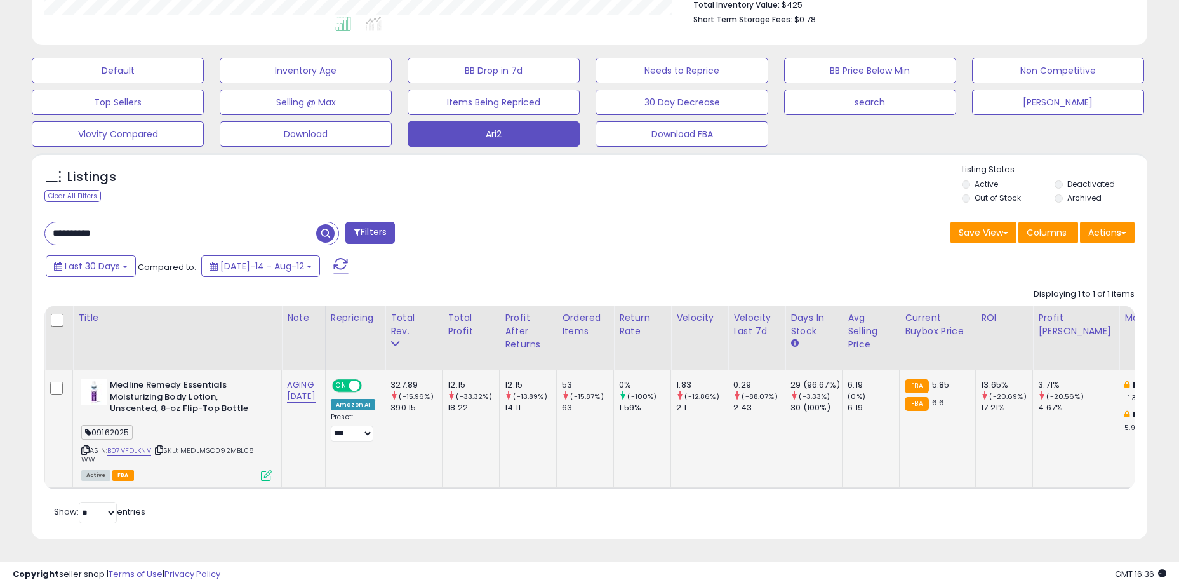
click at [586, 439] on td "53 (-15.87%) 63" at bounding box center [585, 429] width 57 height 118
drag, startPoint x: 164, startPoint y: 388, endPoint x: 203, endPoint y: 406, distance: 42.0
click at [203, 406] on b "Medline Remedy Essentials Moisturizing Body Lotion, Unscented, 8-oz Flip-Top Bo…" at bounding box center [187, 398] width 154 height 39
click at [169, 227] on input "**********" at bounding box center [180, 233] width 271 height 22
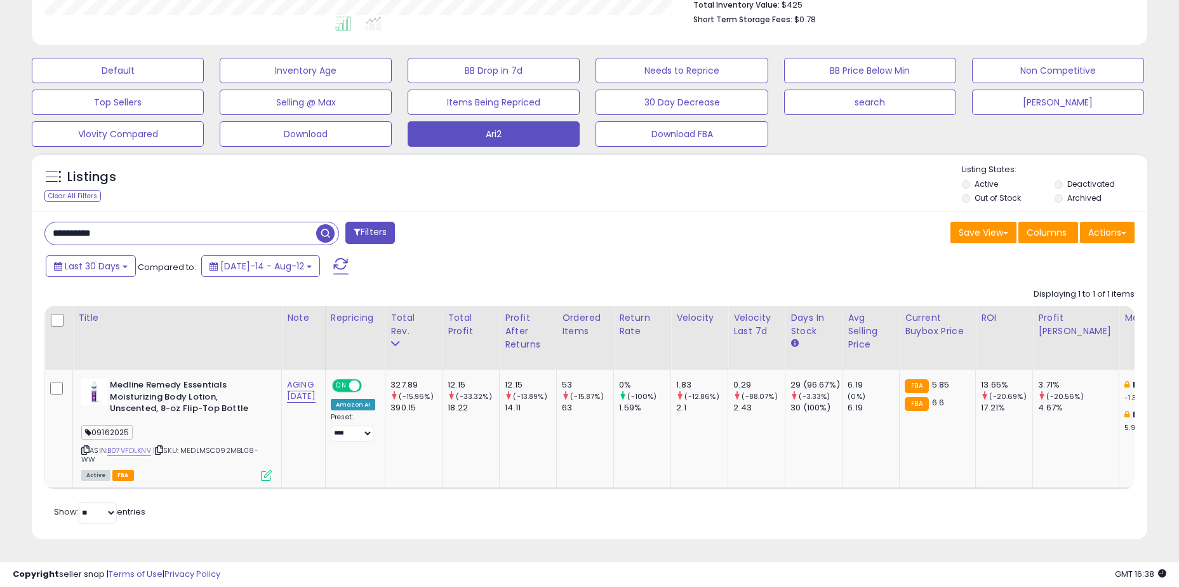
click at [169, 227] on input "**********" at bounding box center [180, 233] width 271 height 22
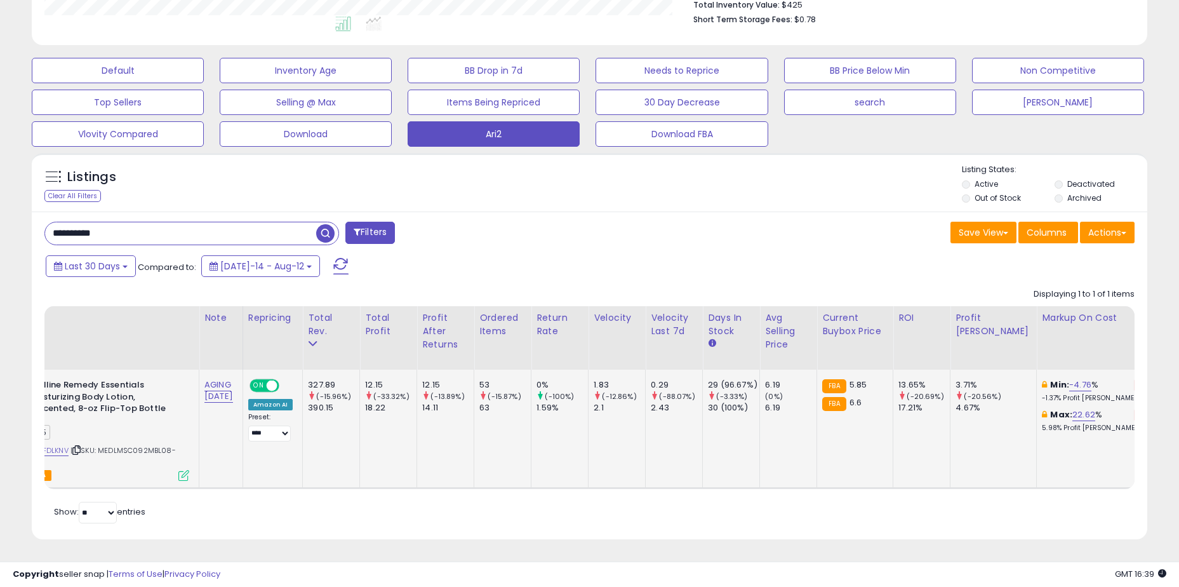
scroll to position [0, 102]
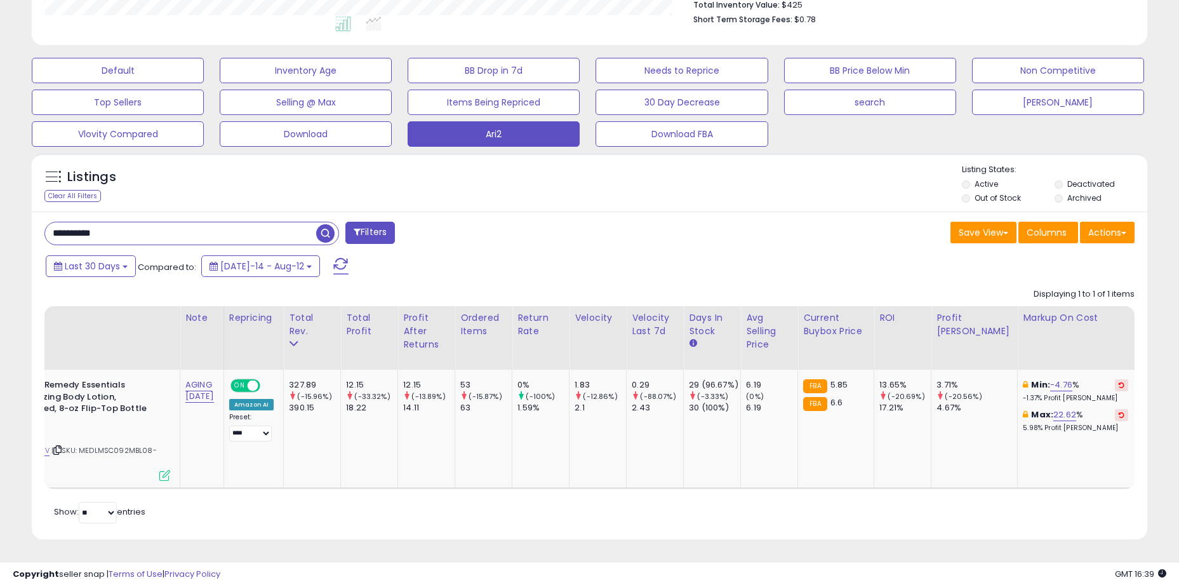
click at [147, 238] on input "**********" at bounding box center [180, 233] width 271 height 22
drag, startPoint x: 147, startPoint y: 238, endPoint x: 137, endPoint y: 233, distance: 11.4
click at [137, 233] on input "**********" at bounding box center [180, 233] width 271 height 22
click at [138, 232] on input "**********" at bounding box center [180, 233] width 271 height 22
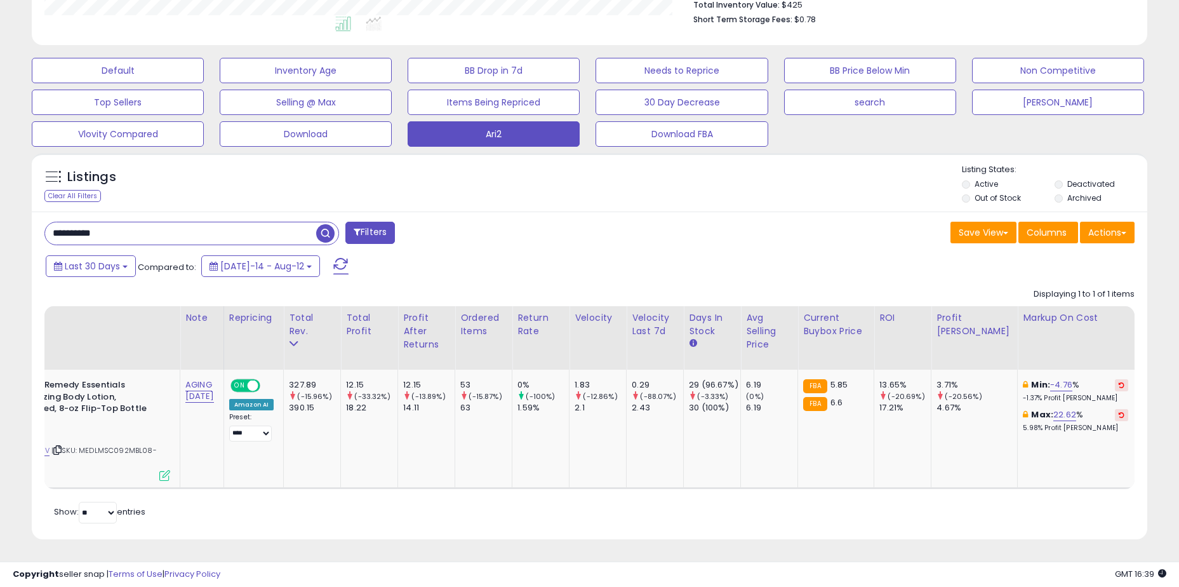
click at [138, 232] on input "**********" at bounding box center [180, 233] width 271 height 22
paste input "text"
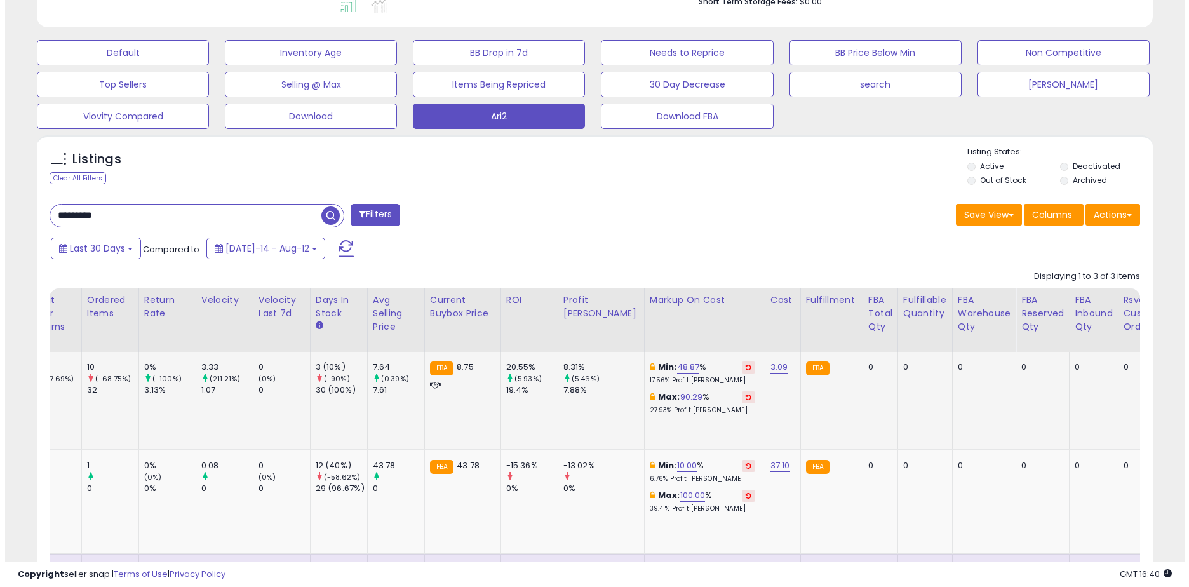
scroll to position [0, 0]
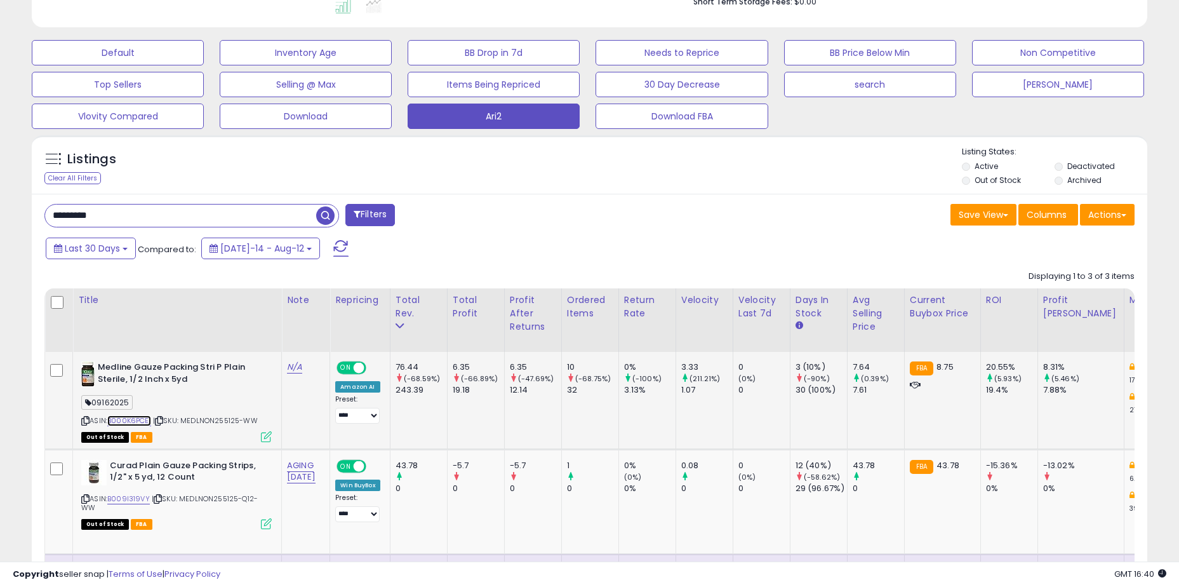
click at [139, 417] on link "B000K6PCEI" at bounding box center [129, 420] width 44 height 11
click at [265, 439] on icon at bounding box center [266, 436] width 11 height 11
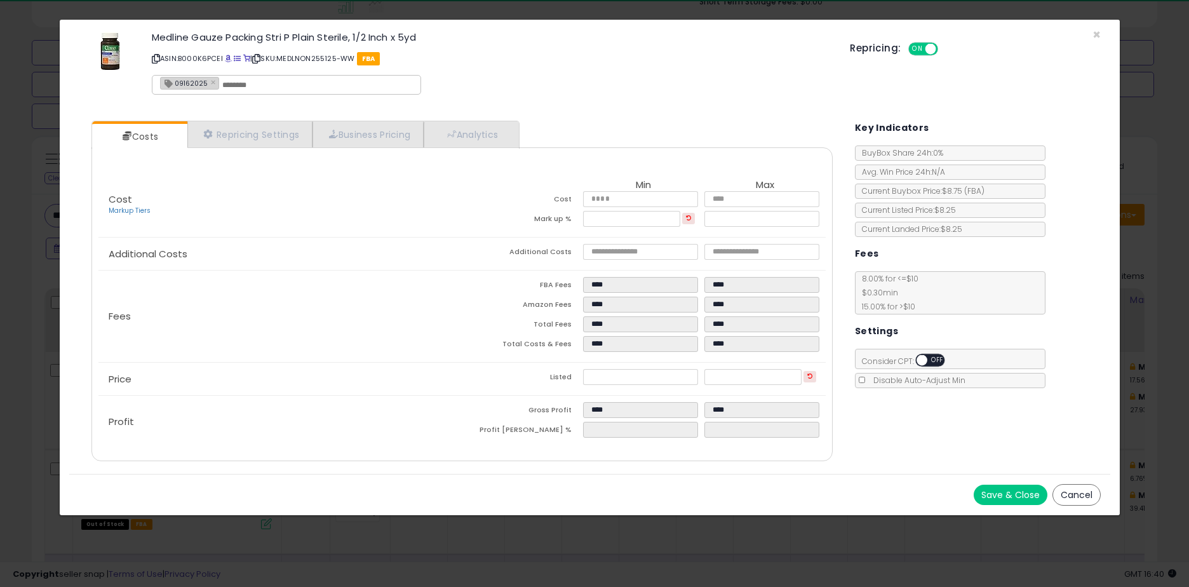
click at [1090, 32] on div "Medline Gauze Packing Stri P Plain Sterile, 1/2 Inch x 5yd ASIN: B000K6PCEI | S…" at bounding box center [589, 65] width 1041 height 72
click at [1097, 32] on span "×" at bounding box center [1096, 34] width 8 height 18
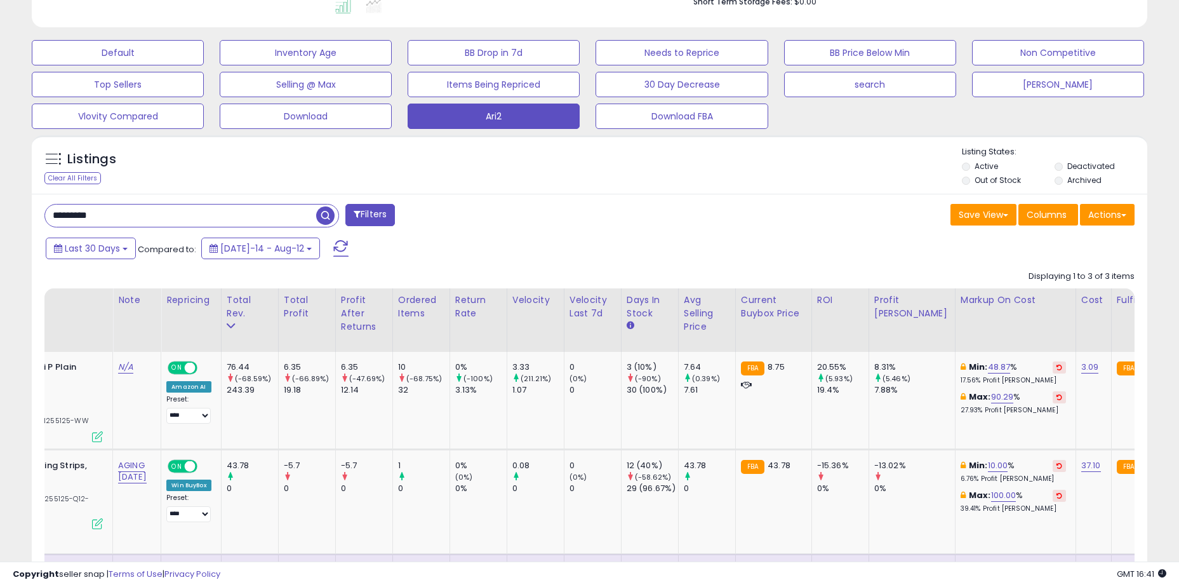
click at [159, 217] on input "*********" at bounding box center [180, 215] width 271 height 22
paste input "*"
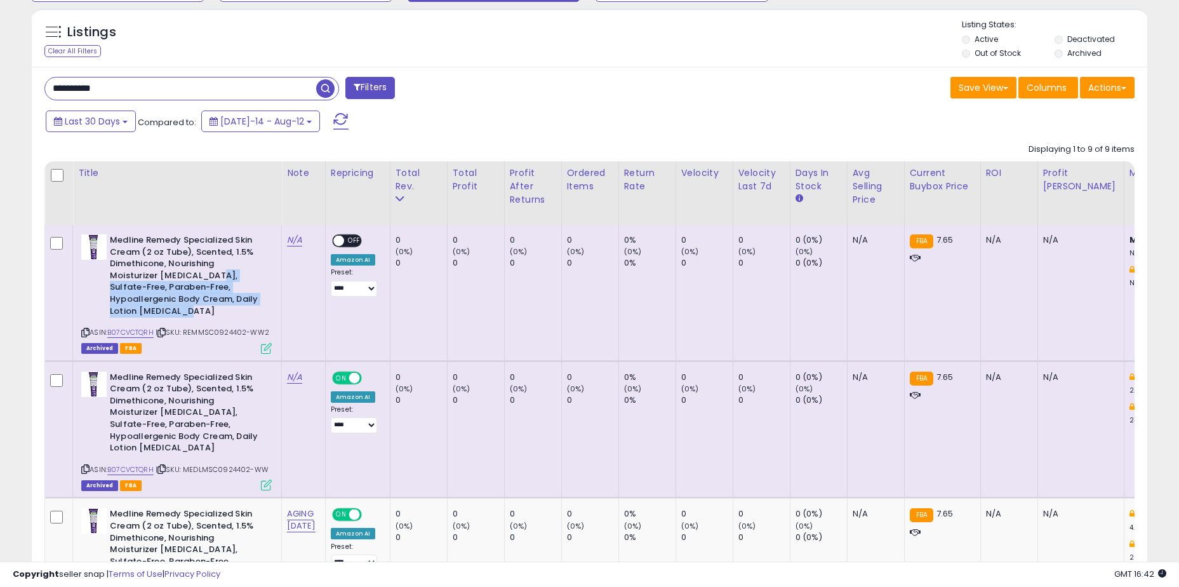
drag, startPoint x: 206, startPoint y: 277, endPoint x: 251, endPoint y: 309, distance: 54.6
click at [251, 309] on b "Medline Remedy Specialized Skin Cream (2 oz Tube), Scented, 1.5% Dimethicone, N…" at bounding box center [187, 277] width 154 height 86
drag, startPoint x: 163, startPoint y: 260, endPoint x: 227, endPoint y: 298, distance: 74.6
click at [227, 298] on b "Medline Remedy Specialized Skin Cream (2 oz Tube), Scented, 1.5% Dimethicone, N…" at bounding box center [187, 277] width 154 height 86
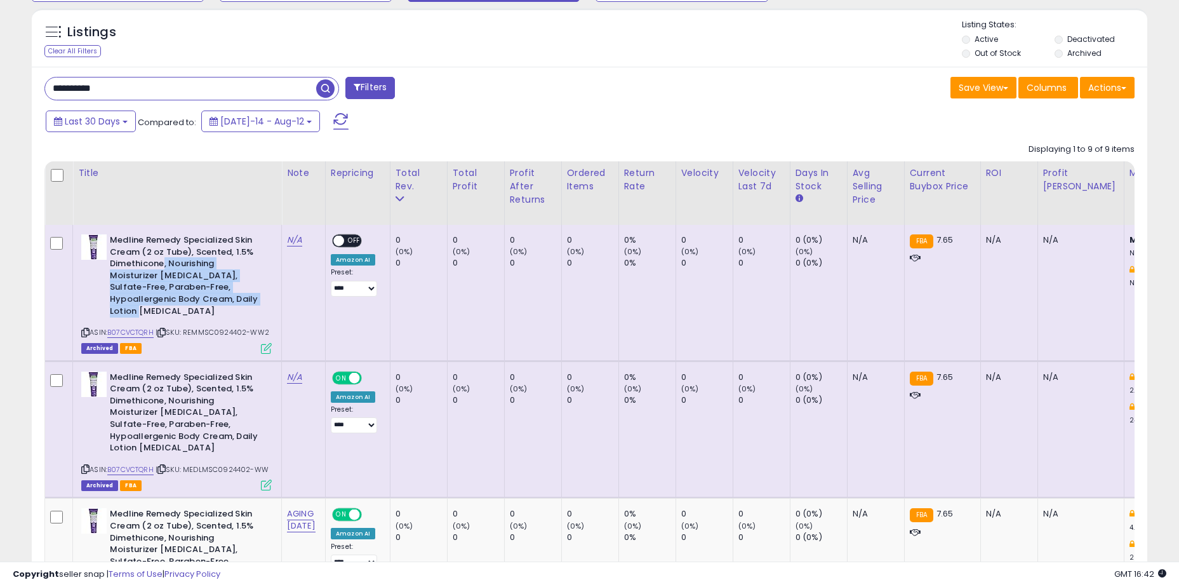
click at [227, 298] on b "Medline Remedy Specialized Skin Cream (2 oz Tube), Scented, 1.5% Dimethicone, N…" at bounding box center [187, 277] width 154 height 86
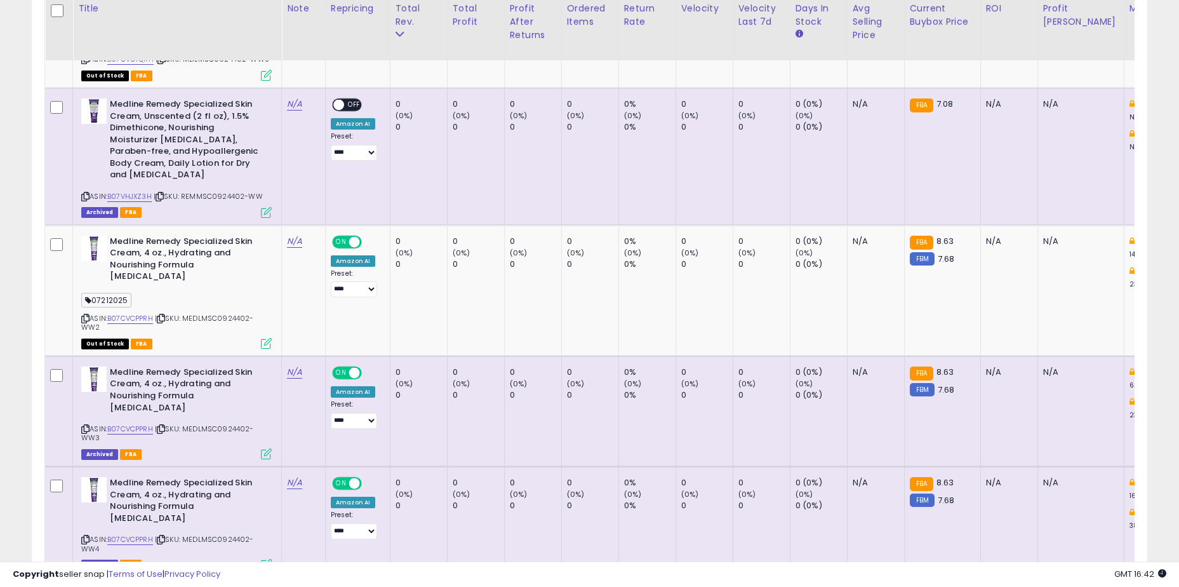
scroll to position [1051, 0]
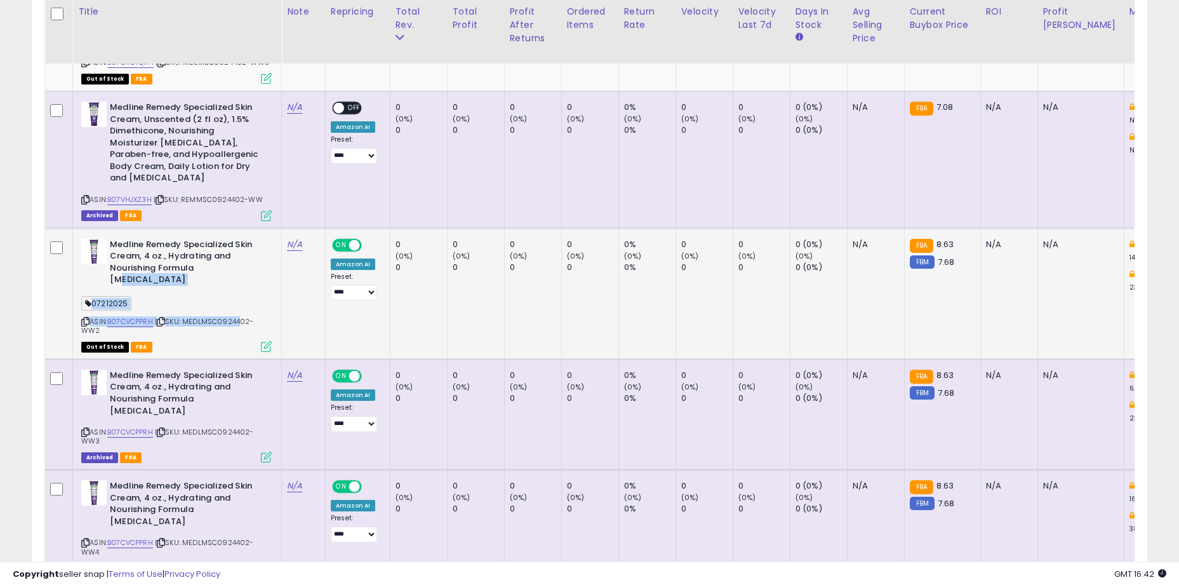
drag, startPoint x: 204, startPoint y: 262, endPoint x: 237, endPoint y: 307, distance: 55.4
click at [237, 307] on div "Medline Remedy Specialized Skin Cream, 4 oz., Hydrating and Nourishing Formula …" at bounding box center [175, 295] width 194 height 112
click at [237, 316] on span "| SKU: MEDLMSC0924402-WW2" at bounding box center [167, 325] width 173 height 19
drag, startPoint x: 248, startPoint y: 309, endPoint x: 154, endPoint y: 247, distance: 112.9
click at [154, 247] on div "Medline Remedy Specialized Skin Cream, 4 oz., Hydrating and Nourishing Formula …" at bounding box center [175, 295] width 194 height 112
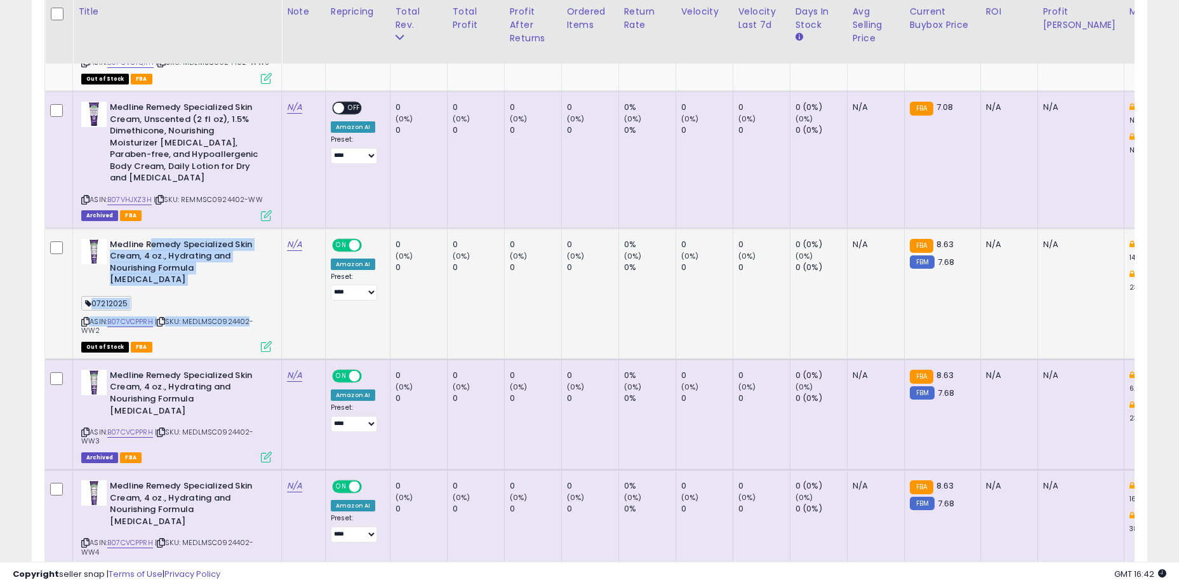
click at [153, 247] on b "Medline Remedy Specialized Skin Cream, 4 oz., Hydrating and Nourishing Formula …" at bounding box center [187, 264] width 154 height 50
drag, startPoint x: 128, startPoint y: 244, endPoint x: 255, endPoint y: 302, distance: 139.5
click at [255, 302] on div "Medline Remedy Specialized Skin Cream, 4 oz., Hydrating and Nourishing Formula …" at bounding box center [175, 295] width 194 height 112
click at [255, 302] on div "07212025" at bounding box center [176, 305] width 191 height 17
drag, startPoint x: 245, startPoint y: 306, endPoint x: 189, endPoint y: 242, distance: 85.5
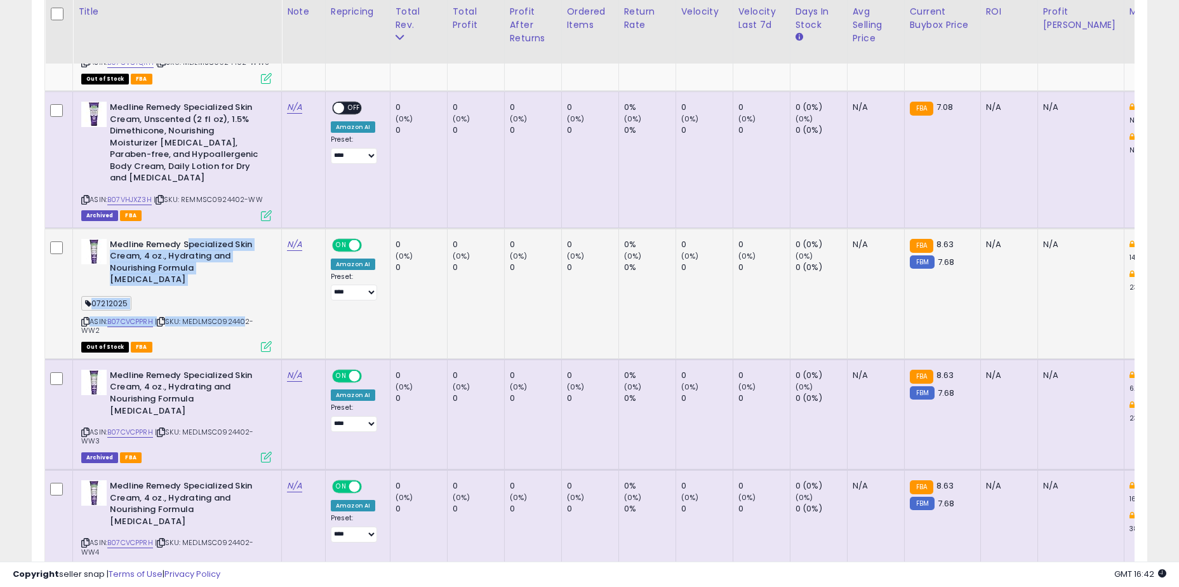
click at [189, 242] on div "Medline Remedy Specialized Skin Cream, 4 oz., Hydrating and Nourishing Formula …" at bounding box center [175, 295] width 194 height 112
click at [189, 242] on b "Medline Remedy Specialized Skin Cream, 4 oz., Hydrating and Nourishing Formula …" at bounding box center [187, 264] width 154 height 50
drag, startPoint x: 154, startPoint y: 245, endPoint x: 259, endPoint y: 301, distance: 119.6
click at [259, 299] on div "Medline Remedy Specialized Skin Cream, 4 oz., Hydrating and Nourishing Formula …" at bounding box center [175, 295] width 194 height 112
click at [258, 306] on div "ASIN: B07CVCPPRH | SKU: MEDLMSC0924402-WW2 Out of Stock FBA" at bounding box center [176, 295] width 191 height 112
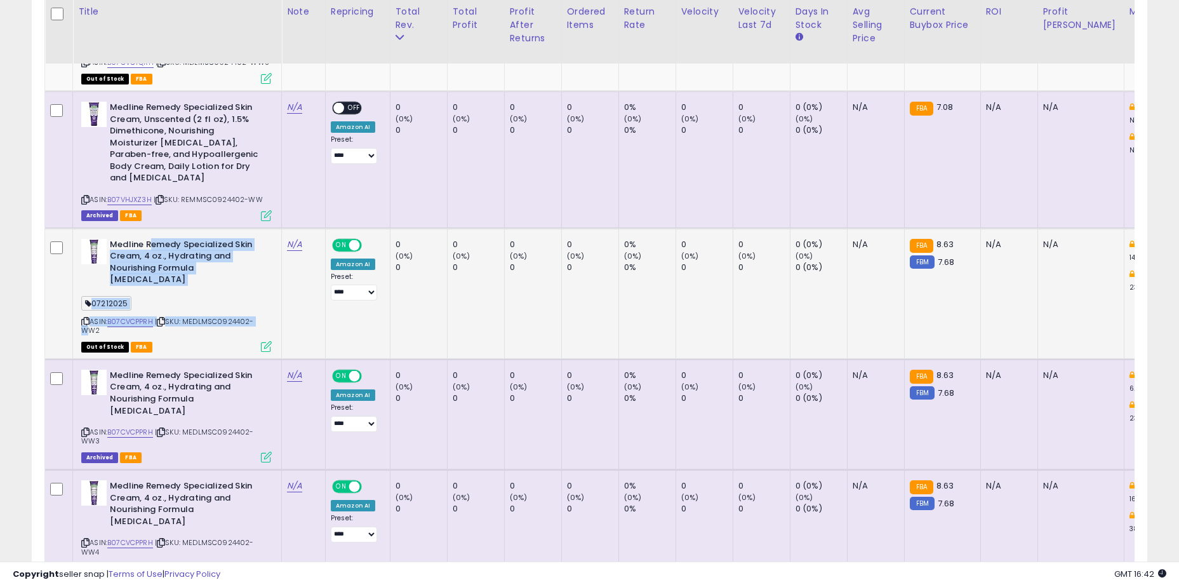
drag, startPoint x: 255, startPoint y: 308, endPoint x: 150, endPoint y: 246, distance: 122.4
click at [150, 246] on div "Medline Remedy Specialized Skin Cream, 4 oz., Hydrating and Nourishing Formula …" at bounding box center [175, 295] width 194 height 112
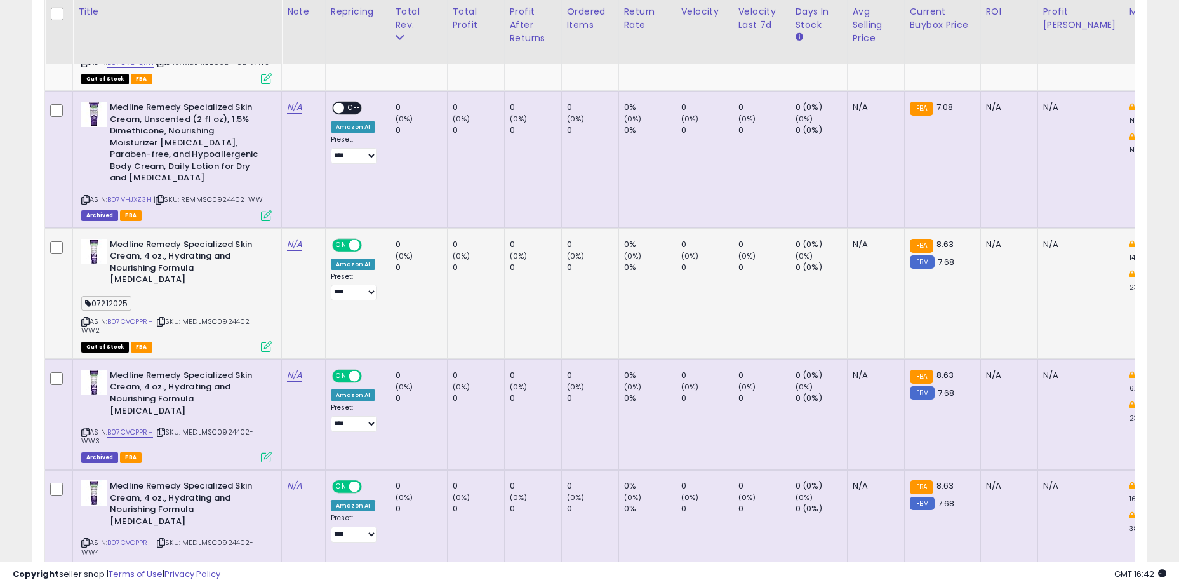
click at [142, 246] on b "Medline Remedy Specialized Skin Cream, 4 oz., Hydrating and Nourishing Formula …" at bounding box center [187, 264] width 154 height 50
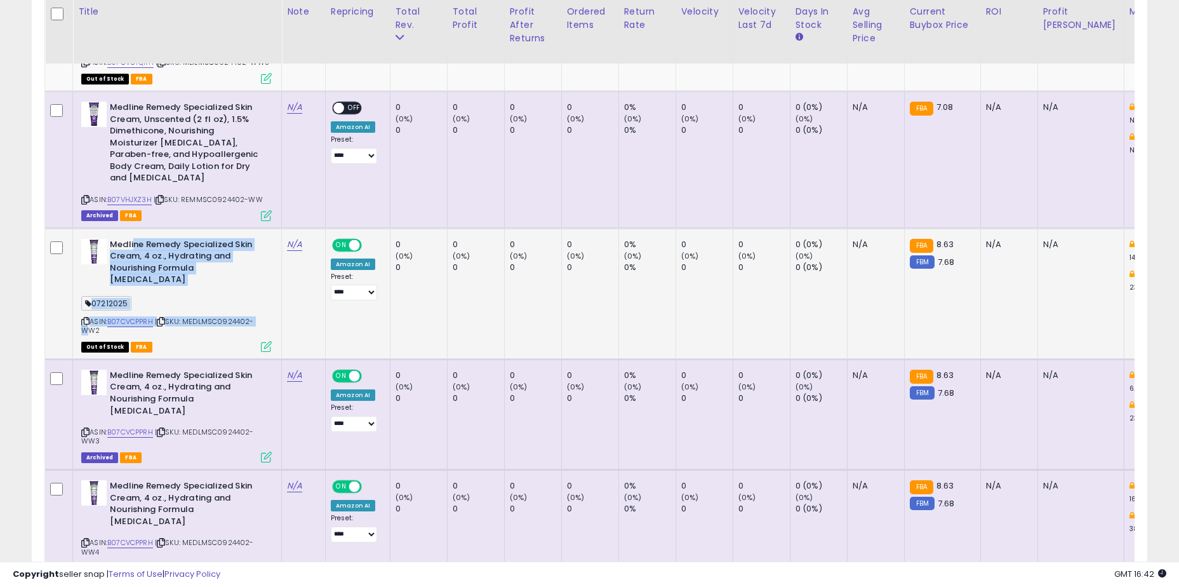
drag, startPoint x: 135, startPoint y: 246, endPoint x: 261, endPoint y: 311, distance: 141.4
click at [261, 311] on div "Medline Remedy Specialized Skin Cream, 4 oz., Hydrating and Nourishing Formula …" at bounding box center [175, 295] width 194 height 112
click at [261, 311] on div "ASIN: B07CVCPPRH | SKU: MEDLMSC0924402-WW2 Out of Stock FBA" at bounding box center [176, 295] width 191 height 112
drag, startPoint x: 233, startPoint y: 311, endPoint x: 136, endPoint y: 247, distance: 116.1
click at [137, 247] on div "Medline Remedy Specialized Skin Cream, 4 oz., Hydrating and Nourishing Formula …" at bounding box center [175, 295] width 194 height 112
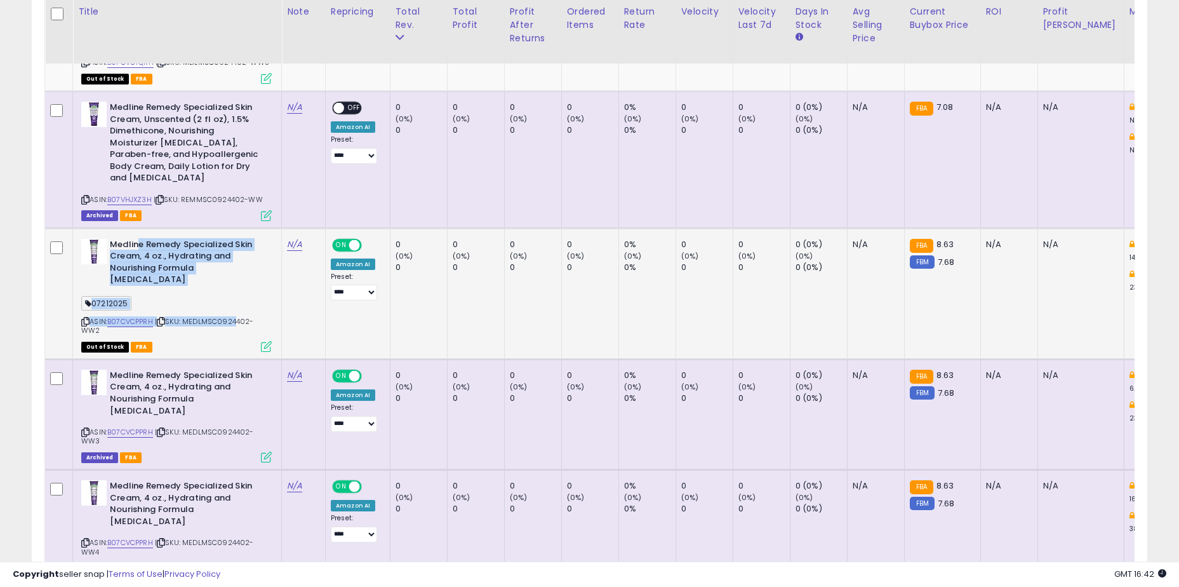
click at [136, 247] on b "Medline Remedy Specialized Skin Cream, 4 oz., Hydrating and Nourishing Formula …" at bounding box center [187, 264] width 154 height 50
drag, startPoint x: 126, startPoint y: 245, endPoint x: 238, endPoint y: 313, distance: 131.1
click at [238, 313] on div "Medline Remedy Specialized Skin Cream, 4 oz., Hydrating and Nourishing Formula …" at bounding box center [175, 295] width 194 height 112
click at [238, 316] on span "| SKU: MEDLMSC0924402-WW2" at bounding box center [167, 325] width 173 height 19
drag, startPoint x: 247, startPoint y: 312, endPoint x: 121, endPoint y: 240, distance: 145.3
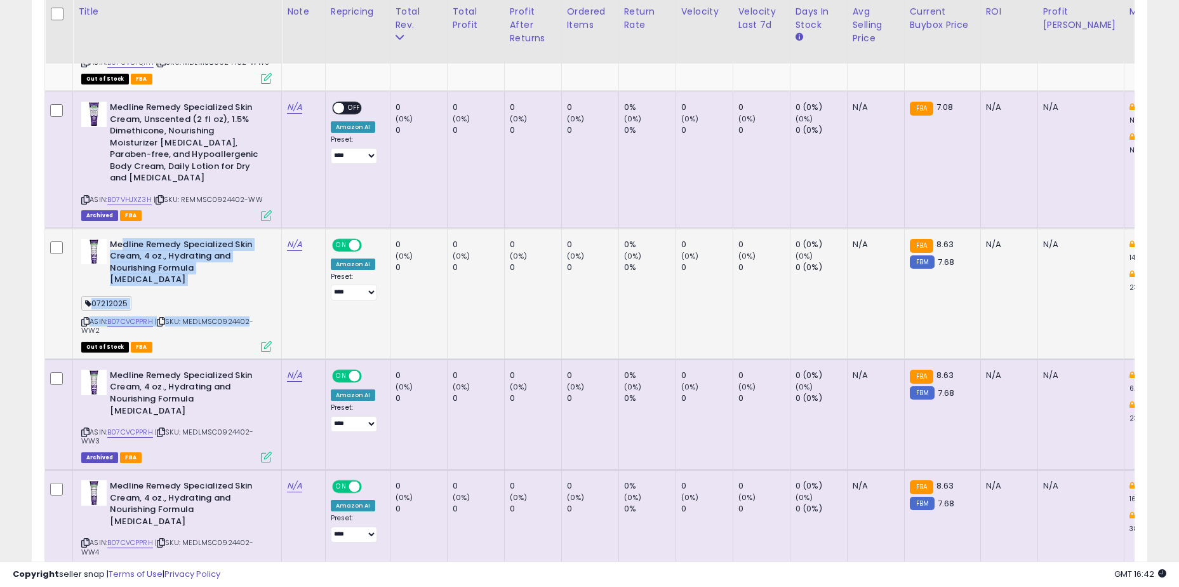
click at [121, 240] on div "Medline Remedy Specialized Skin Cream, 4 oz., Hydrating and Nourishing Formula …" at bounding box center [175, 295] width 194 height 112
click at [121, 240] on b "Medline Remedy Specialized Skin Cream, 4 oz., Hydrating and Nourishing Formula …" at bounding box center [187, 264] width 154 height 50
drag, startPoint x: 117, startPoint y: 242, endPoint x: 252, endPoint y: 299, distance: 146.9
click at [252, 299] on div "Medline Remedy Specialized Skin Cream, 4 oz., Hydrating and Nourishing Formula …" at bounding box center [175, 295] width 194 height 112
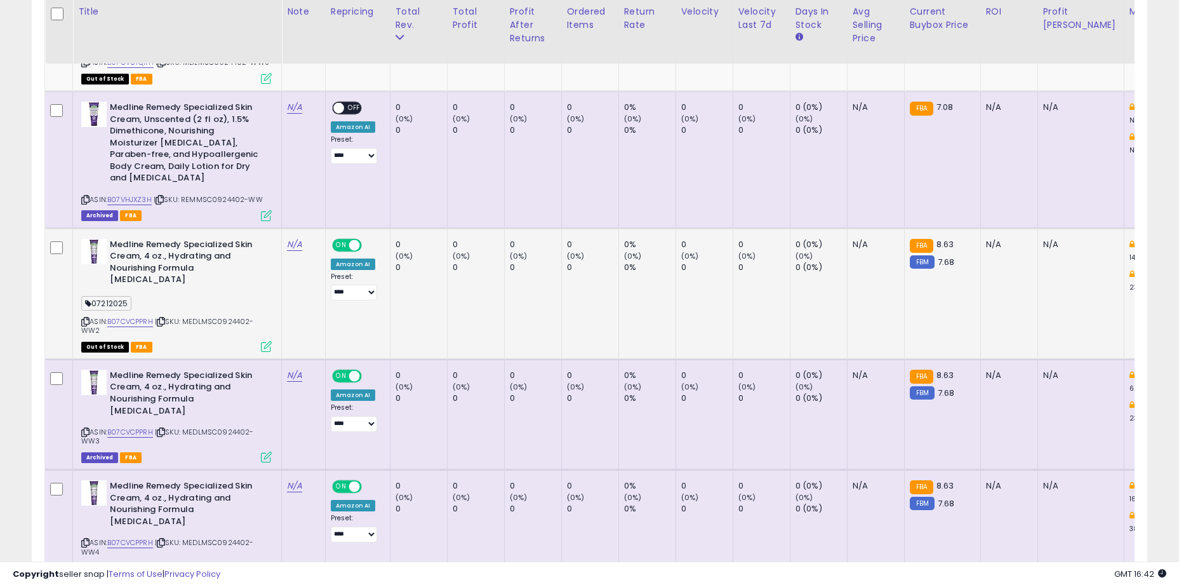
click at [252, 316] on span "| SKU: MEDLMSC0924402-WW2" at bounding box center [167, 325] width 173 height 19
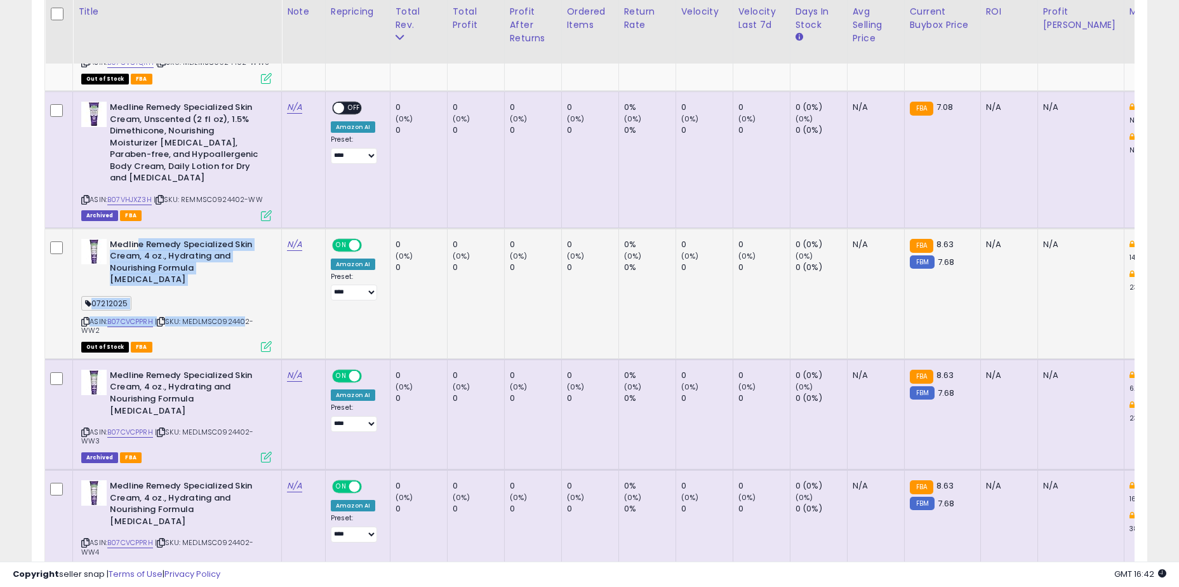
drag, startPoint x: 245, startPoint y: 309, endPoint x: 139, endPoint y: 246, distance: 123.0
click at [139, 246] on div "Medline Remedy Specialized Skin Cream, 4 oz., Hydrating and Nourishing Formula …" at bounding box center [175, 295] width 194 height 112
click at [139, 246] on b "Medline Remedy Specialized Skin Cream, 4 oz., Hydrating and Nourishing Formula …" at bounding box center [187, 264] width 154 height 50
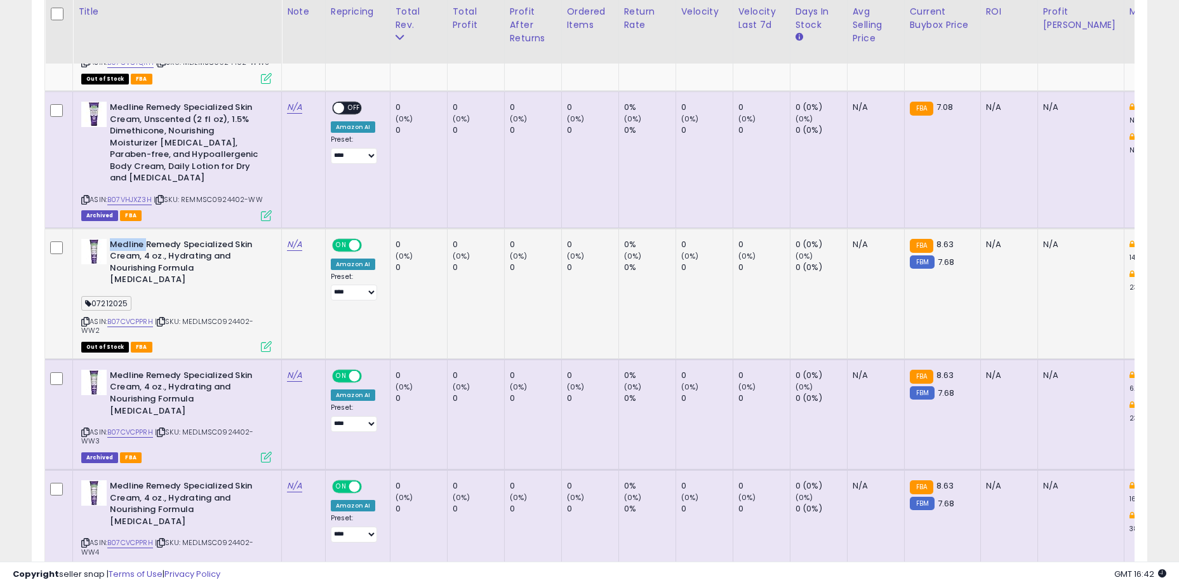
click at [139, 246] on b "Medline Remedy Specialized Skin Cream, 4 oz., Hydrating and Nourishing Formula …" at bounding box center [187, 264] width 154 height 50
click at [140, 245] on b "Medline Remedy Specialized Skin Cream, 4 oz., Hydrating and Nourishing Formula …" at bounding box center [187, 264] width 154 height 50
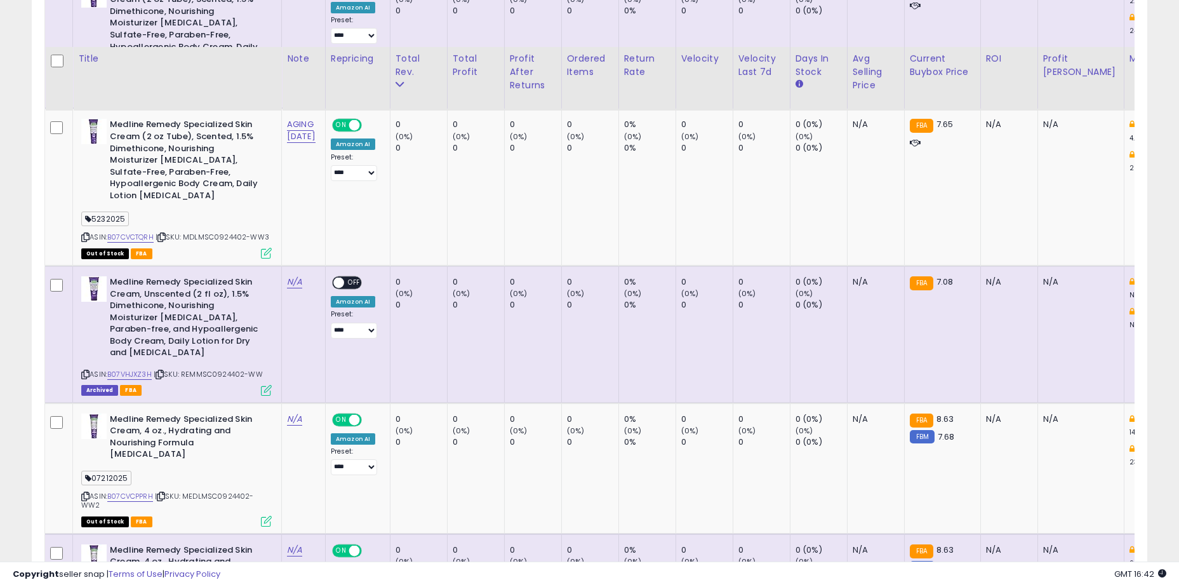
scroll to position [924, 0]
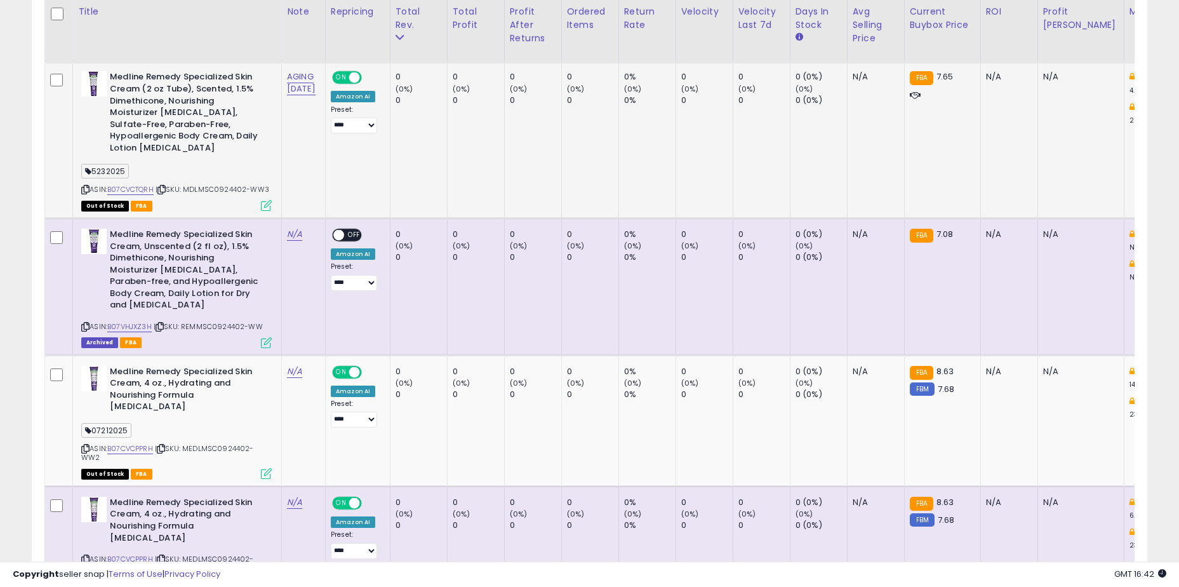
click at [401, 187] on td "0 (0%) 0" at bounding box center [418, 139] width 57 height 157
drag, startPoint x: 173, startPoint y: 256, endPoint x: 220, endPoint y: 293, distance: 60.1
click at [220, 293] on b "Medline Remedy Specialized Skin Cream, Unscented (2 fl oz), 1.5% Dimethicone, N…" at bounding box center [187, 272] width 154 height 86
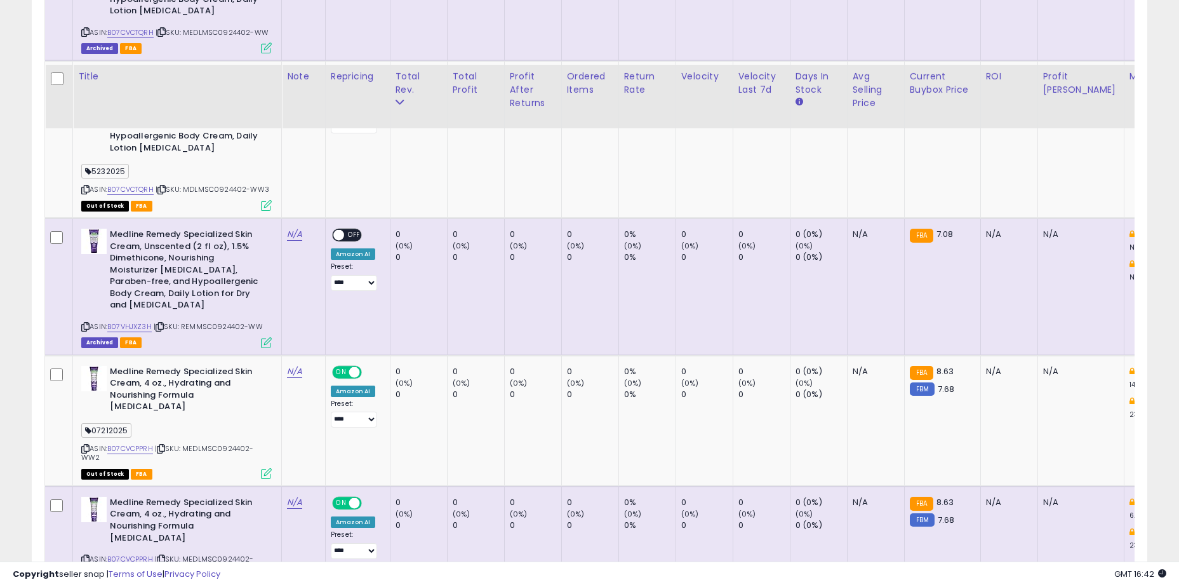
scroll to position [1051, 0]
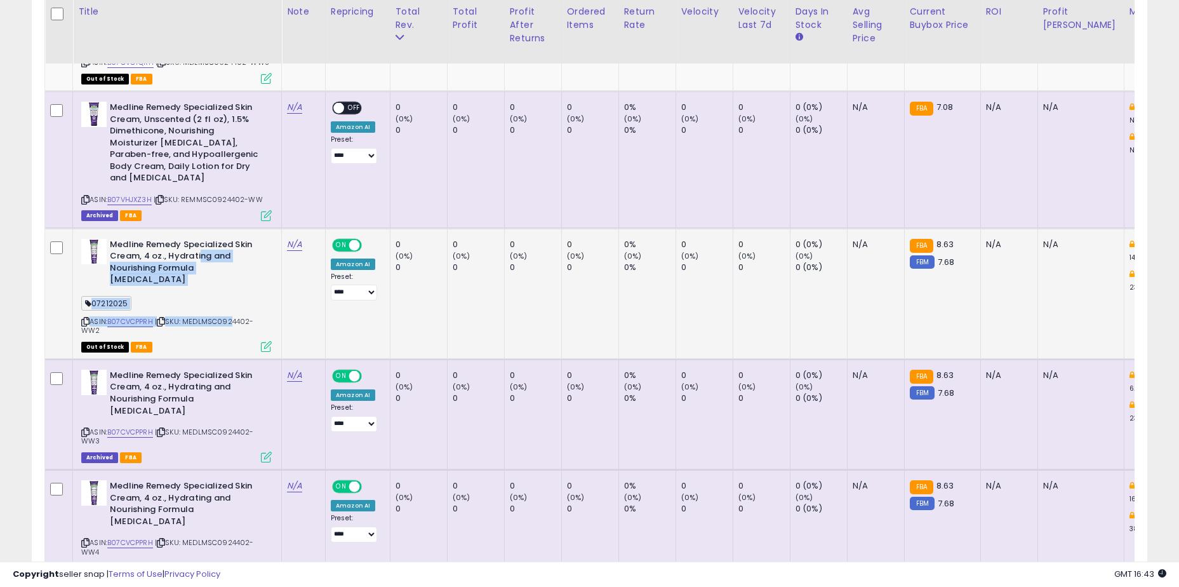
drag, startPoint x: 201, startPoint y: 259, endPoint x: 232, endPoint y: 304, distance: 53.9
click at [232, 304] on div "Medline Remedy Specialized Skin Cream, 4 oz., Hydrating and Nourishing Formula …" at bounding box center [175, 295] width 194 height 112
click at [232, 304] on div "ASIN: B07CVCPPRH | SKU: MEDLMSC0924402-WW2 Out of Stock FBA" at bounding box center [176, 295] width 191 height 112
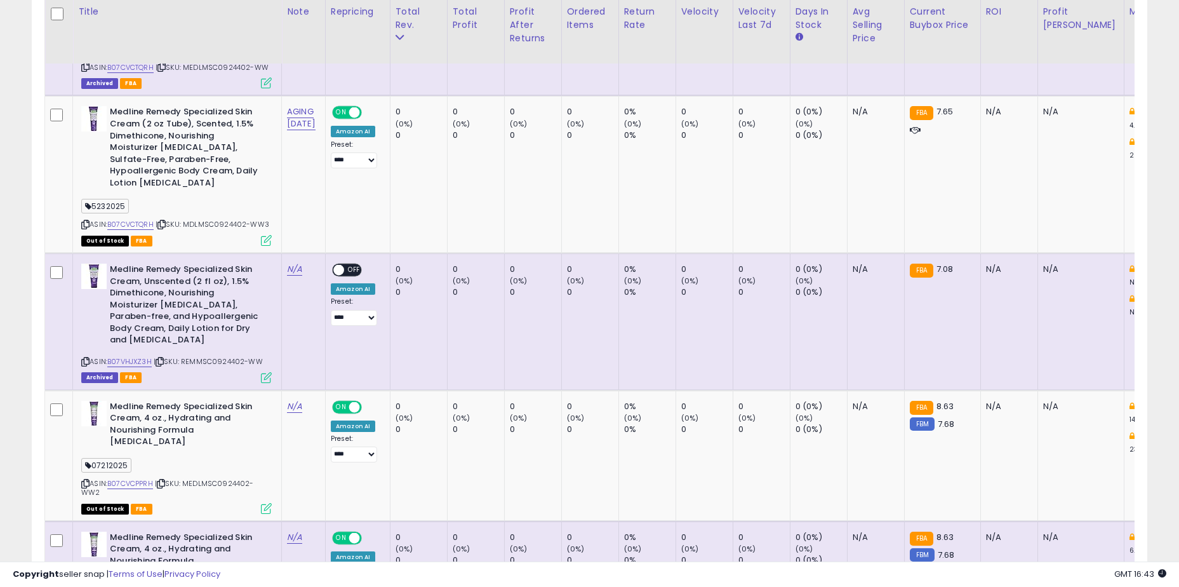
scroll to position [762, 0]
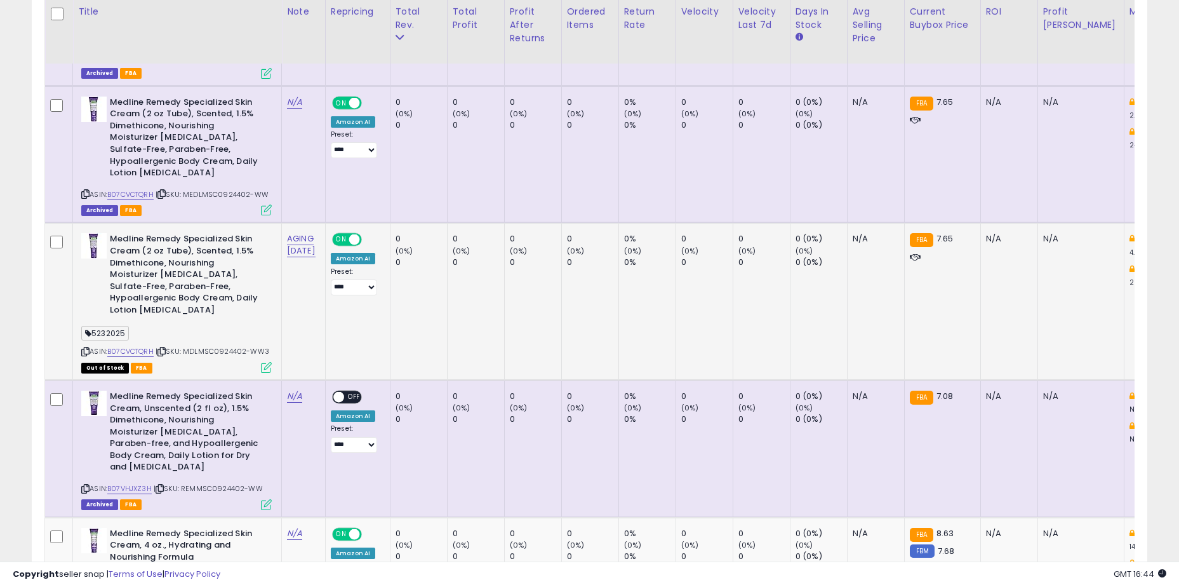
click at [205, 330] on div "5232025" at bounding box center [176, 334] width 191 height 17
drag, startPoint x: 211, startPoint y: 275, endPoint x: 227, endPoint y: 307, distance: 35.2
click at [227, 307] on b "Medline Remedy Specialized Skin Cream (2 oz Tube), Scented, 1.5% Dimethicone, N…" at bounding box center [187, 276] width 154 height 86
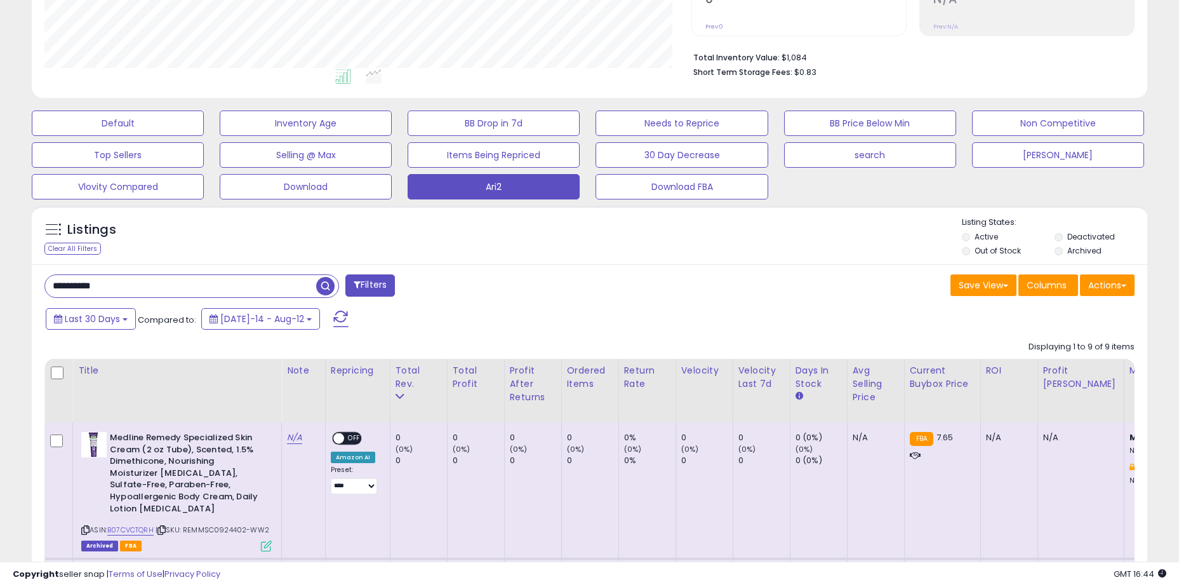
scroll to position [254, 0]
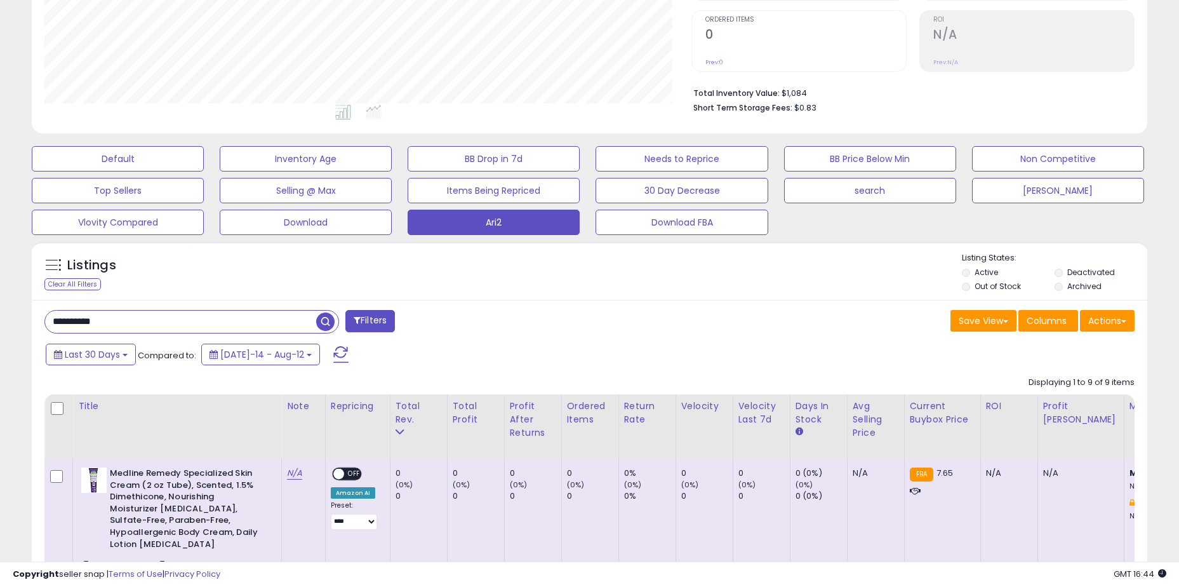
click at [145, 324] on input "**********" at bounding box center [180, 322] width 271 height 22
paste input "text"
click at [67, 324] on input "********" at bounding box center [180, 322] width 271 height 22
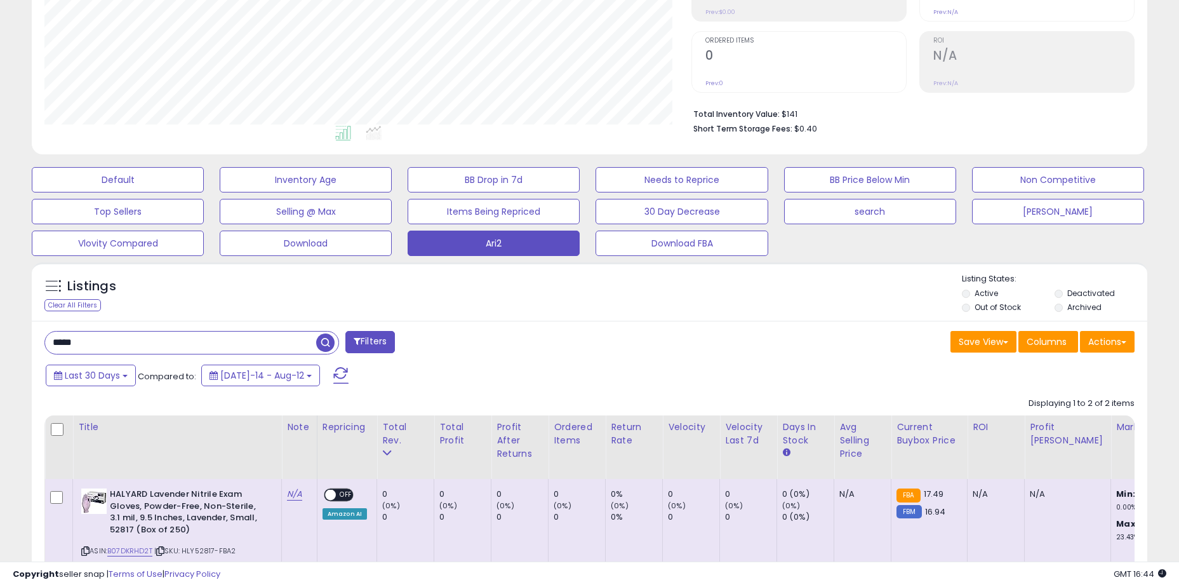
scroll to position [260, 647]
click at [540, 325] on div "***** Filters Save View Save As New View Update Current View" at bounding box center [590, 527] width 1116 height 412
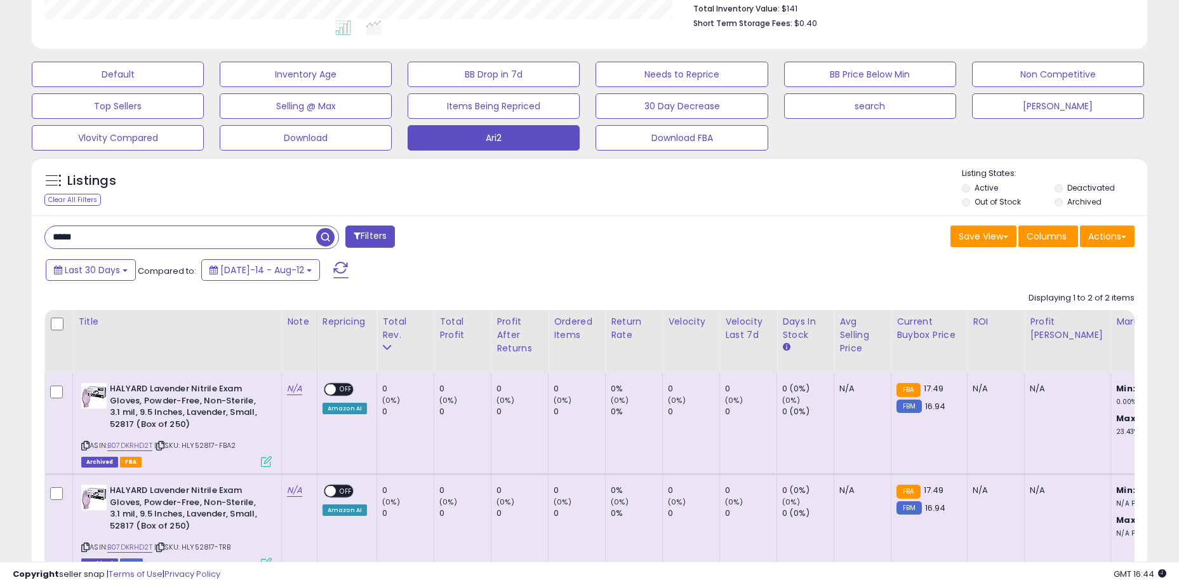
scroll to position [436, 0]
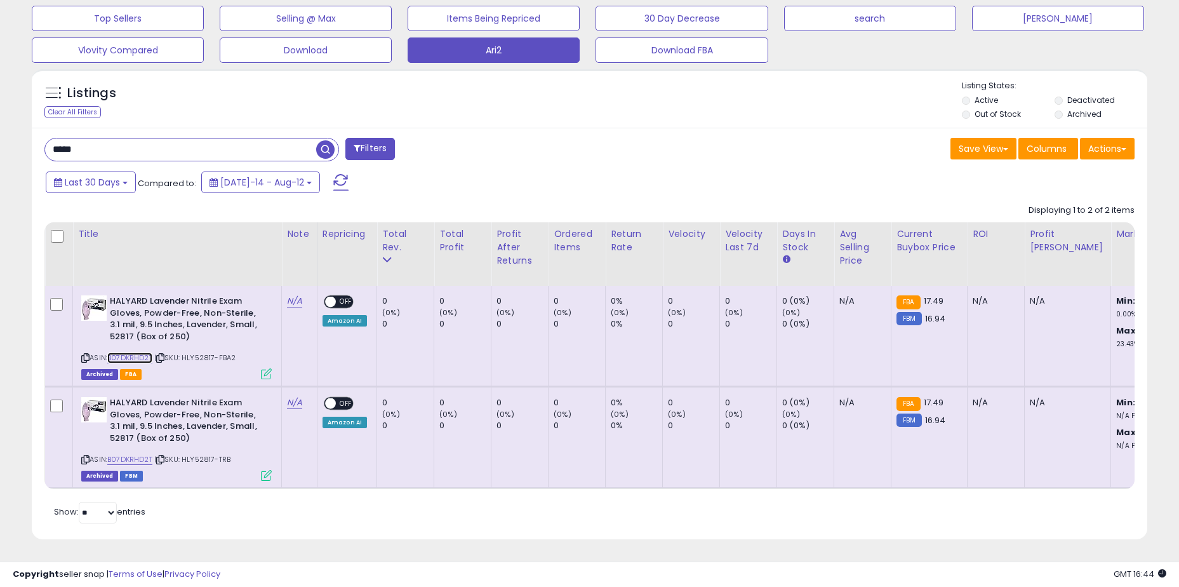
click at [130, 352] on link "B07DKRHD2T" at bounding box center [129, 357] width 45 height 11
click at [118, 138] on input "*****" at bounding box center [180, 149] width 271 height 22
click at [121, 143] on input "*****" at bounding box center [180, 149] width 271 height 22
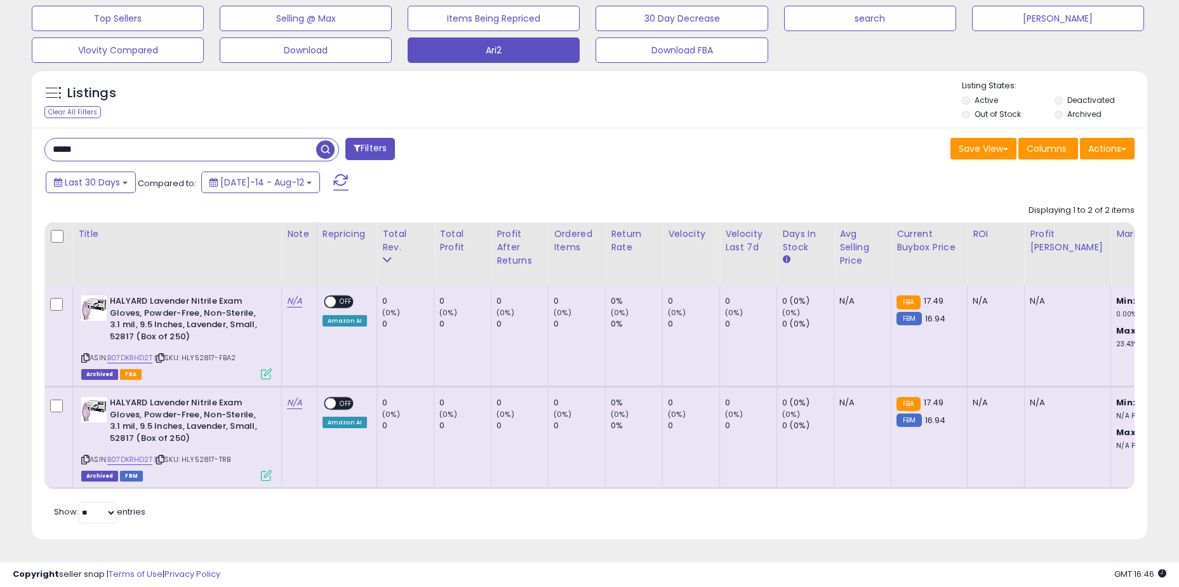
paste input "*****"
click at [333, 146] on span "button" at bounding box center [325, 149] width 18 height 18
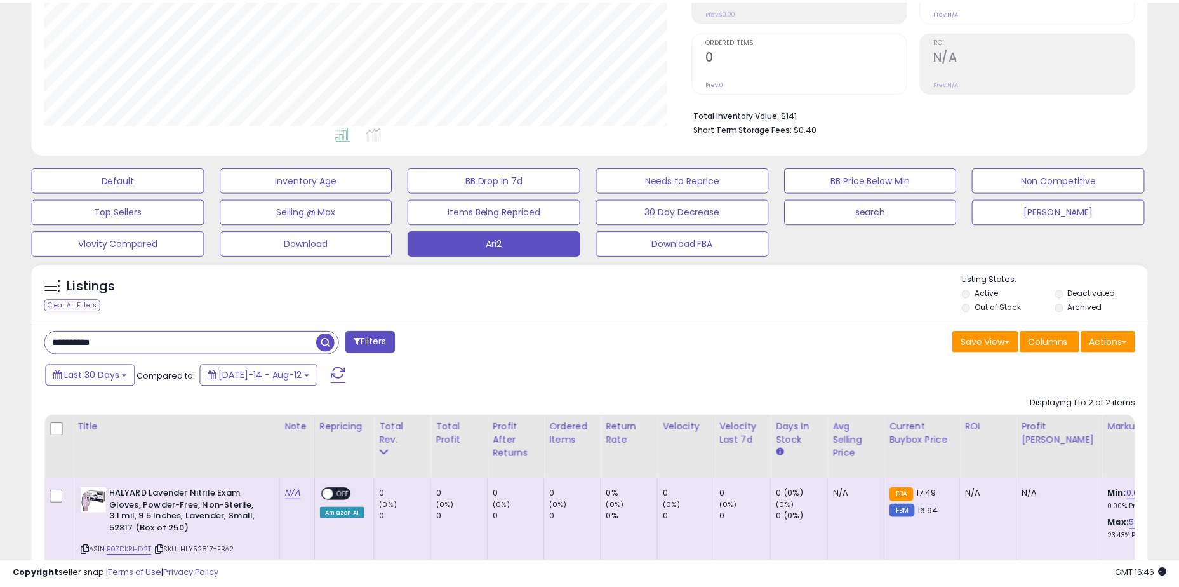
scroll to position [260, 653]
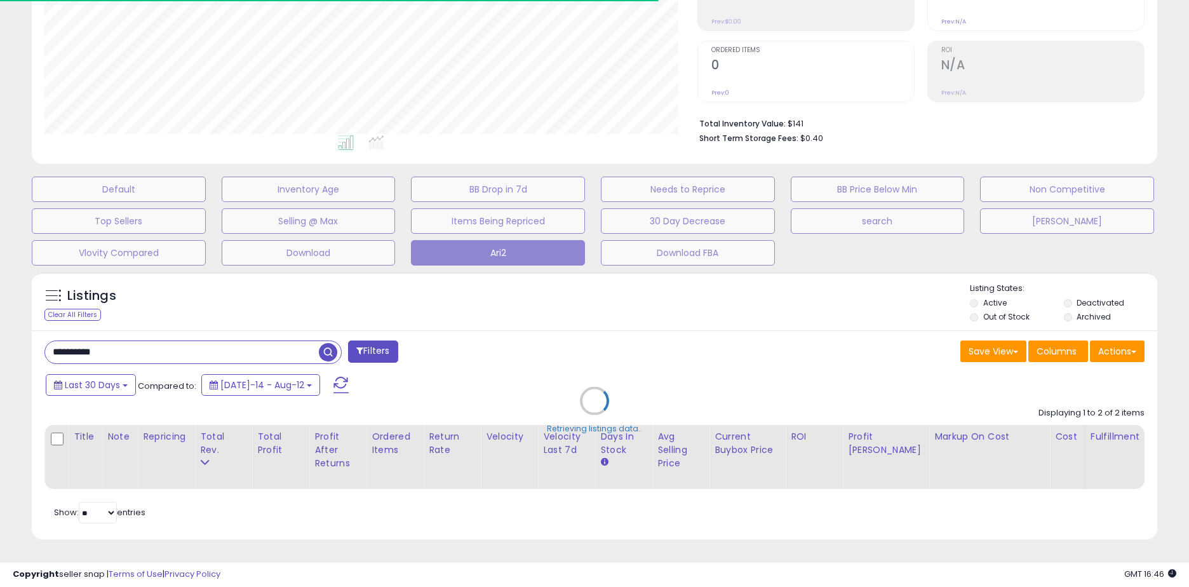
click at [318, 309] on div "Retrieving listings data.." at bounding box center [594, 410] width 1144 height 290
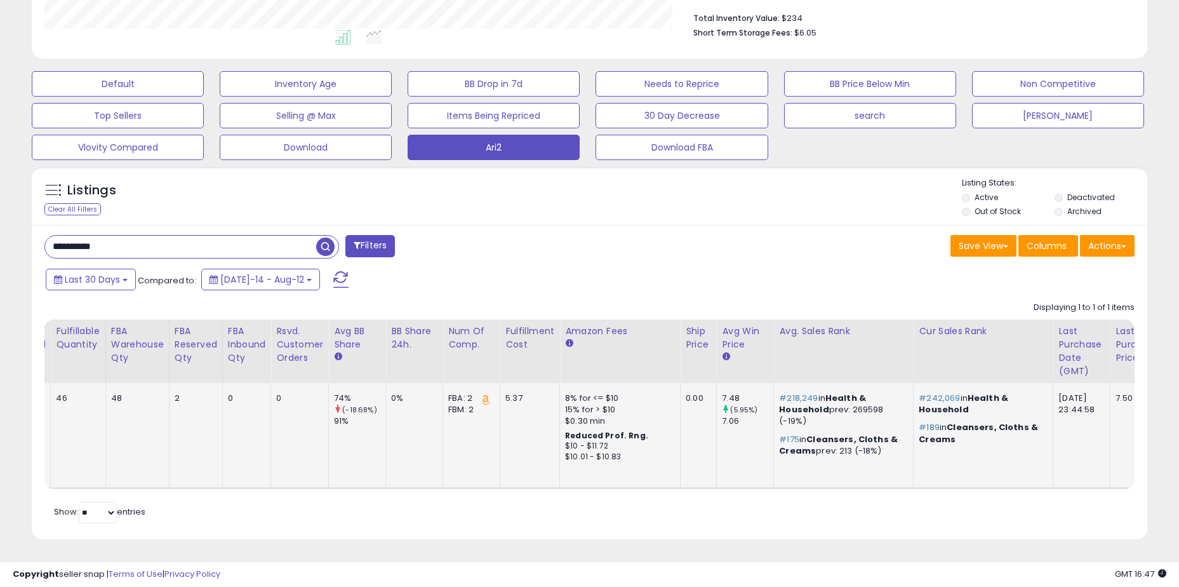
scroll to position [0, 0]
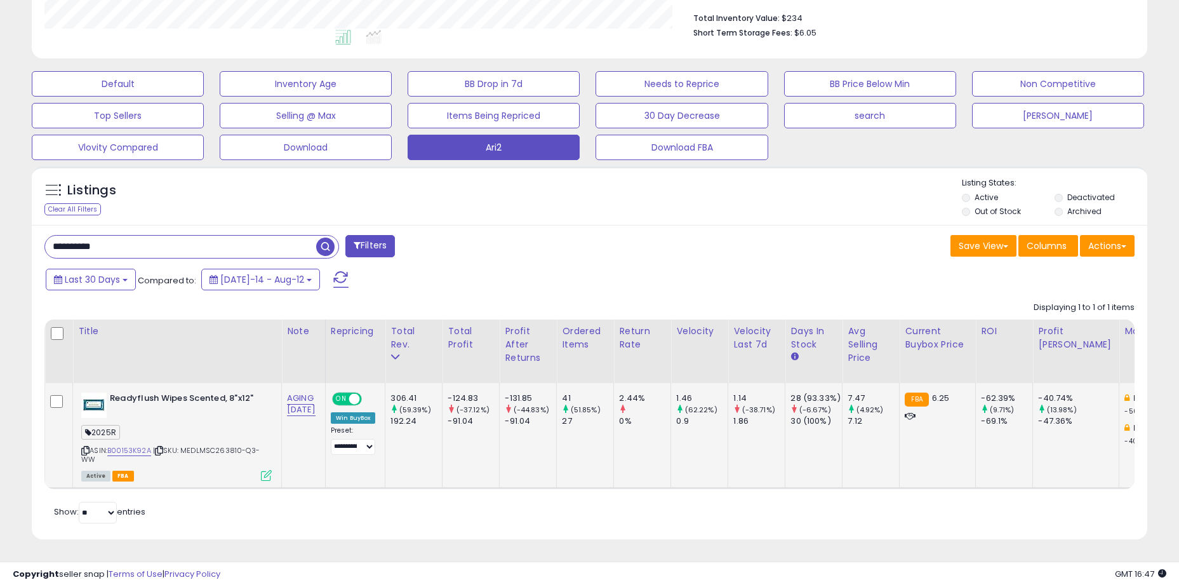
click at [539, 454] on td "-131.85 (-44.83%) -91.04" at bounding box center [528, 435] width 57 height 105
drag, startPoint x: 483, startPoint y: 392, endPoint x: 526, endPoint y: 417, distance: 50.0
click at [526, 417] on div "-91.04" at bounding box center [530, 420] width 51 height 11
click at [144, 243] on input "**********" at bounding box center [180, 247] width 271 height 22
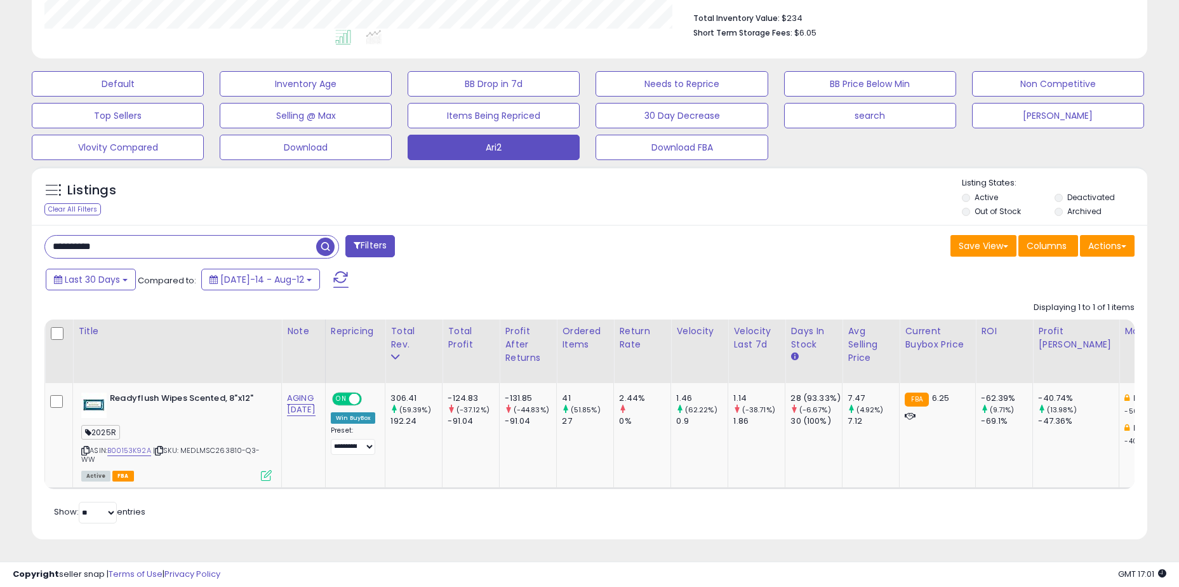
click at [144, 243] on input "**********" at bounding box center [180, 247] width 271 height 22
drag, startPoint x: 25, startPoint y: 351, endPoint x: 81, endPoint y: 354, distance: 56.6
click at [25, 351] on div "Listings Clear All Filters" at bounding box center [589, 357] width 1135 height 395
click at [184, 236] on input "****" at bounding box center [180, 247] width 271 height 22
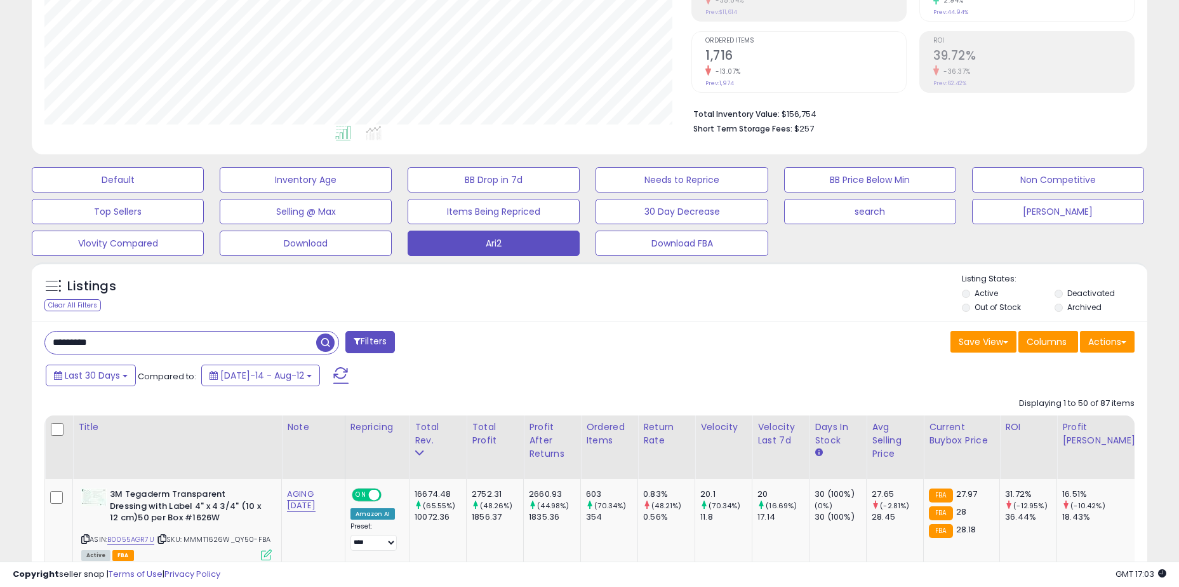
scroll to position [360, 0]
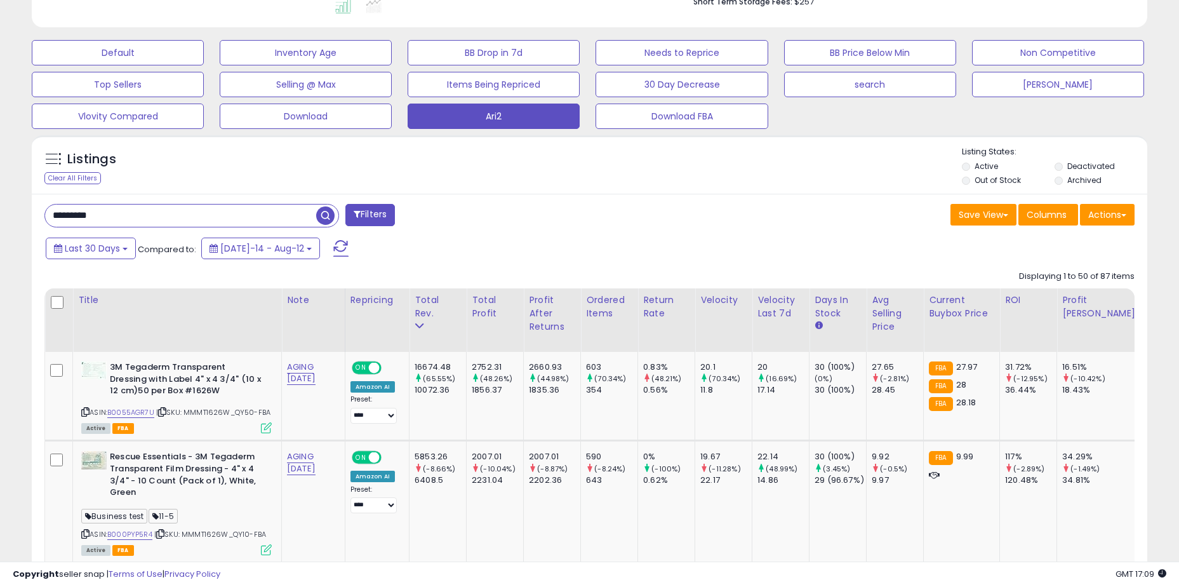
drag, startPoint x: 102, startPoint y: 219, endPoint x: 35, endPoint y: 219, distance: 67.3
click at [35, 219] on div "********* Filters" at bounding box center [312, 216] width 555 height 25
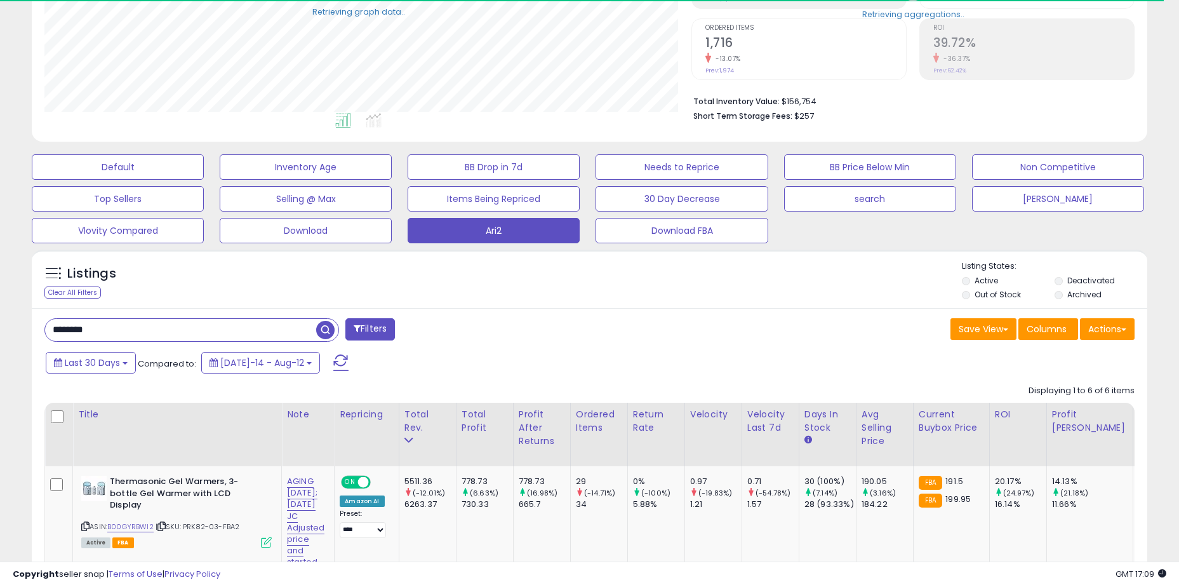
scroll to position [634816, 634429]
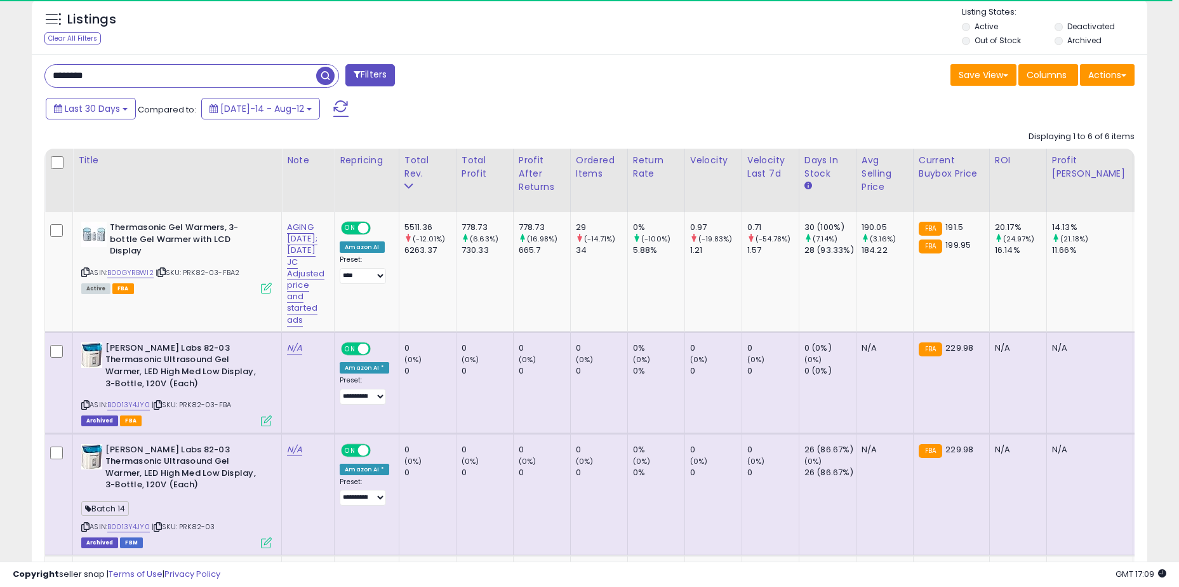
scroll to position [260, 647]
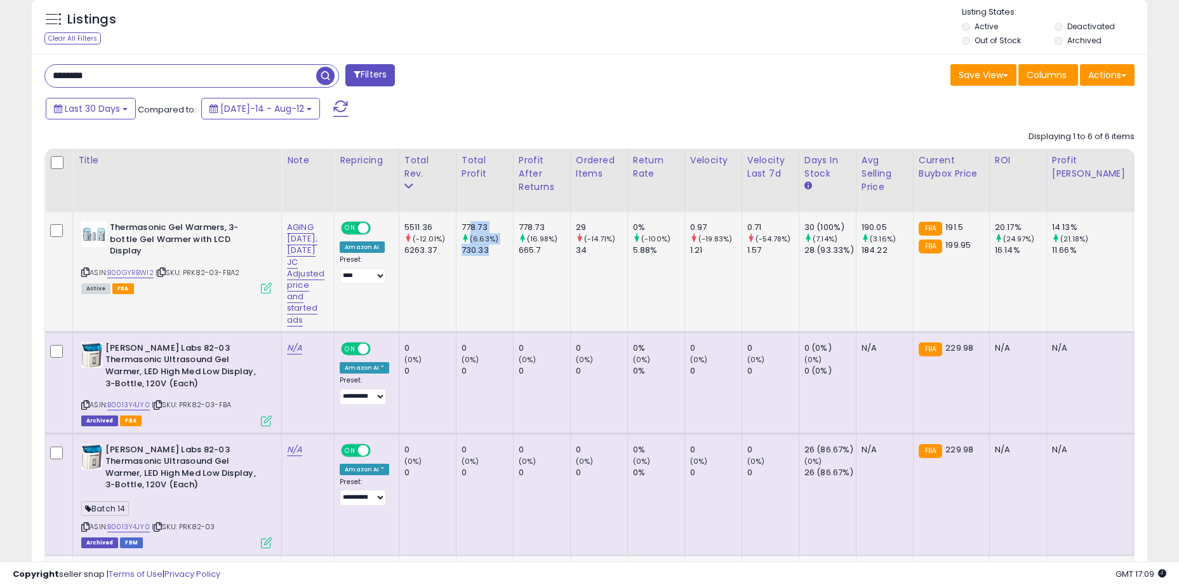
drag, startPoint x: 479, startPoint y: 225, endPoint x: 518, endPoint y: 250, distance: 46.9
click at [504, 250] on div "778.73 (6.63%) 730.33" at bounding box center [483, 239] width 42 height 35
click at [513, 250] on div "730.33" at bounding box center [487, 250] width 51 height 11
drag, startPoint x: 491, startPoint y: 234, endPoint x: 505, endPoint y: 255, distance: 25.7
click at [504, 255] on div "778.73 (6.63%) 730.33" at bounding box center [483, 239] width 42 height 35
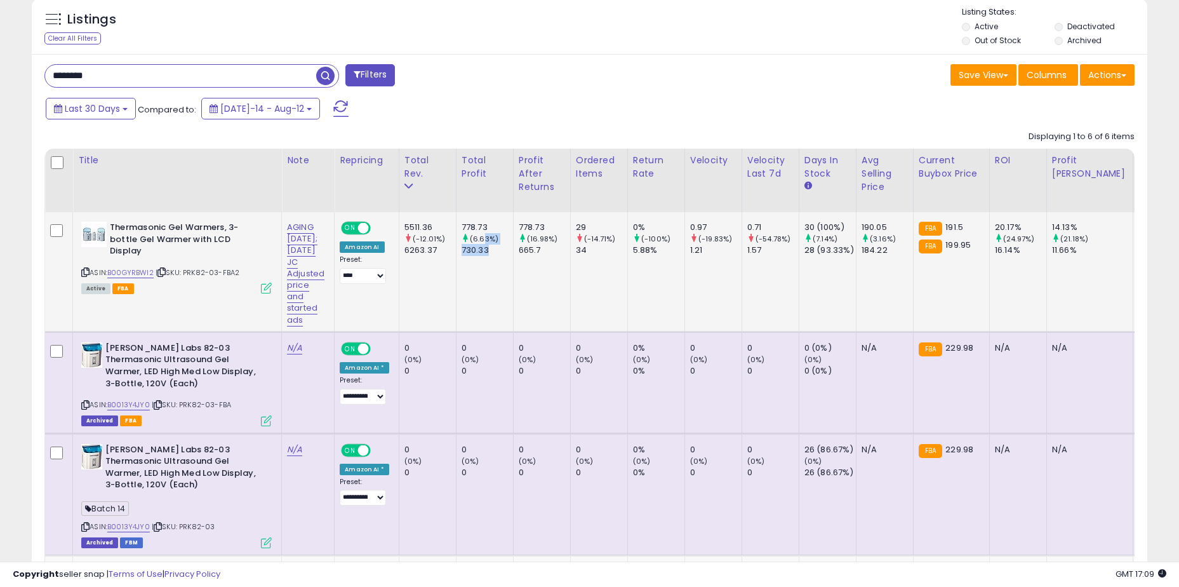
click at [505, 255] on div "730.33" at bounding box center [487, 250] width 51 height 11
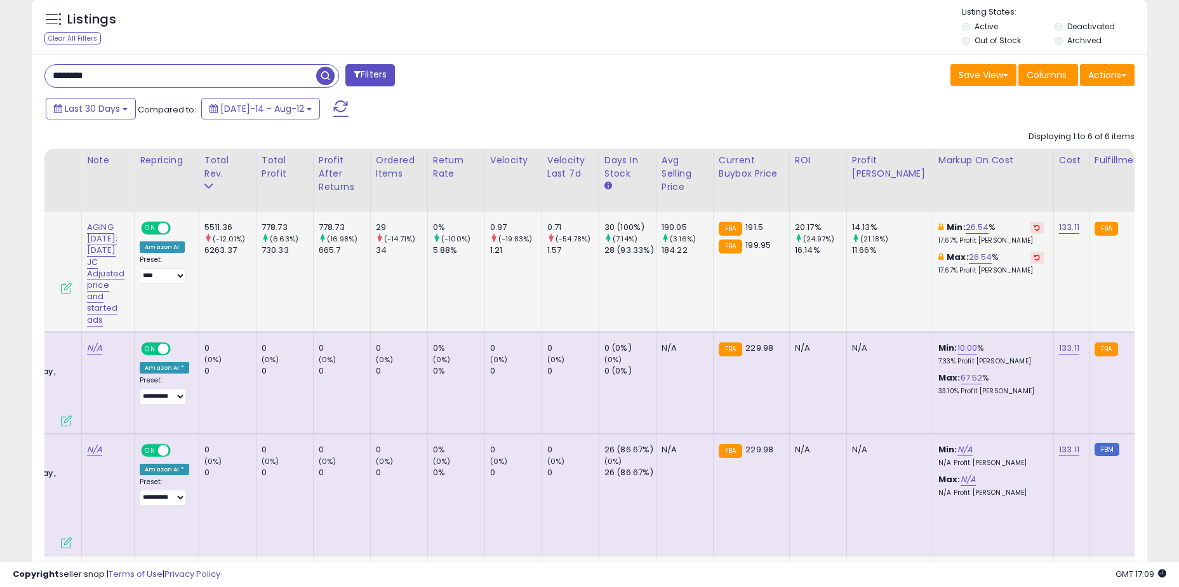
scroll to position [0, 206]
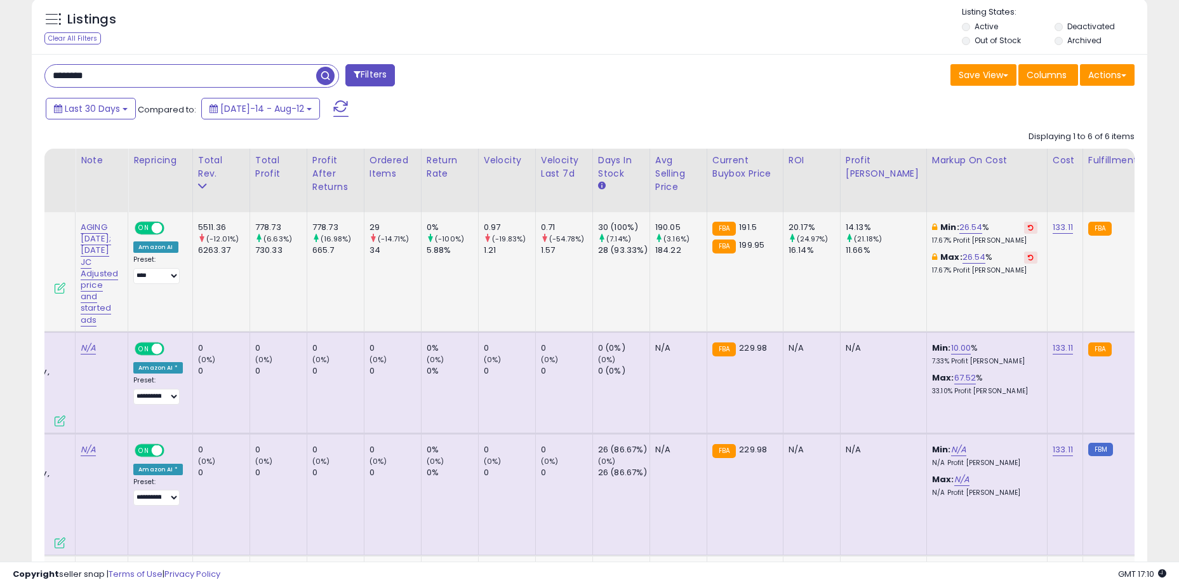
drag, startPoint x: 549, startPoint y: 266, endPoint x: 582, endPoint y: 265, distance: 33.0
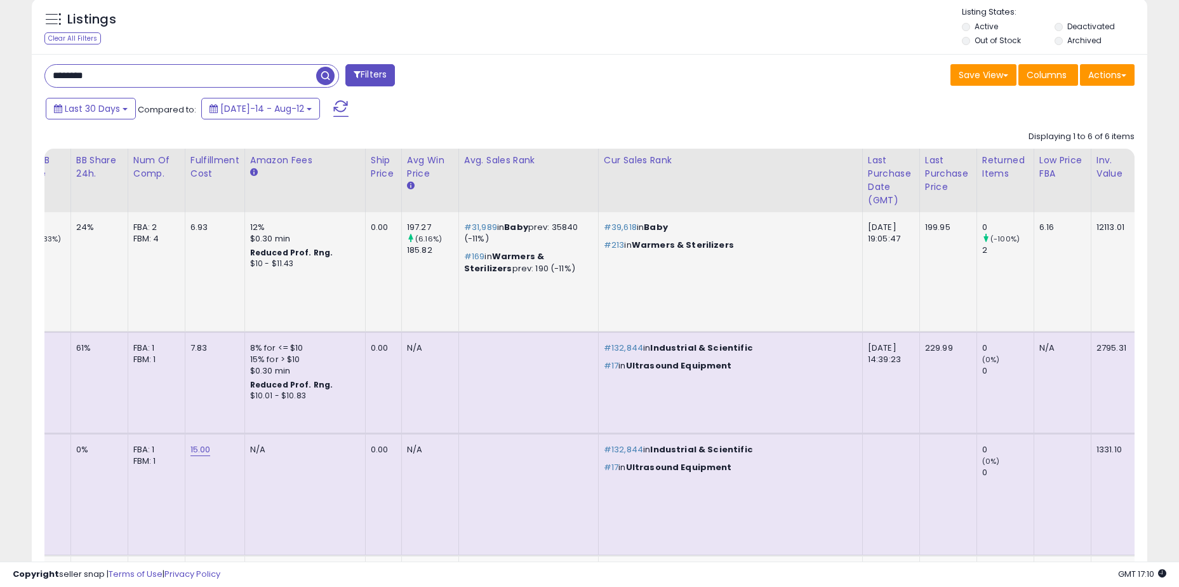
drag, startPoint x: 747, startPoint y: 269, endPoint x: 879, endPoint y: 269, distance: 131.5
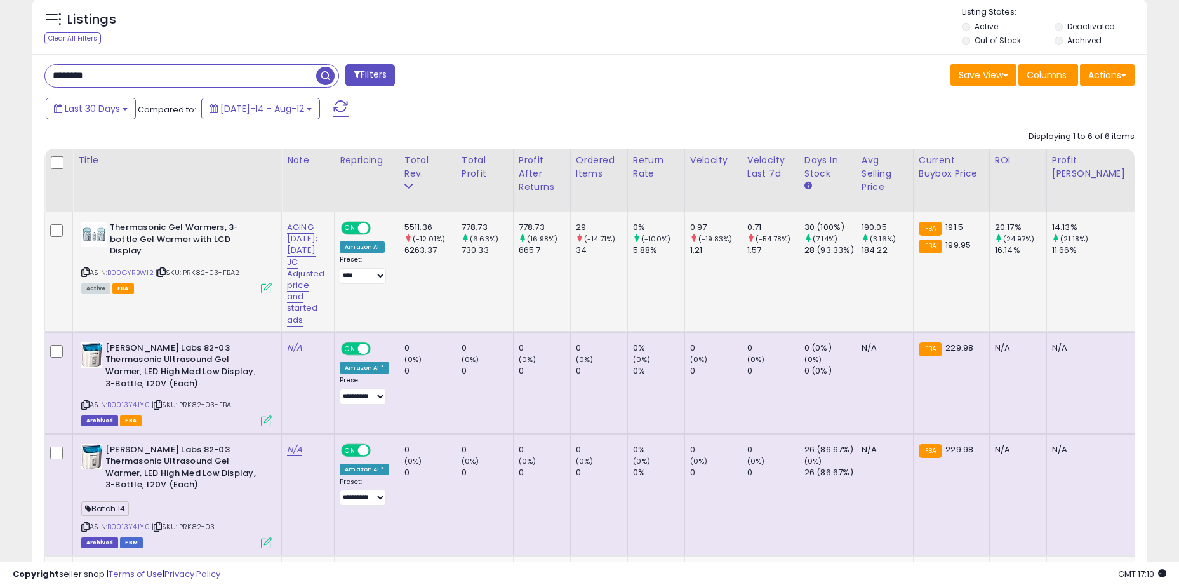
click at [586, 232] on div "29" at bounding box center [601, 227] width 51 height 11
click at [586, 252] on div "34" at bounding box center [601, 250] width 51 height 11
drag, startPoint x: 589, startPoint y: 230, endPoint x: 819, endPoint y: 275, distance: 234.9
click at [821, 275] on td "30 (100%) (7.14%) 28 (93.33%)" at bounding box center [827, 271] width 57 height 119
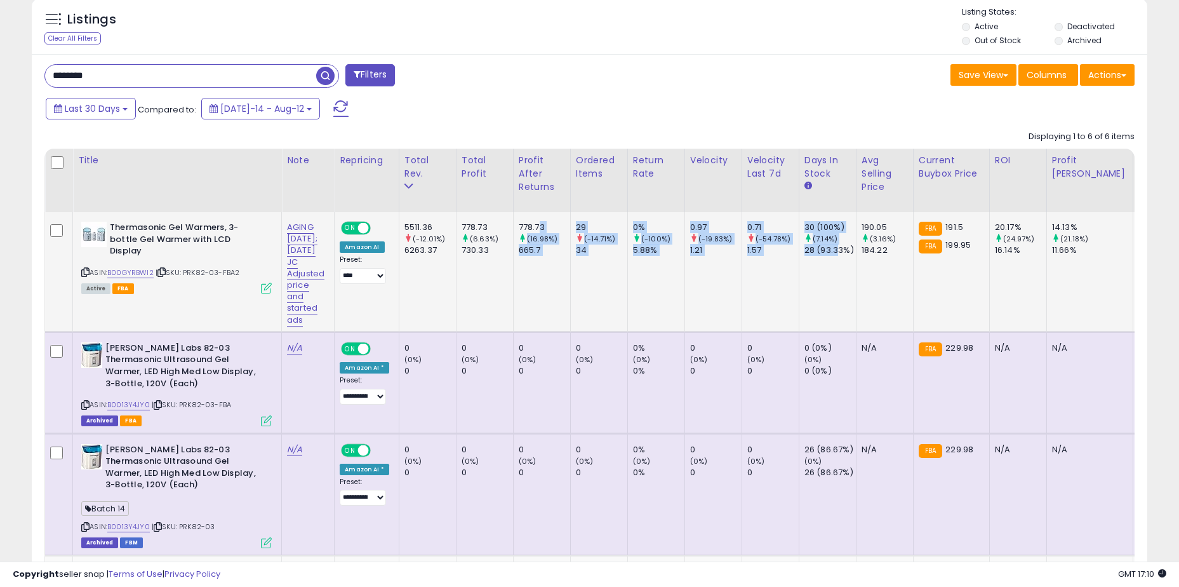
drag, startPoint x: 847, startPoint y: 258, endPoint x: 546, endPoint y: 222, distance: 303.3
click at [546, 222] on div "778.73" at bounding box center [544, 227] width 51 height 11
drag, startPoint x: 539, startPoint y: 225, endPoint x: 694, endPoint y: 283, distance: 165.4
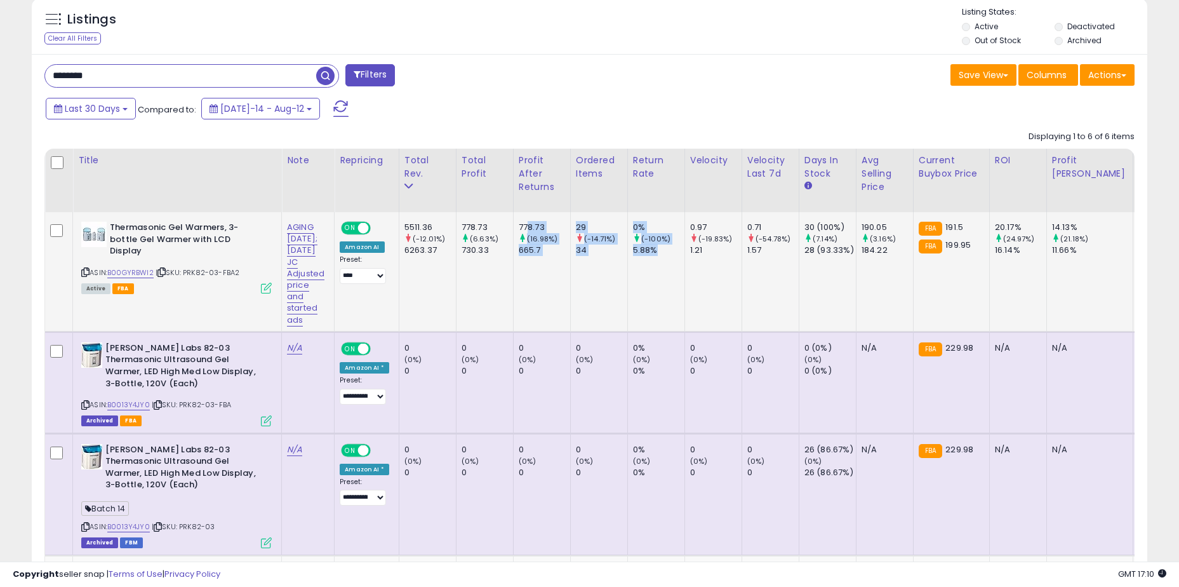
click at [596, 267] on td "29 (-14.71%) 34" at bounding box center [598, 271] width 57 height 119
drag, startPoint x: 594, startPoint y: 227, endPoint x: 615, endPoint y: 256, distance: 35.4
click at [615, 256] on div "29 (-14.71%) 34" at bounding box center [597, 239] width 42 height 35
click at [615, 256] on div "34" at bounding box center [601, 250] width 51 height 11
drag, startPoint x: 220, startPoint y: 261, endPoint x: 188, endPoint y: 262, distance: 31.8
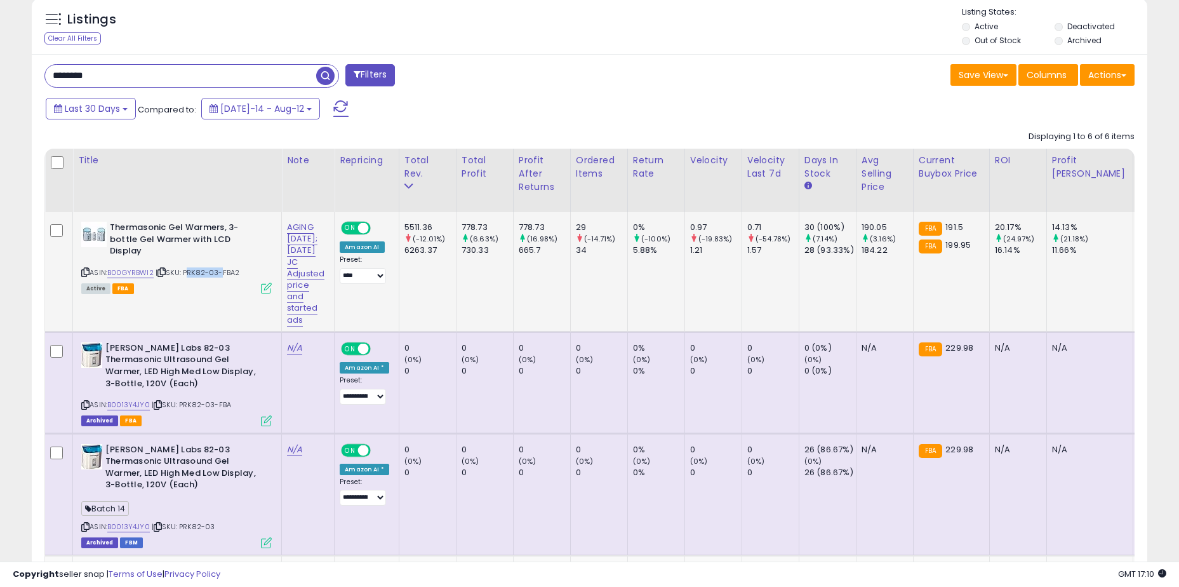
click at [188, 267] on span "| SKU: PRK82-03-FBA2" at bounding box center [198, 272] width 84 height 10
copy span "PRK82-03"
click at [153, 79] on input "********" at bounding box center [180, 76] width 271 height 22
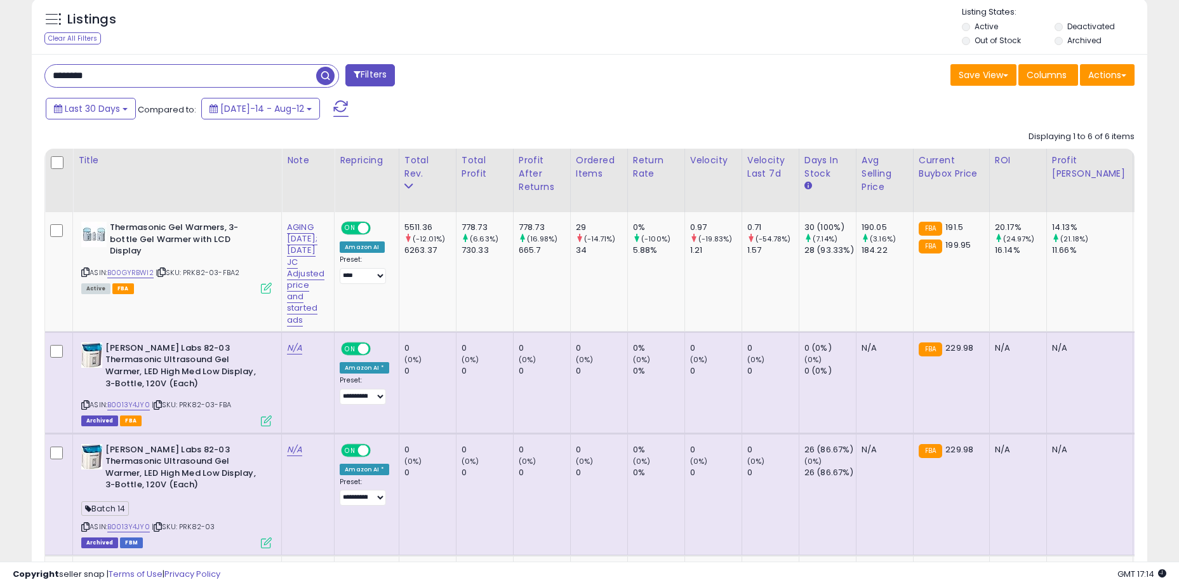
click at [153, 79] on input "********" at bounding box center [180, 76] width 271 height 22
type input "***"
click at [322, 81] on span "button" at bounding box center [325, 76] width 18 height 18
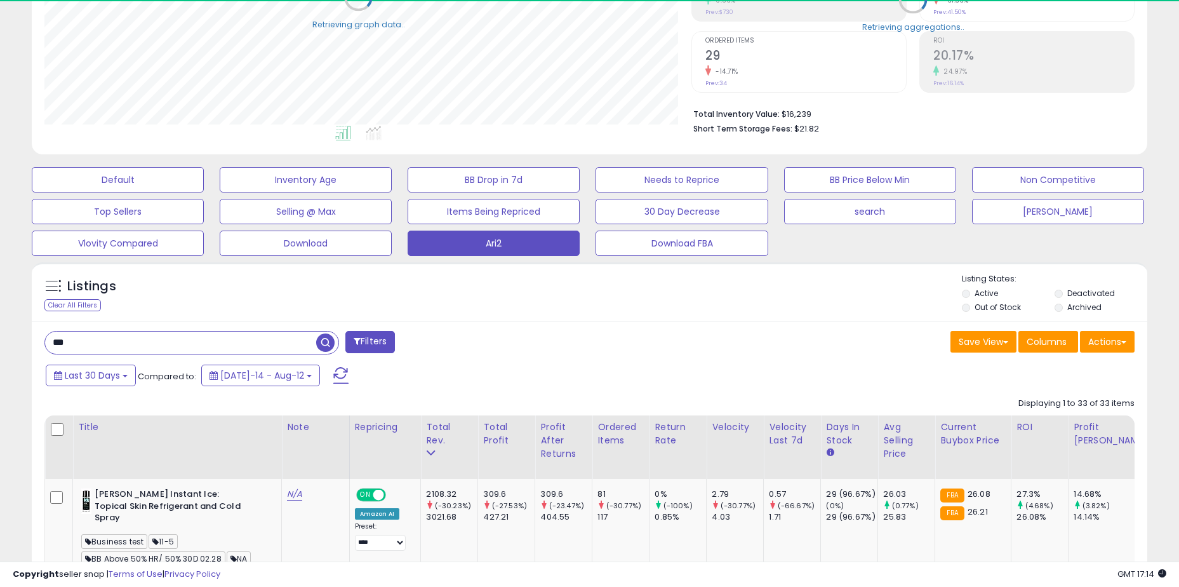
scroll to position [634816, 634429]
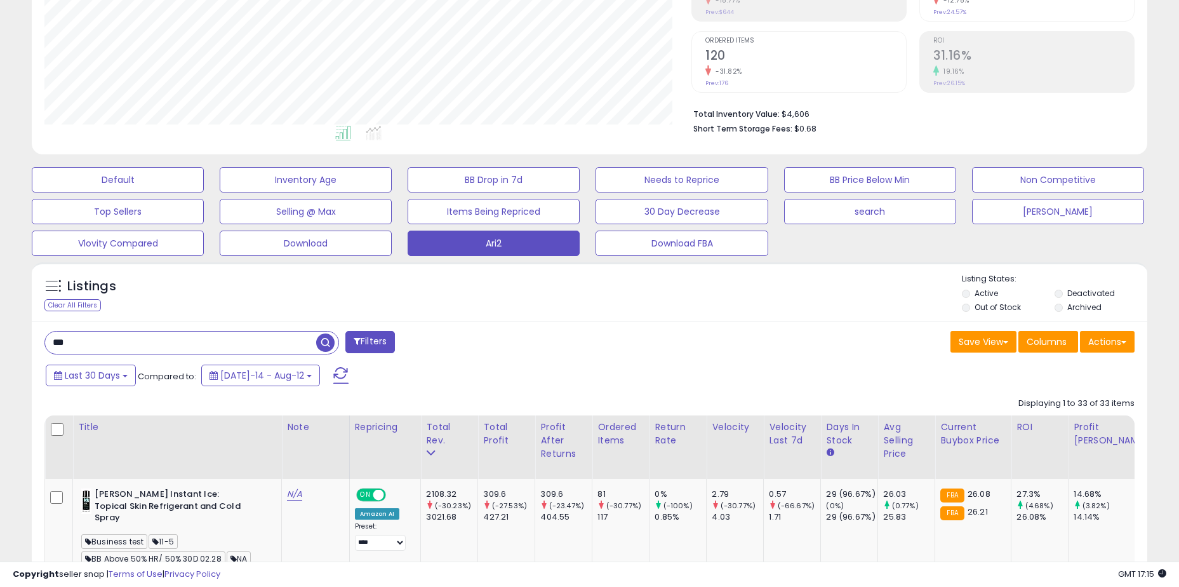
click at [553, 288] on div "Listings Clear All Filters Listing States:" at bounding box center [590, 294] width 1116 height 43
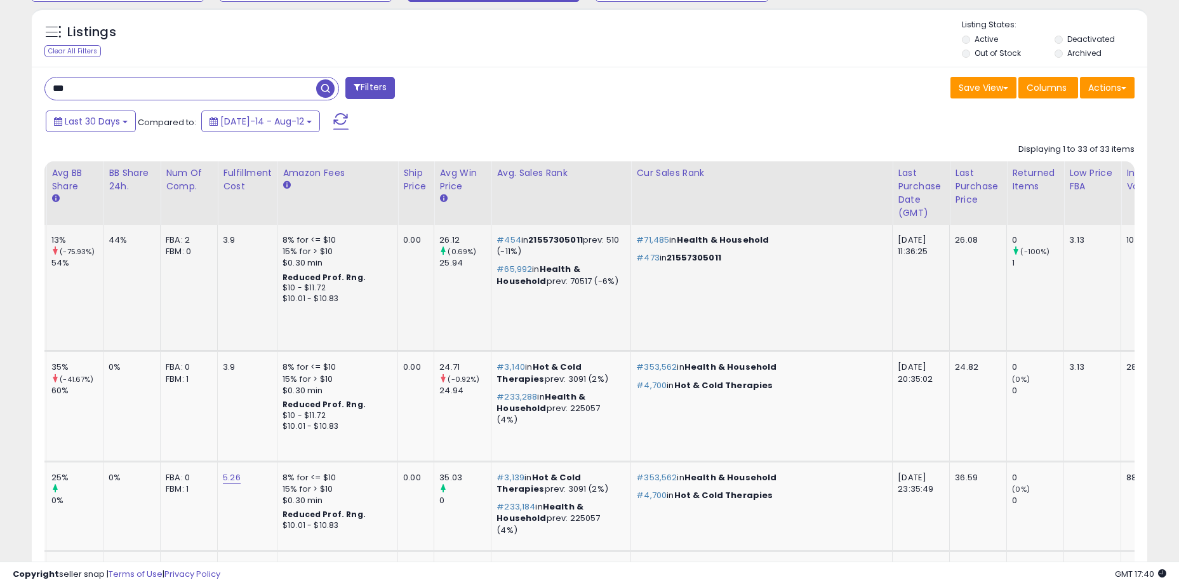
scroll to position [0, 0]
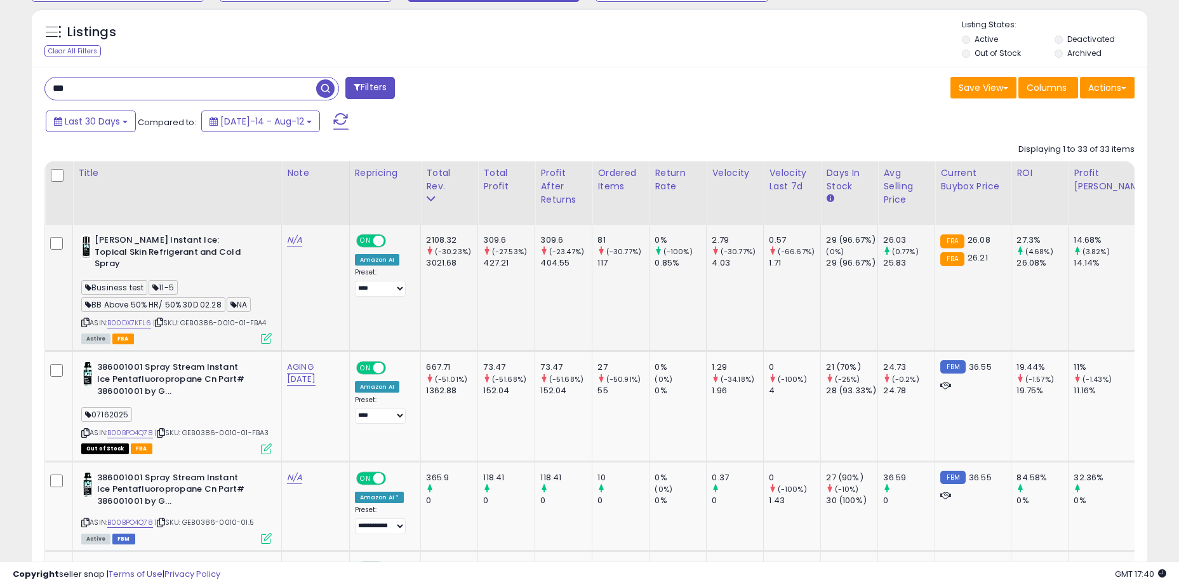
drag, startPoint x: 622, startPoint y: 319, endPoint x: 747, endPoint y: 318, distance: 125.1
drag, startPoint x: 246, startPoint y: 312, endPoint x: 189, endPoint y: 313, distance: 57.2
click at [184, 318] on span "| SKU: GEB0386-0010-01-FBA4" at bounding box center [210, 323] width 114 height 10
copy span "GEB0386-0010-01"
